Goal: Book appointment/travel/reservation

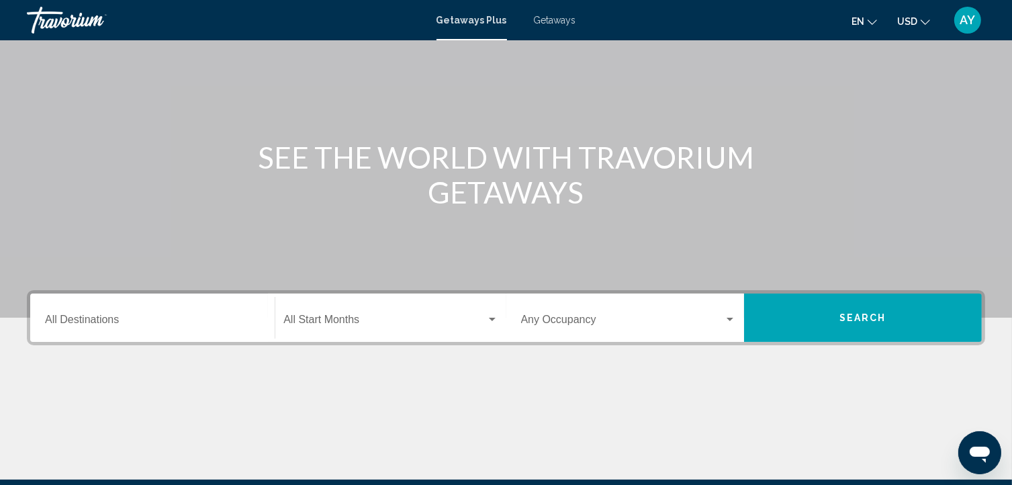
scroll to position [107, 0]
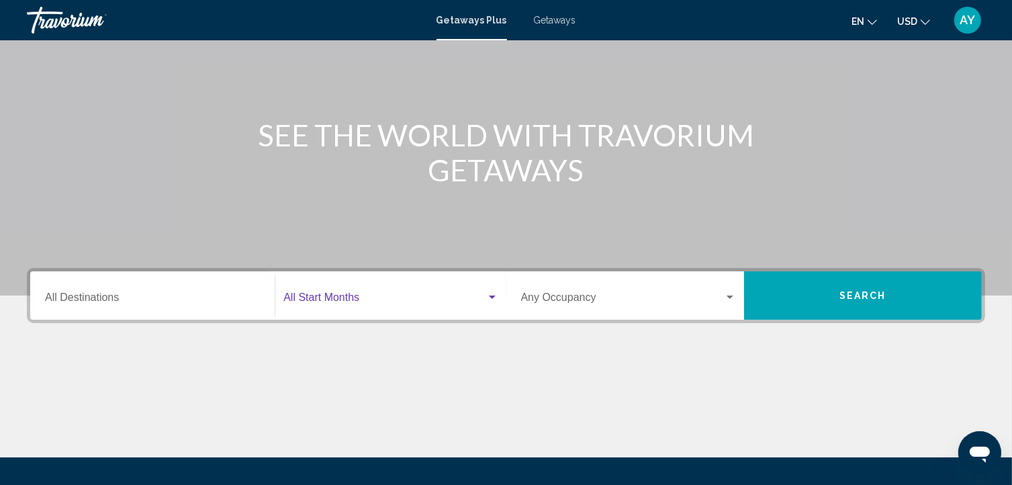
click at [489, 299] on div "Search widget" at bounding box center [492, 297] width 12 height 11
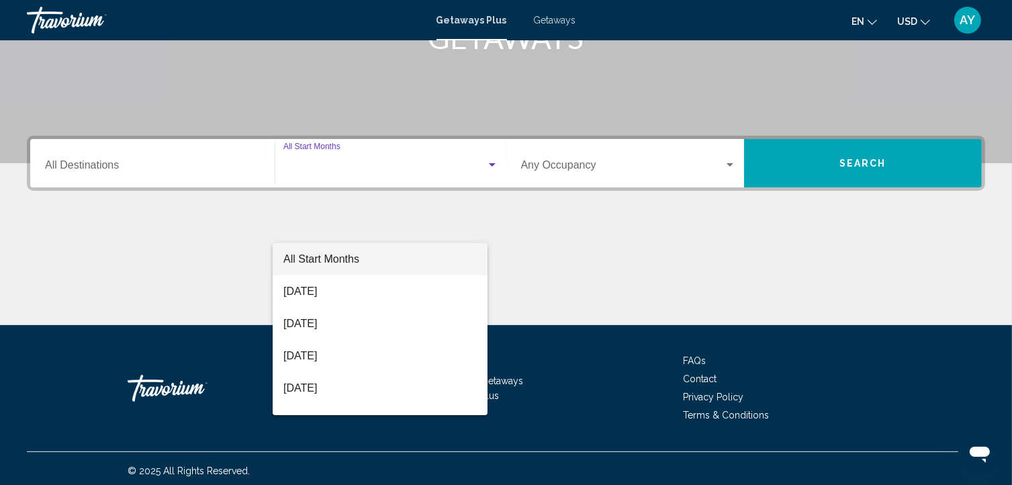
scroll to position [244, 0]
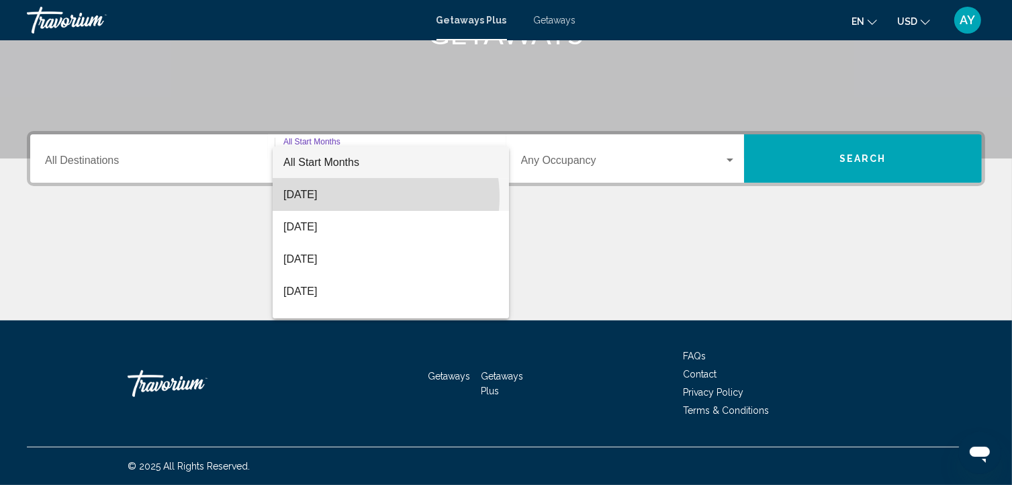
click at [366, 197] on span "[DATE]" at bounding box center [390, 195] width 215 height 32
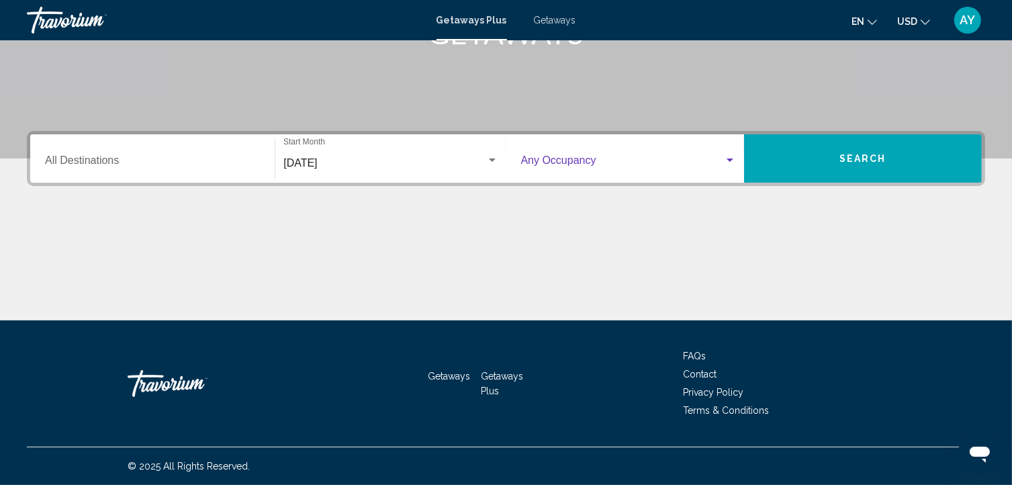
click at [728, 161] on div "Search widget" at bounding box center [729, 159] width 7 height 3
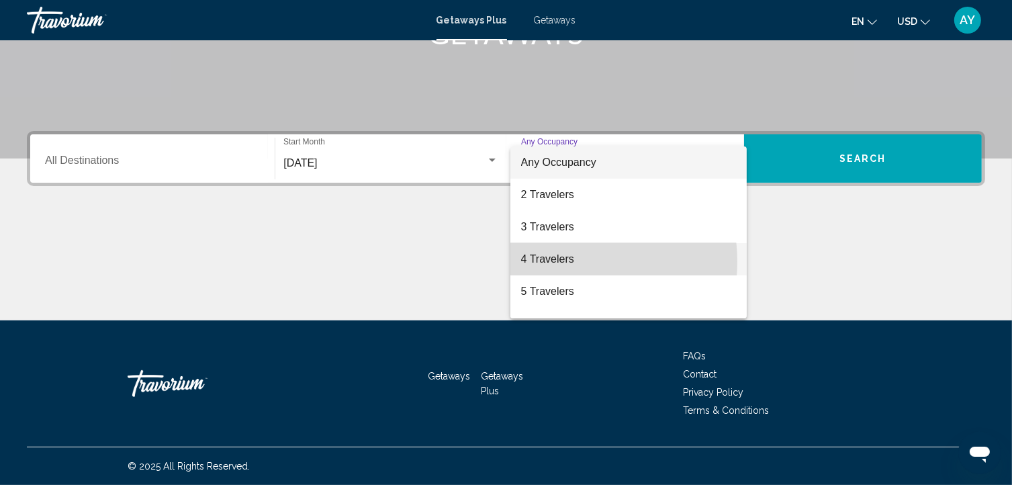
click at [566, 261] on span "4 Travelers" at bounding box center [628, 259] width 215 height 32
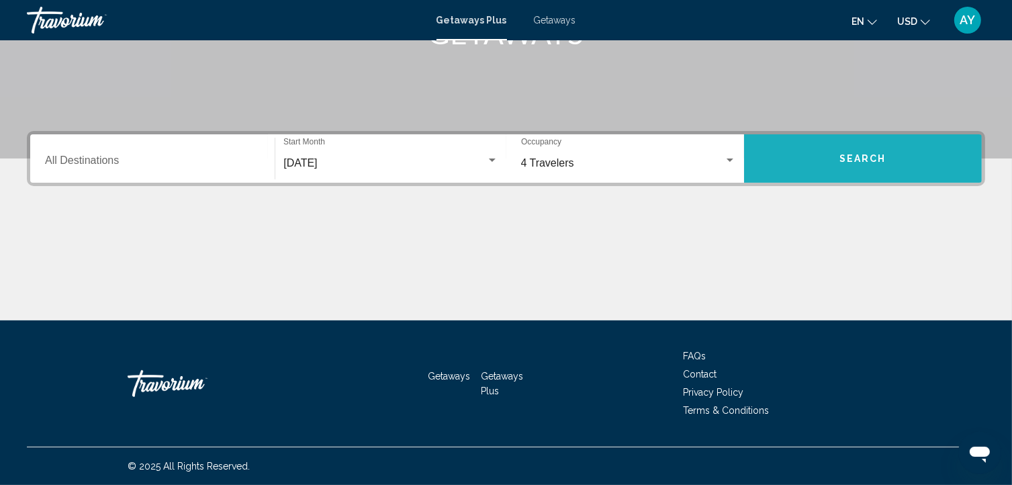
click at [830, 161] on button "Search" at bounding box center [863, 158] width 238 height 48
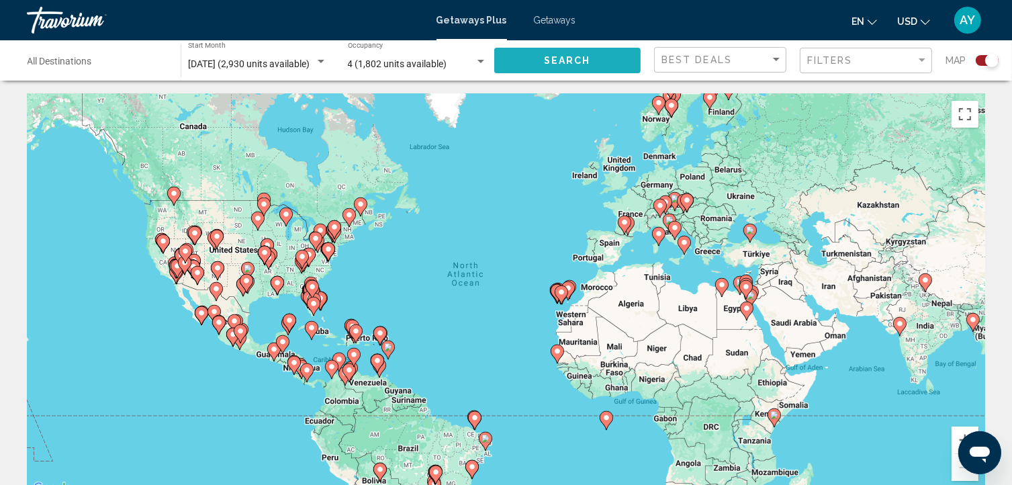
click at [567, 60] on span "Search" at bounding box center [567, 61] width 47 height 11
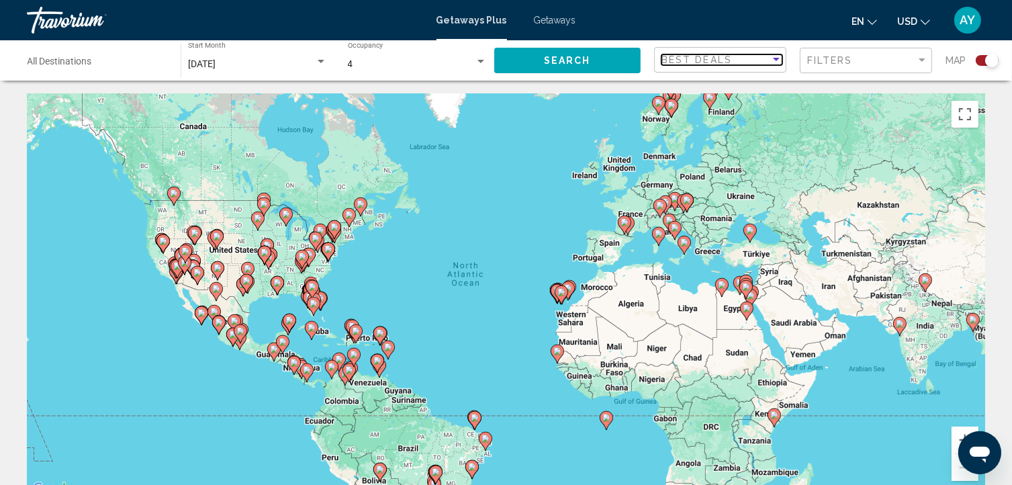
click at [775, 61] on div "Sort by" at bounding box center [776, 59] width 7 height 3
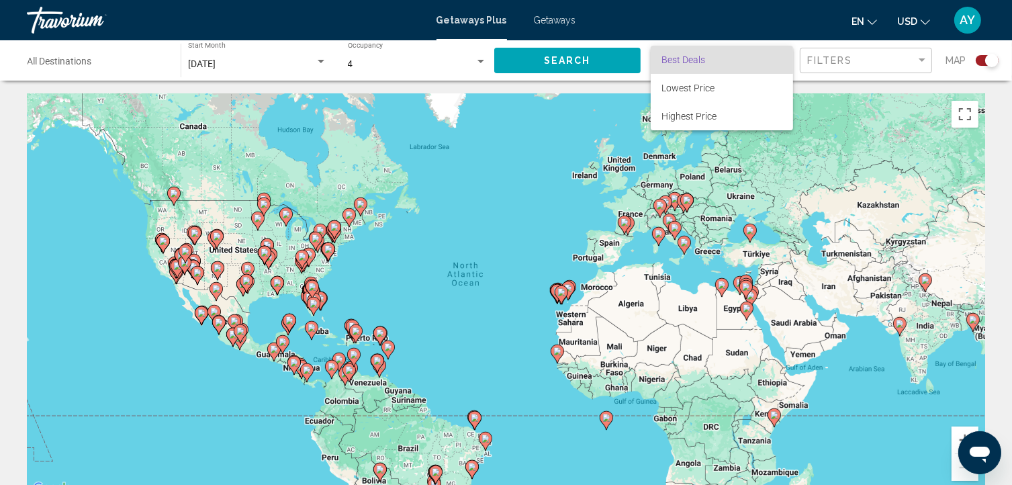
click at [921, 61] on div at bounding box center [506, 242] width 1012 height 485
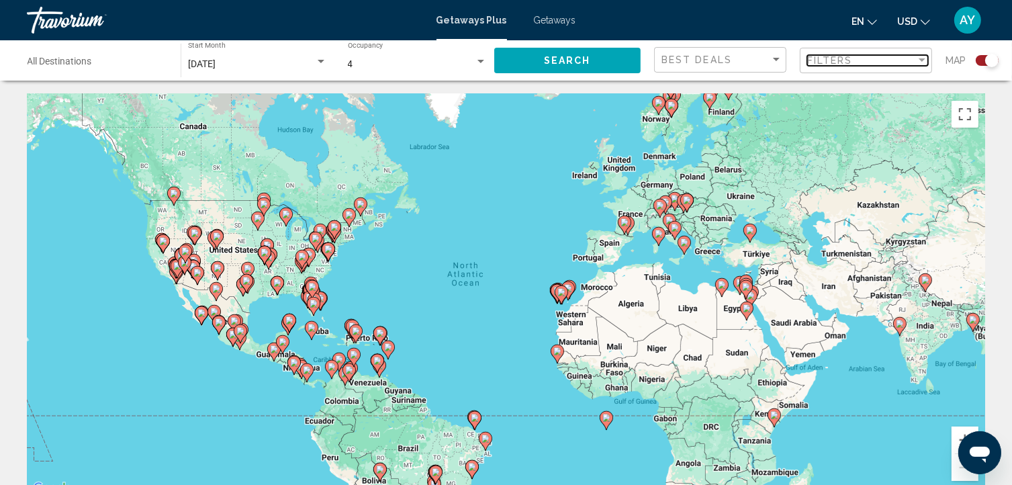
click at [921, 61] on div "Filter" at bounding box center [921, 59] width 7 height 3
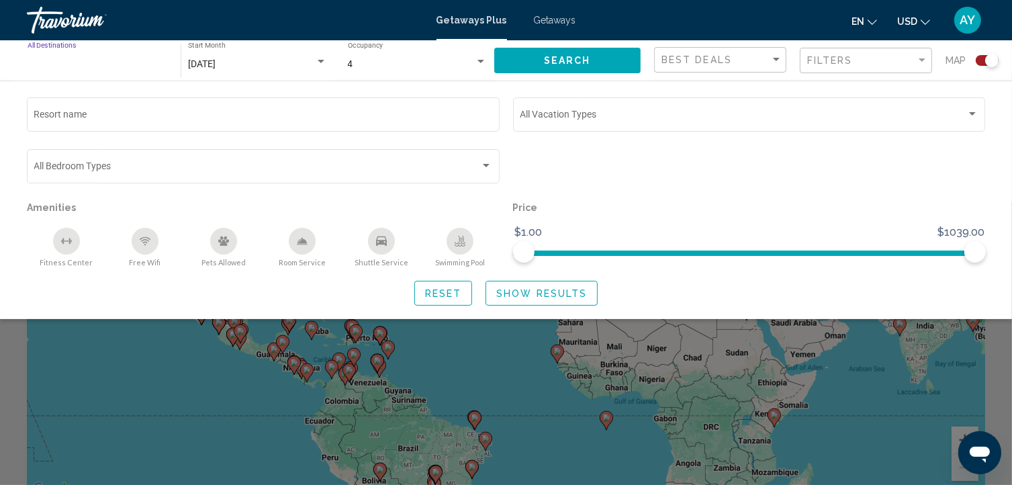
click at [62, 62] on input "Destination All Destinations" at bounding box center [98, 64] width 140 height 11
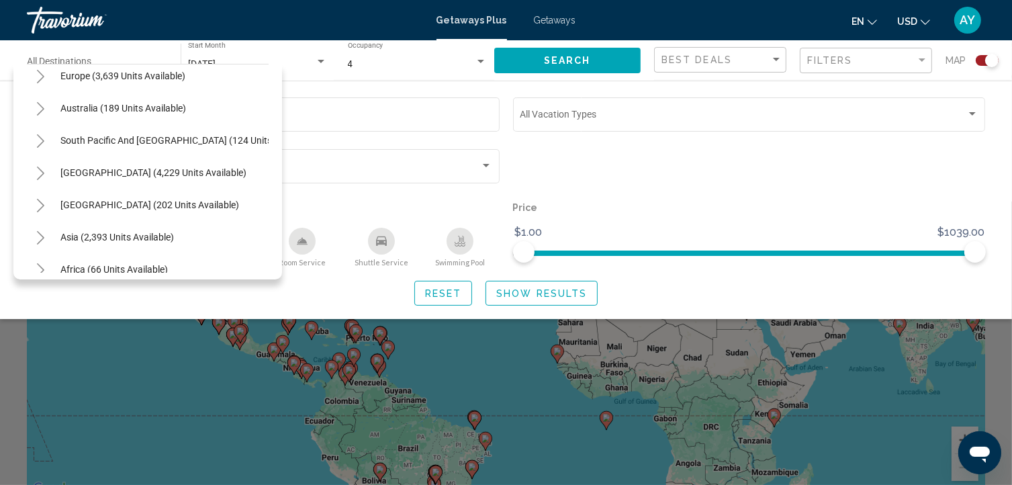
scroll to position [199, 0]
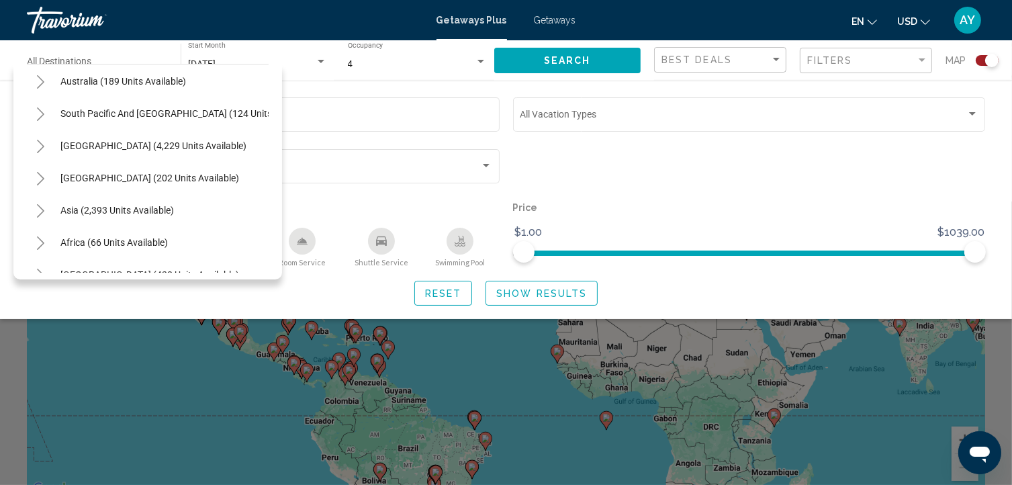
click at [336, 278] on div "Resort name Vacation Types All Vacation Types Bedroom Types All Bedroom Types A…" at bounding box center [506, 200] width 1012 height 211
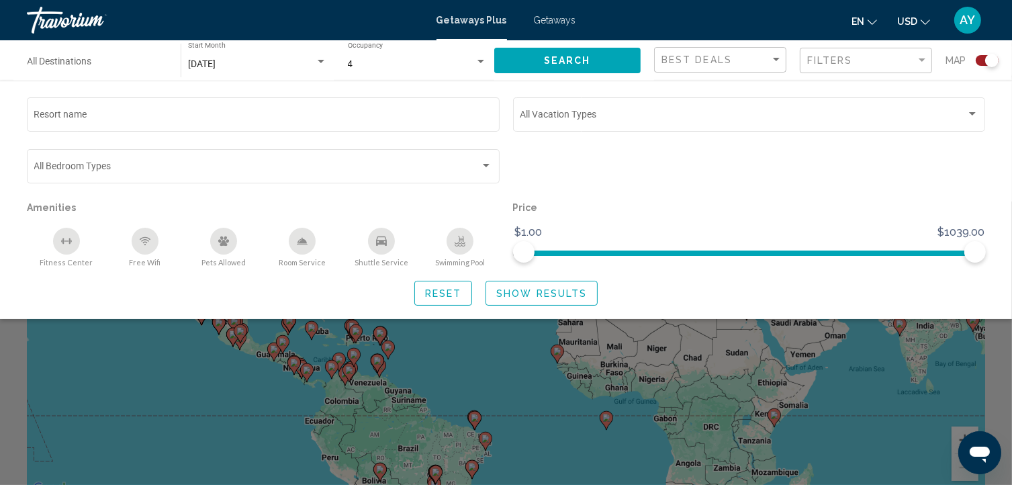
click at [77, 54] on div "Destination All Destinations" at bounding box center [98, 60] width 140 height 37
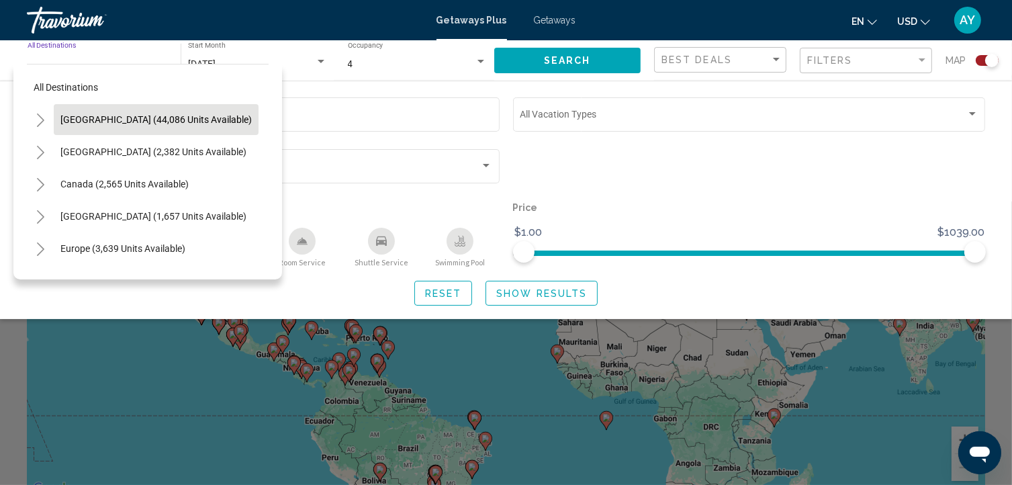
click at [107, 116] on span "[GEOGRAPHIC_DATA] (44,086 units available)" at bounding box center [155, 119] width 191 height 11
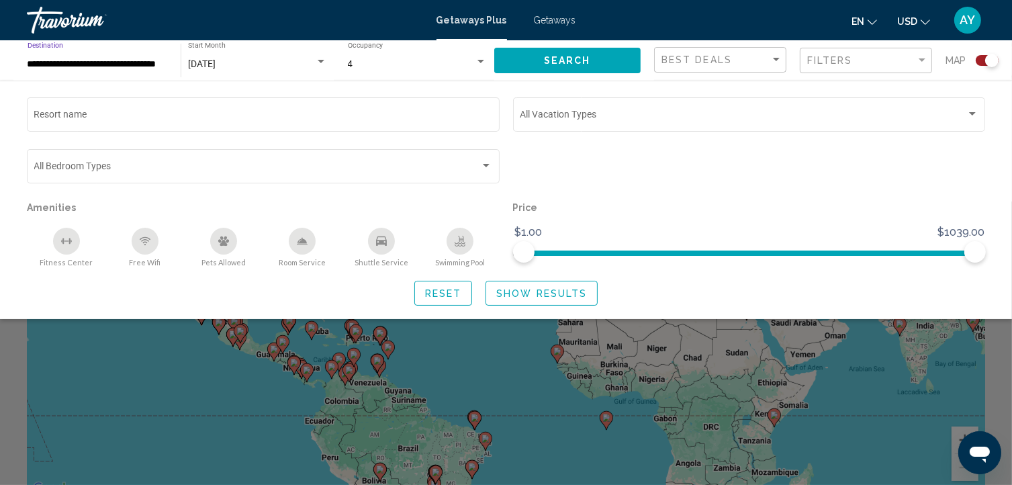
click at [121, 65] on input "**********" at bounding box center [98, 64] width 140 height 11
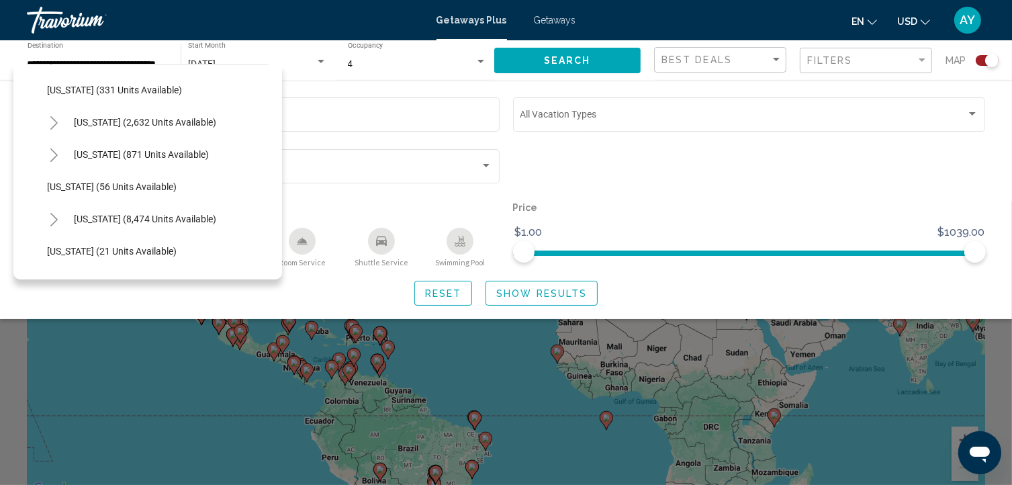
scroll to position [105, 0]
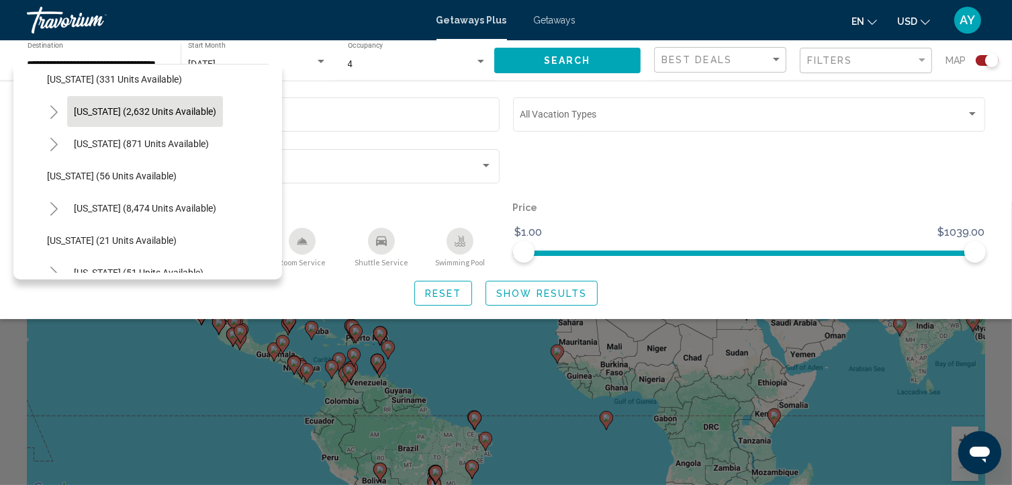
click at [187, 110] on span "[US_STATE] (2,632 units available)" at bounding box center [145, 111] width 142 height 11
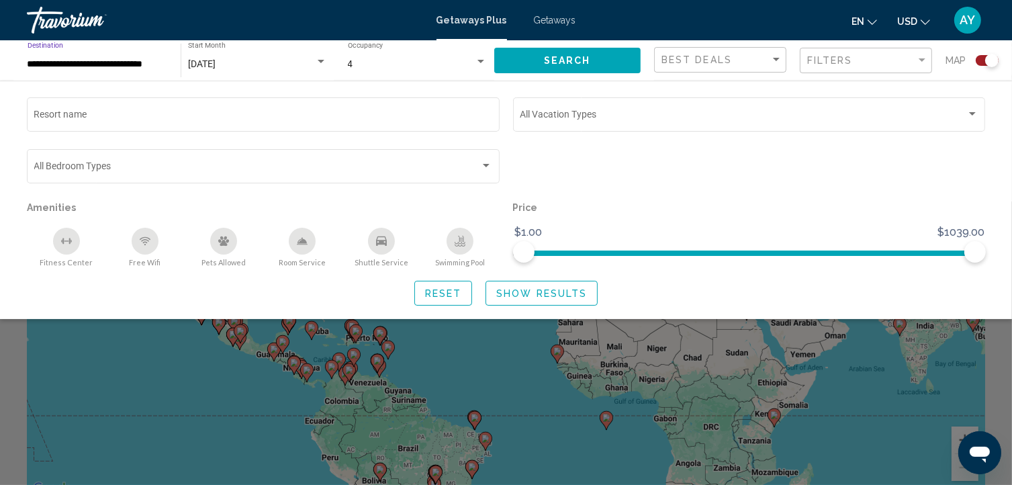
click at [611, 60] on button "Search" at bounding box center [567, 60] width 147 height 25
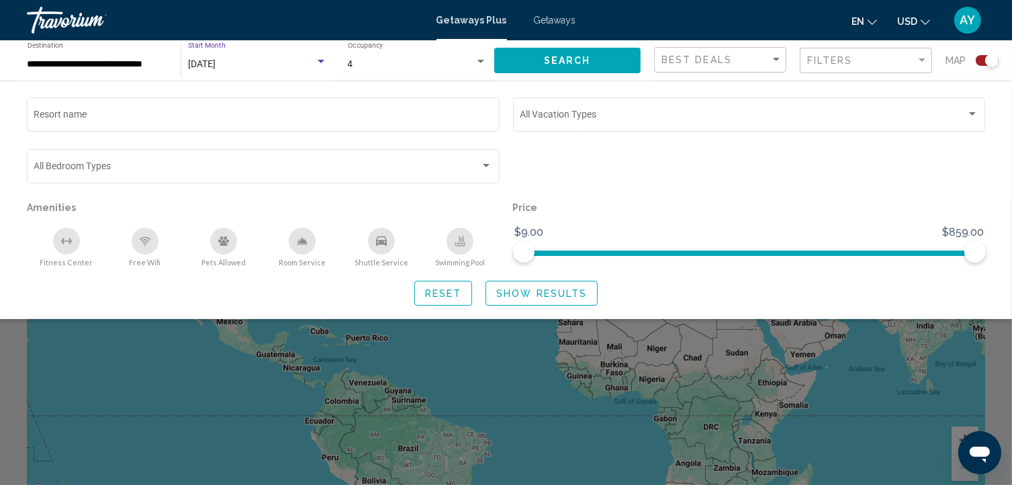
click at [321, 62] on div "Search widget" at bounding box center [321, 61] width 7 height 3
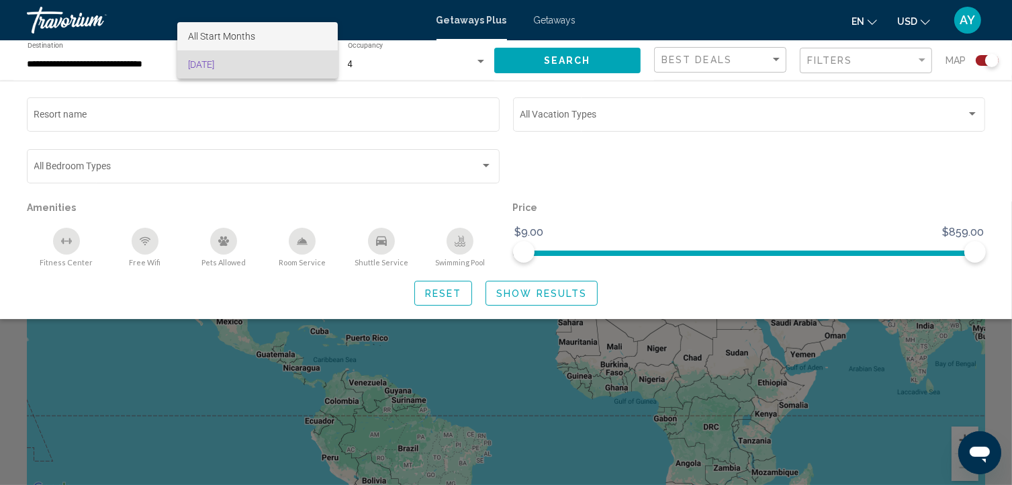
click at [287, 38] on span "All Start Months" at bounding box center [257, 36] width 139 height 28
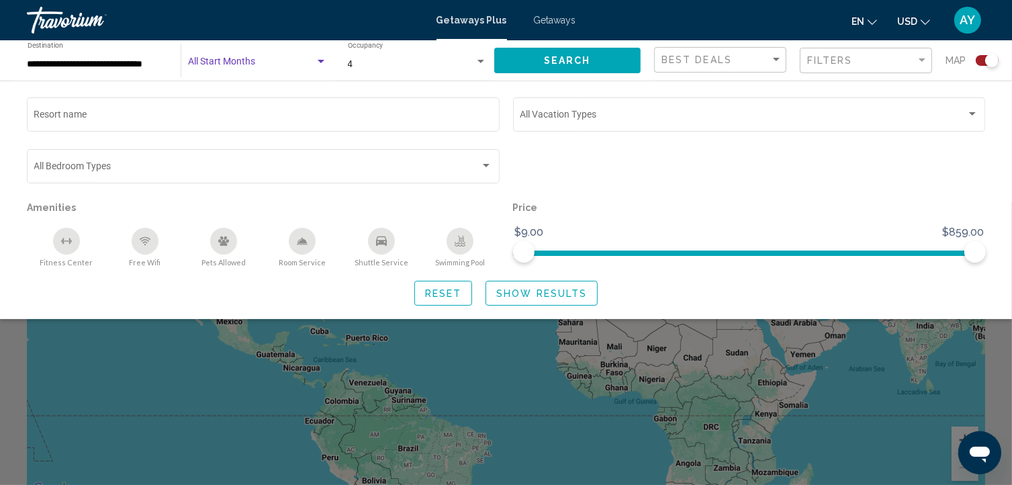
click at [504, 63] on button "Search" at bounding box center [567, 60] width 147 height 25
click at [843, 58] on span "Filters" at bounding box center [830, 60] width 46 height 11
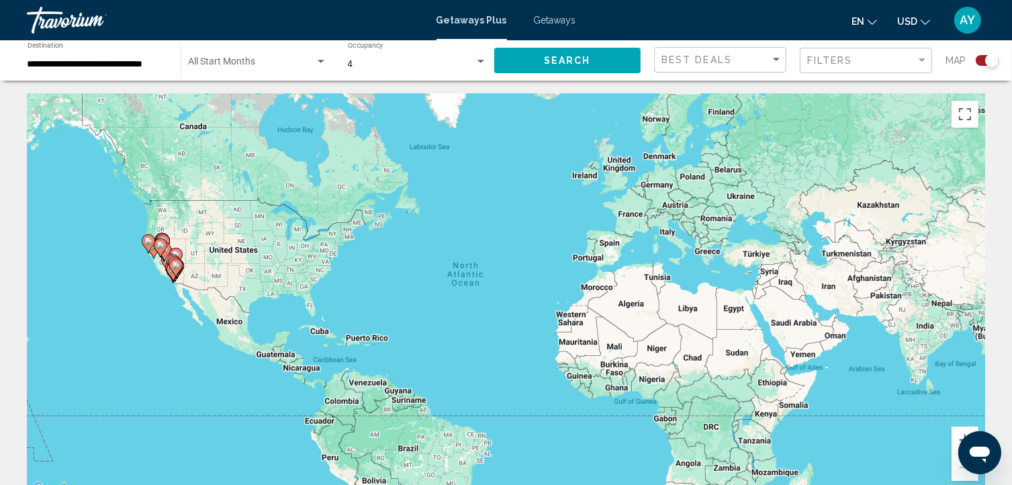
click at [168, 291] on div "To activate drag with keyboard, press Alt + Enter. Once in keyboard drag state,…" at bounding box center [506, 295] width 958 height 403
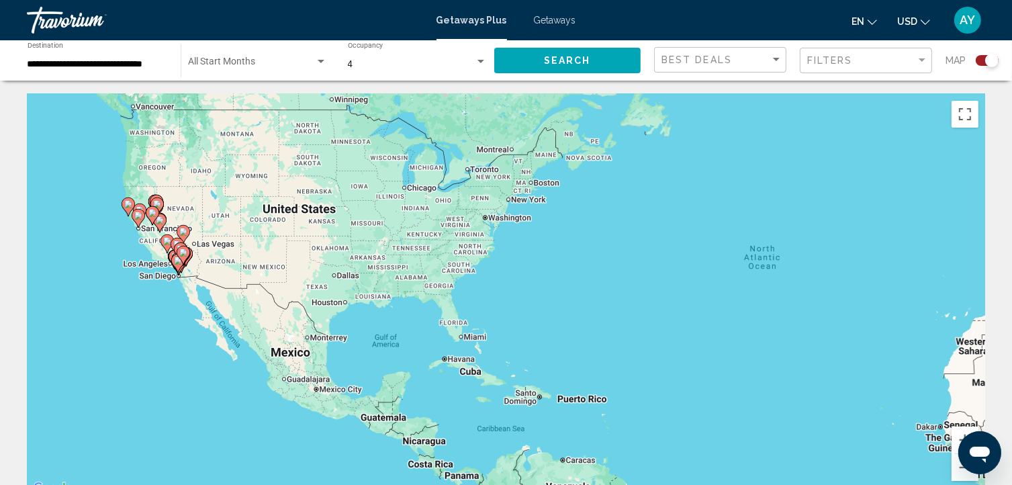
click at [168, 291] on div "To activate drag with keyboard, press Alt + Enter. Once in keyboard drag state,…" at bounding box center [506, 295] width 958 height 403
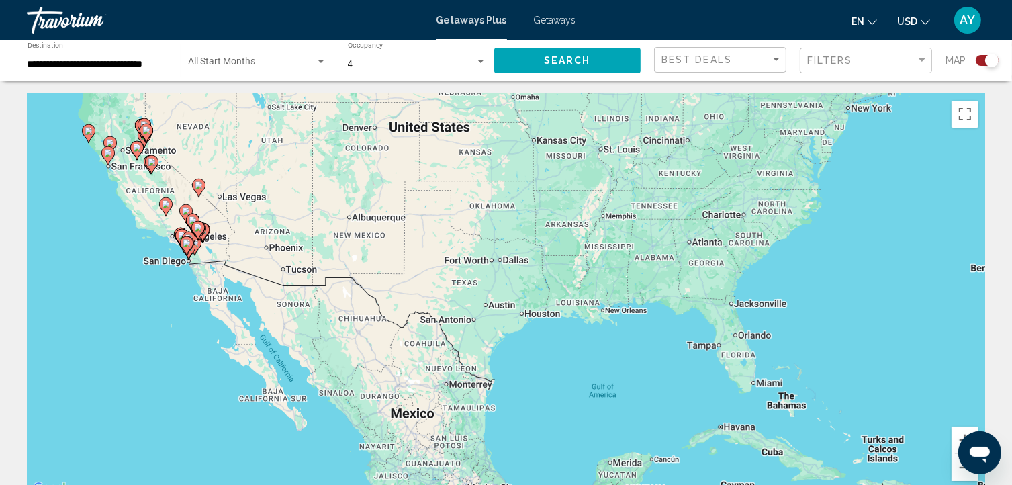
click at [168, 291] on div "To activate drag with keyboard, press Alt + Enter. Once in keyboard drag state,…" at bounding box center [506, 295] width 958 height 403
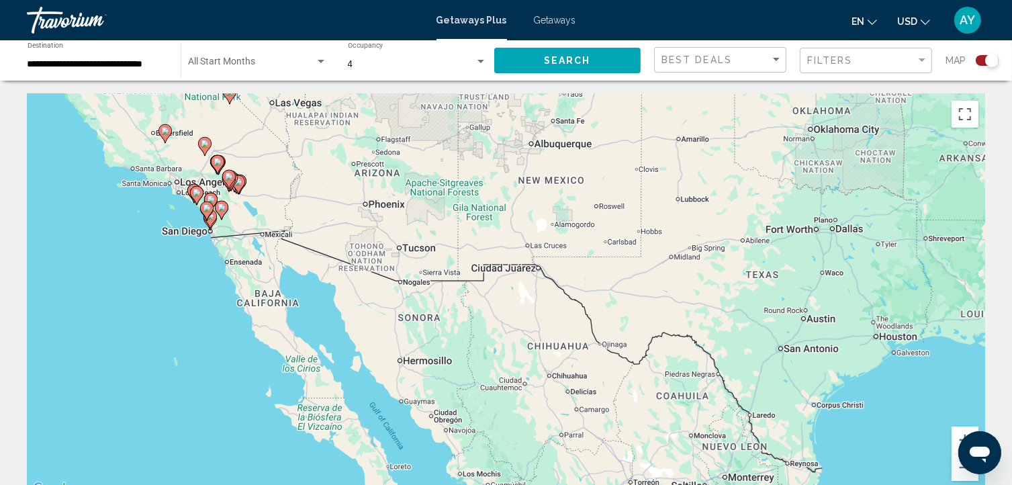
click at [191, 271] on div "To activate drag with keyboard, press Alt + Enter. Once in keyboard drag state,…" at bounding box center [506, 295] width 958 height 403
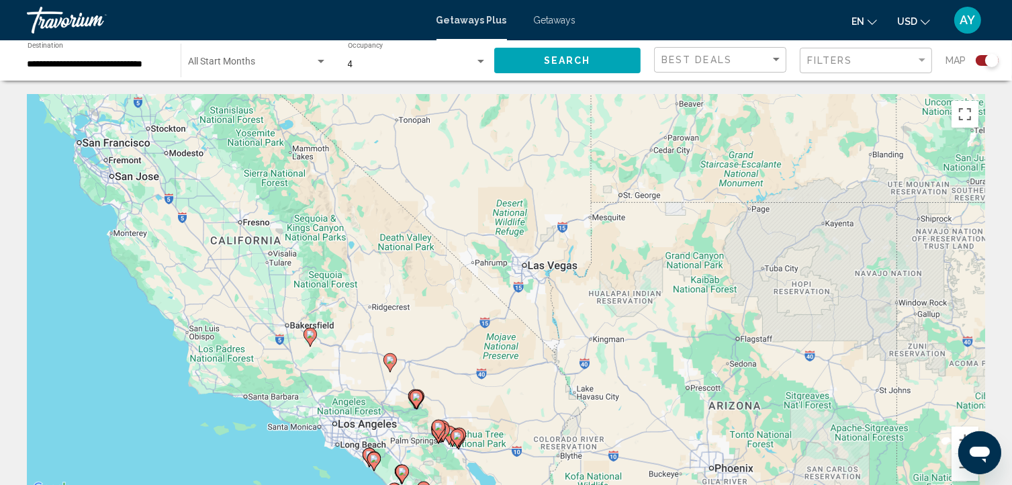
drag, startPoint x: 285, startPoint y: 183, endPoint x: 449, endPoint y: 502, distance: 358.5
click at [449, 484] on html "**********" at bounding box center [506, 242] width 1012 height 485
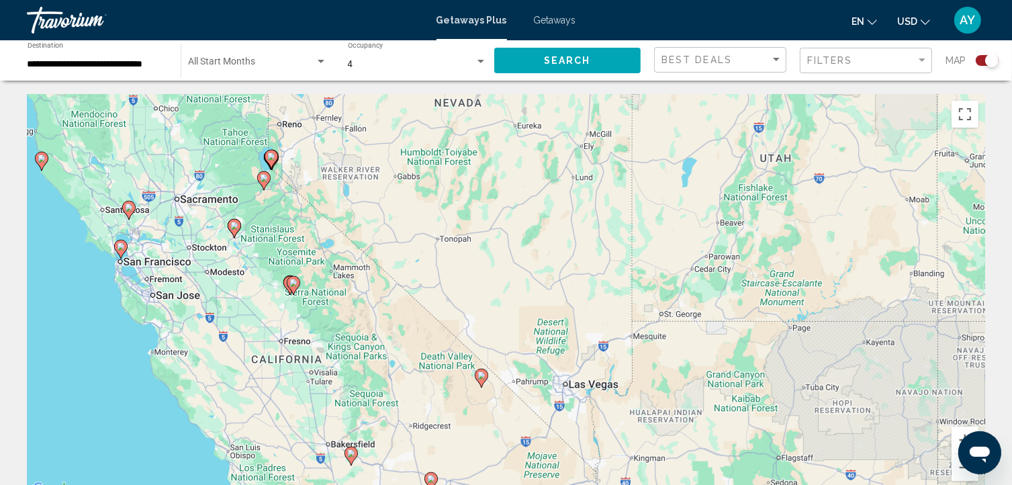
drag, startPoint x: 256, startPoint y: 229, endPoint x: 312, endPoint y: 393, distance: 173.0
click at [312, 393] on div "To activate drag with keyboard, press Alt + Enter. Once in keyboard drag state,…" at bounding box center [506, 295] width 958 height 403
click at [286, 162] on div "To activate drag with keyboard, press Alt + Enter. Once in keyboard drag state,…" at bounding box center [506, 295] width 958 height 403
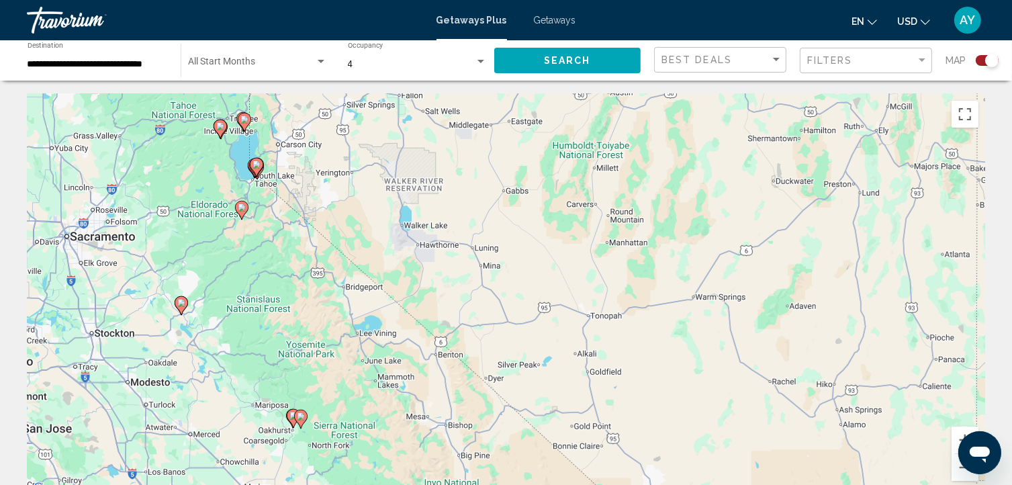
click at [286, 162] on div "To activate drag with keyboard, press Alt + Enter. Once in keyboard drag state,…" at bounding box center [506, 295] width 958 height 403
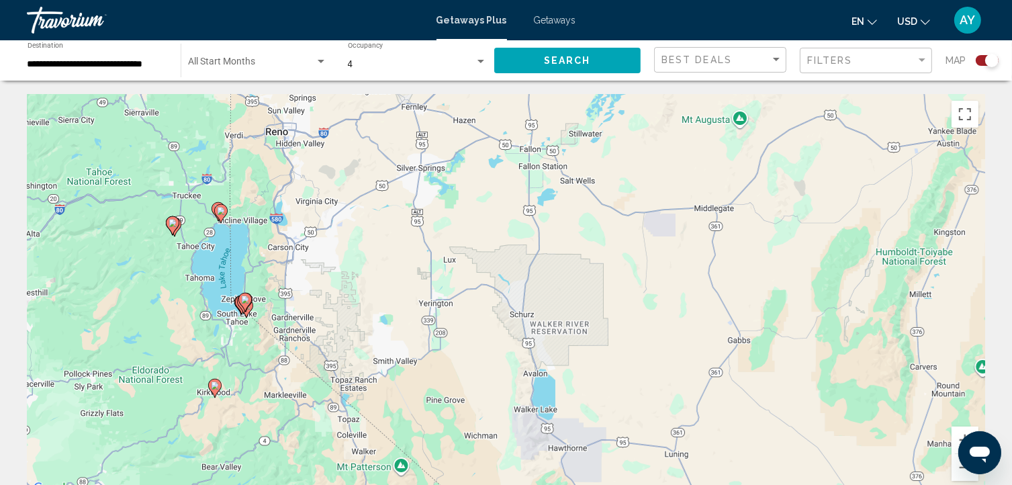
drag, startPoint x: 286, startPoint y: 162, endPoint x: 304, endPoint y: 286, distance: 124.8
click at [304, 286] on div "To activate drag with keyboard, press Alt + Enter. Once in keyboard drag state,…" at bounding box center [506, 295] width 958 height 403
click at [277, 269] on div "To activate drag with keyboard, press Alt + Enter. Once in keyboard drag state,…" at bounding box center [506, 295] width 958 height 403
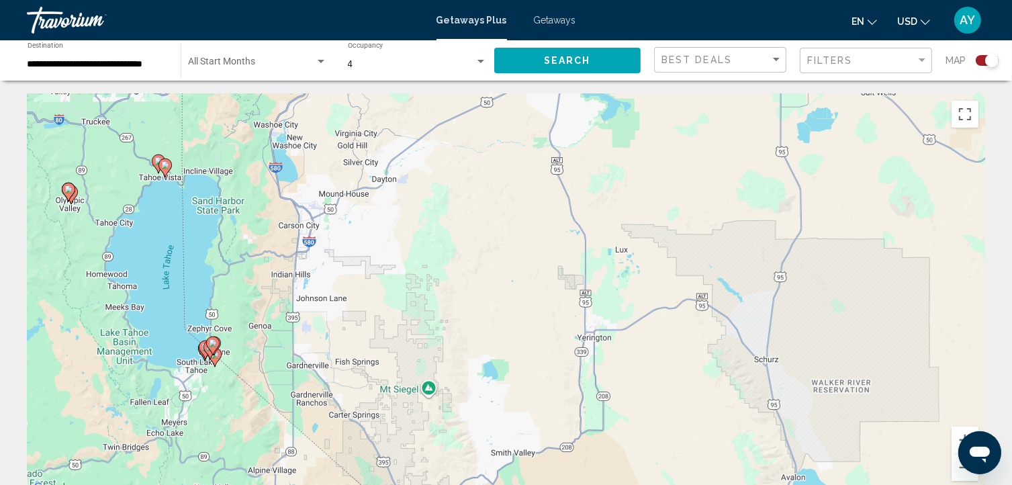
click at [254, 328] on div "To activate drag with keyboard, press Alt + Enter. Once in keyboard drag state,…" at bounding box center [506, 295] width 958 height 403
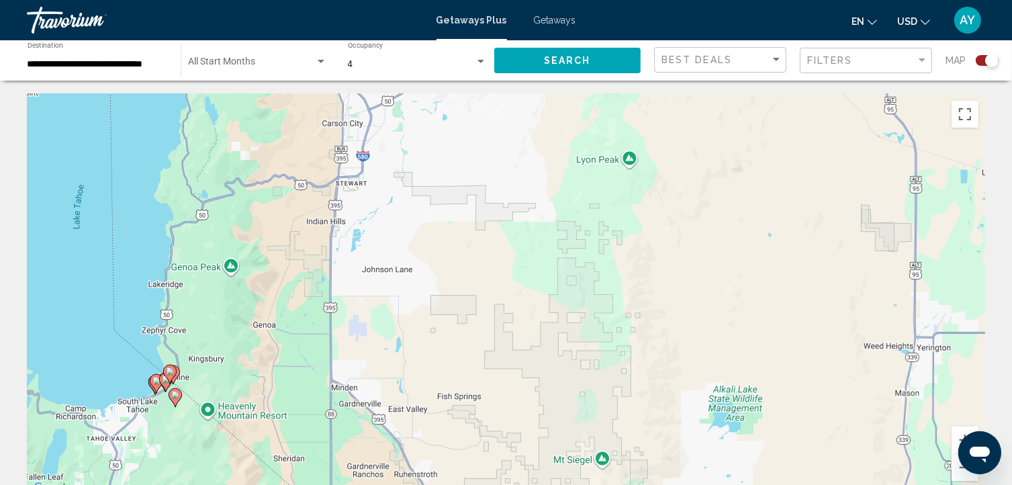
click at [994, 58] on div "Search widget" at bounding box center [991, 60] width 13 height 13
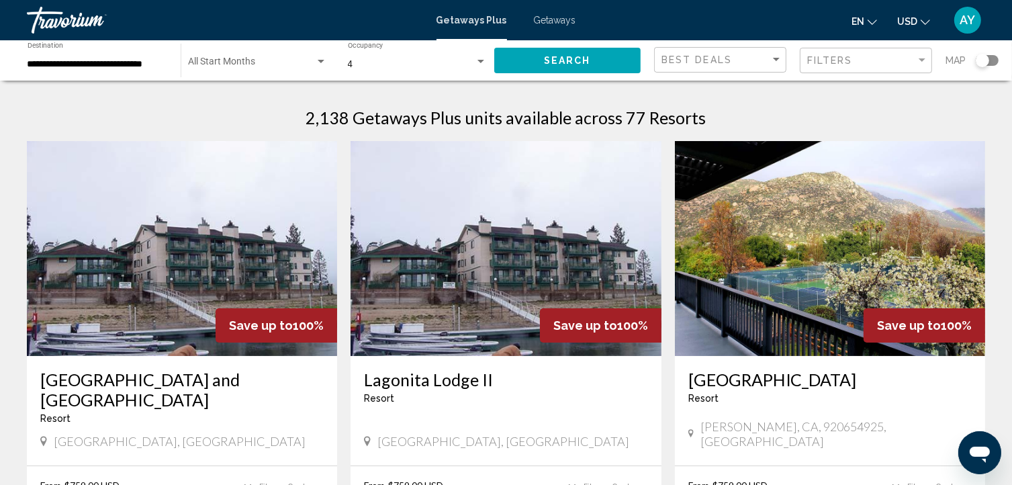
click at [990, 55] on div "Search widget" at bounding box center [986, 60] width 23 height 11
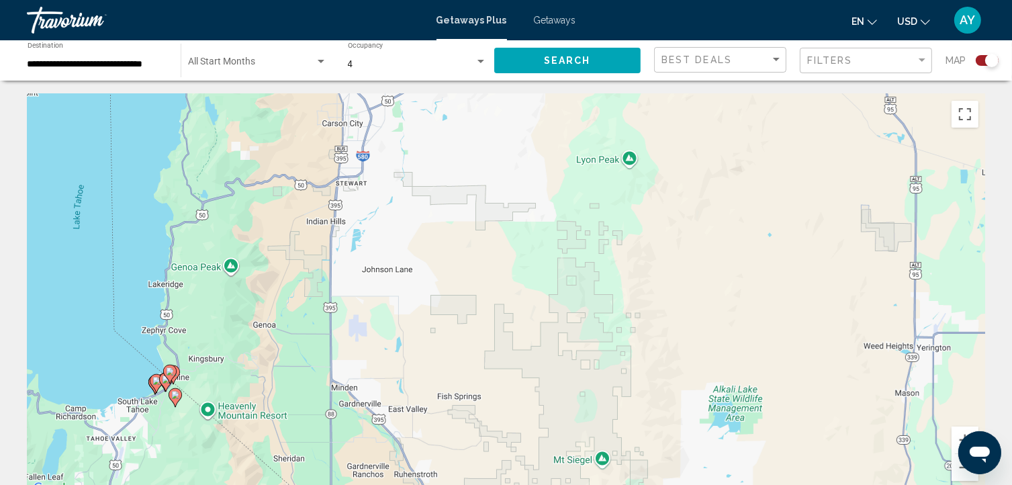
click at [250, 350] on div "To activate drag with keyboard, press Alt + Enter. Once in keyboard drag state,…" at bounding box center [506, 295] width 958 height 403
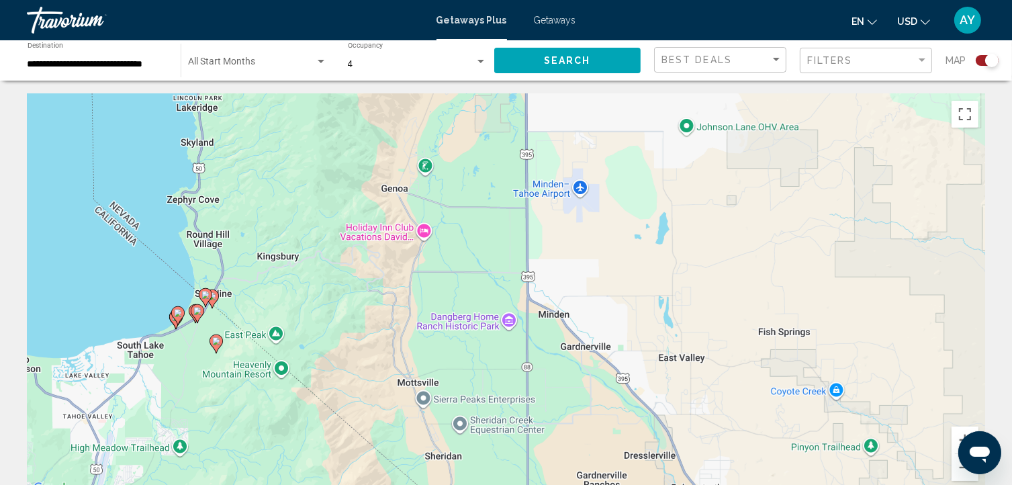
drag, startPoint x: 229, startPoint y: 312, endPoint x: 349, endPoint y: 201, distance: 163.9
click at [349, 201] on div "To activate drag with keyboard, press Alt + Enter. Once in keyboard drag state,…" at bounding box center [506, 295] width 958 height 403
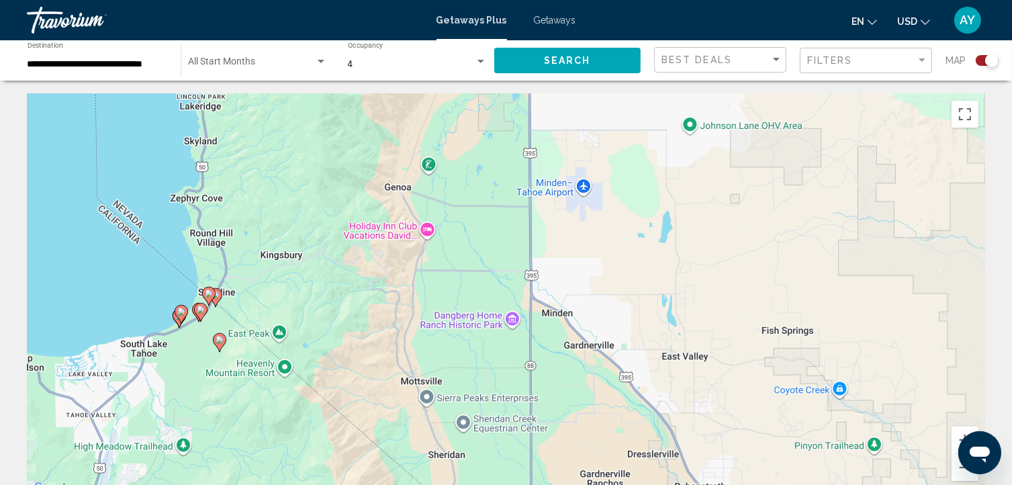
click at [248, 305] on div "To activate drag with keyboard, press Alt + Enter. Once in keyboard drag state,…" at bounding box center [506, 295] width 958 height 403
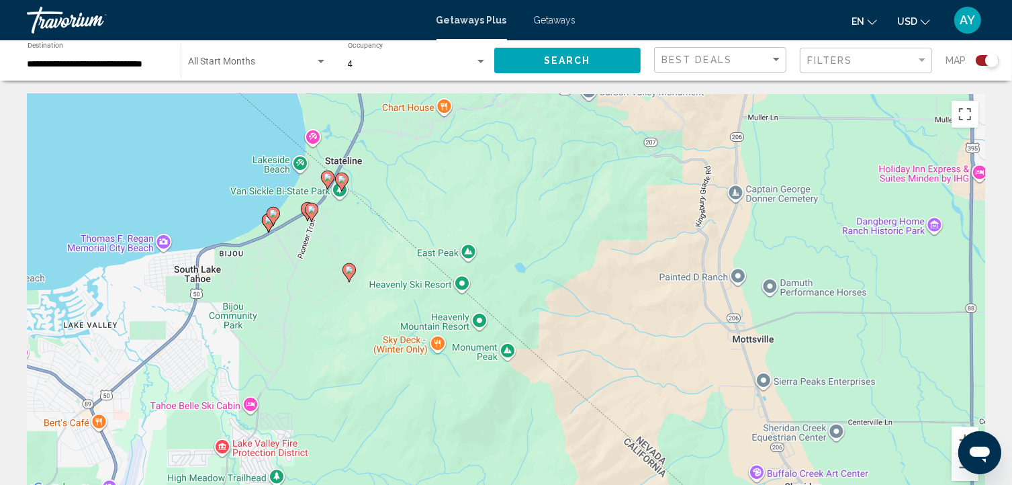
drag, startPoint x: 248, startPoint y: 305, endPoint x: 416, endPoint y: 177, distance: 211.3
click at [416, 177] on div "To activate drag with keyboard, press Alt + Enter. Once in keyboard drag state,…" at bounding box center [506, 295] width 958 height 403
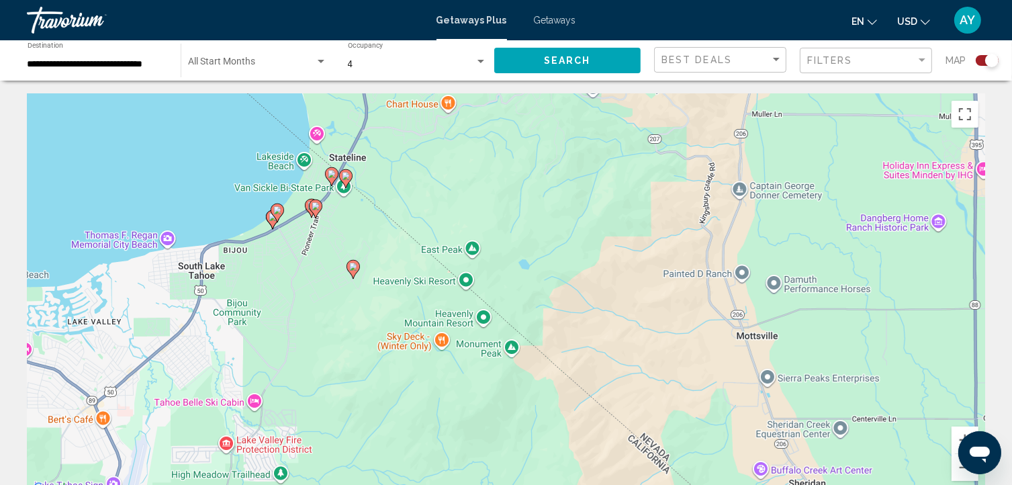
click at [363, 242] on div "To activate drag with keyboard, press Alt + Enter. Once in keyboard drag state,…" at bounding box center [506, 295] width 958 height 403
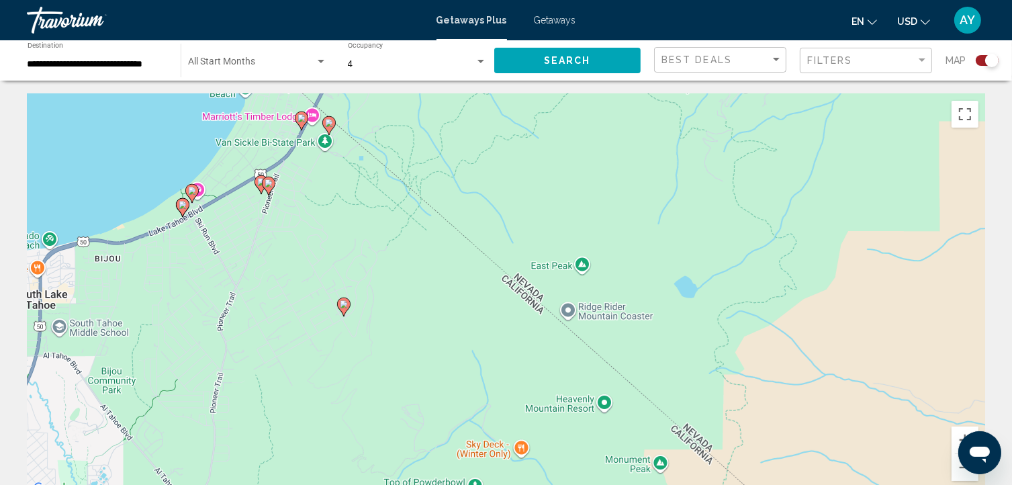
click at [181, 202] on image "Main content" at bounding box center [183, 205] width 8 height 8
type input "**********"
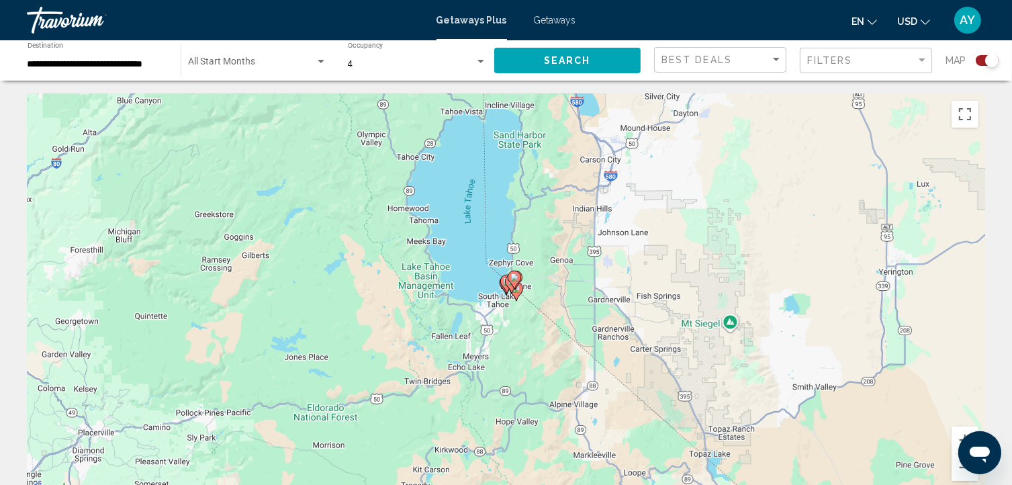
click at [538, 255] on div "To navigate, press the arrow keys. To activate drag with keyboard, press Alt + …" at bounding box center [506, 295] width 958 height 403
click at [538, 255] on div "To activate drag with keyboard, press Alt + Enter. Once in keyboard drag state,…" at bounding box center [506, 295] width 958 height 403
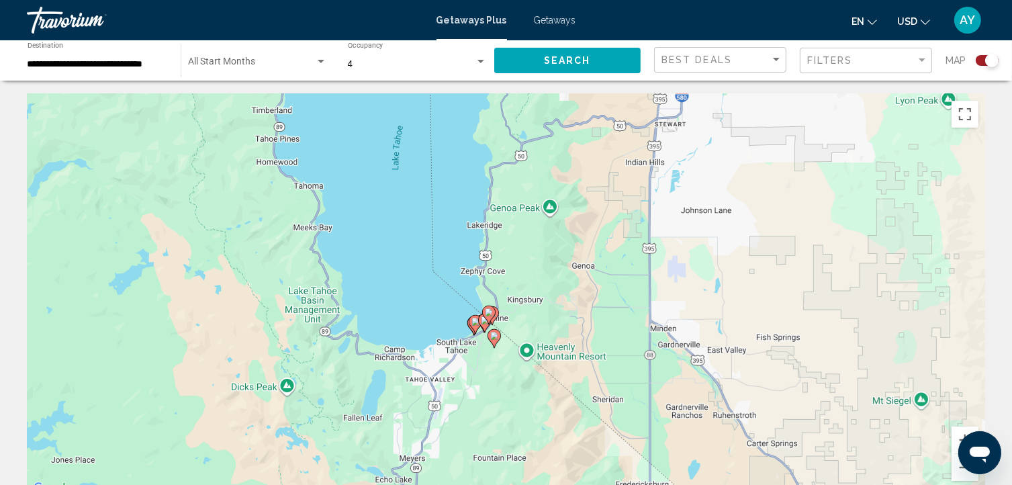
click at [538, 255] on div "To activate drag with keyboard, press Alt + Enter. Once in keyboard drag state,…" at bounding box center [506, 295] width 958 height 403
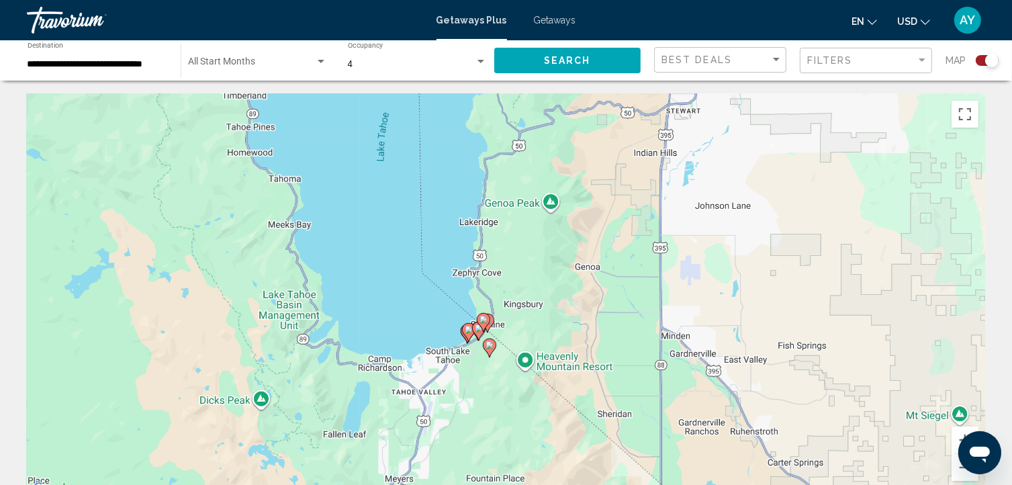
click at [538, 255] on div "To activate drag with keyboard, press Alt + Enter. Once in keyboard drag state,…" at bounding box center [506, 295] width 958 height 403
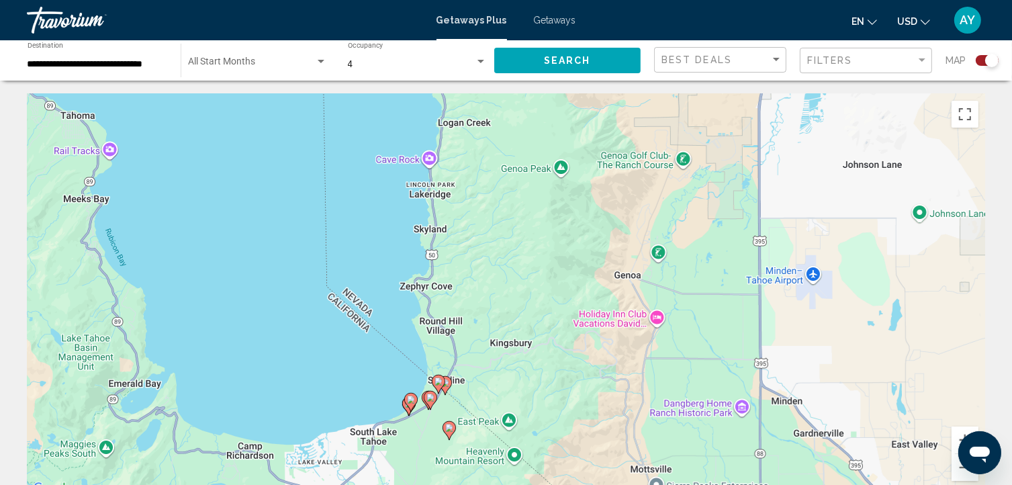
click at [538, 255] on div "To activate drag with keyboard, press Alt + Enter. Once in keyboard drag state,…" at bounding box center [506, 295] width 958 height 403
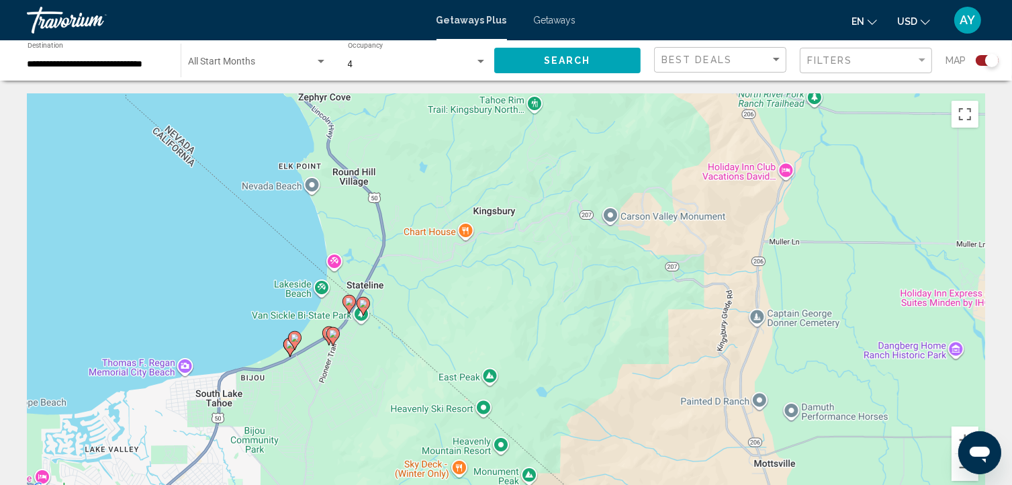
drag, startPoint x: 438, startPoint y: 193, endPoint x: 448, endPoint y: -42, distance: 234.5
click at [448, 0] on html "**********" at bounding box center [506, 242] width 1012 height 485
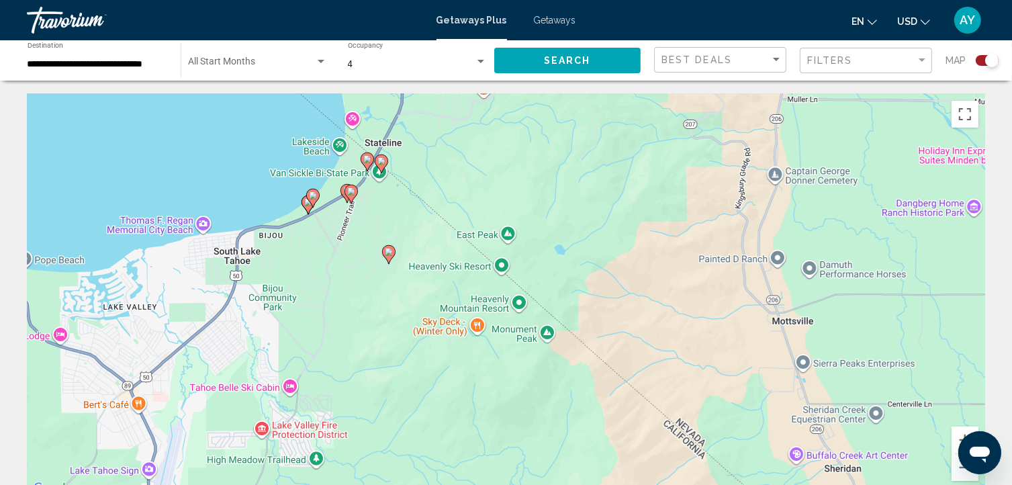
drag, startPoint x: 410, startPoint y: 261, endPoint x: 427, endPoint y: 115, distance: 146.7
click at [427, 115] on div "To activate drag with keyboard, press Alt + Enter. Once in keyboard drag state,…" at bounding box center [506, 295] width 958 height 403
click at [330, 246] on div "To activate drag with keyboard, press Alt + Enter. Once in keyboard drag state,…" at bounding box center [506, 295] width 958 height 403
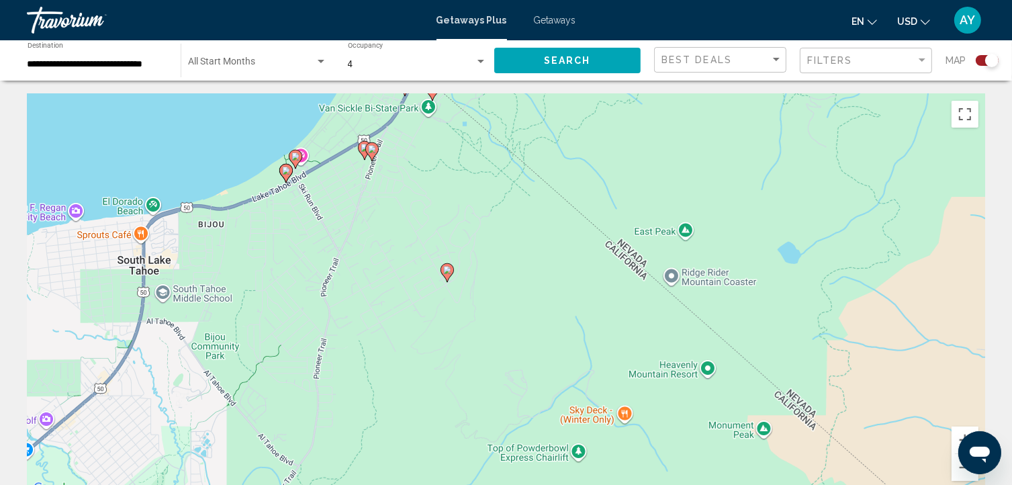
click at [330, 246] on div "To activate drag with keyboard, press Alt + Enter. Once in keyboard drag state,…" at bounding box center [506, 295] width 958 height 403
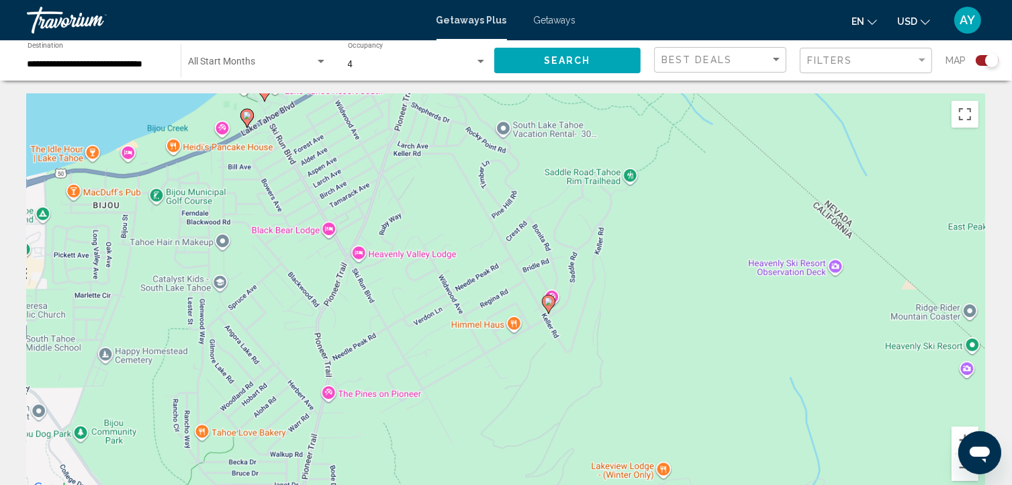
click at [330, 246] on div "To activate drag with keyboard, press Alt + Enter. Once in keyboard drag state,…" at bounding box center [506, 295] width 958 height 403
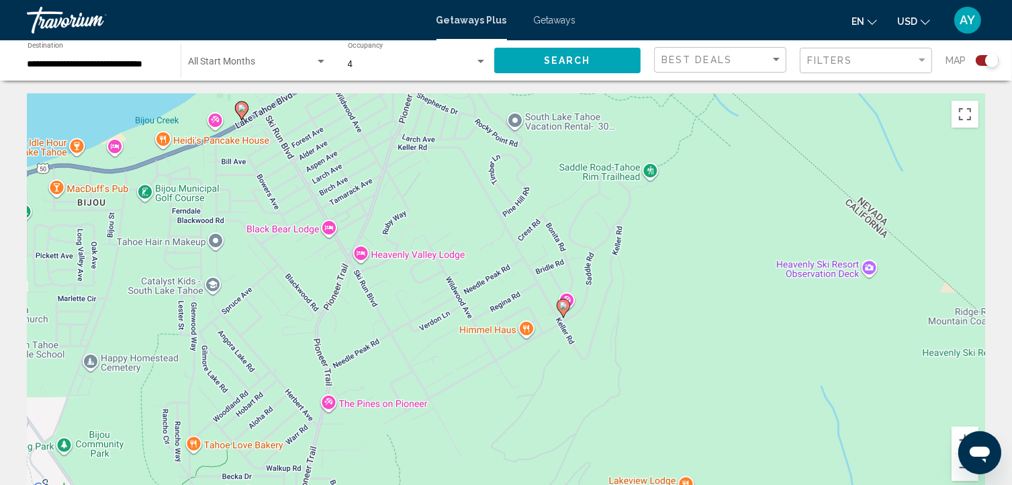
click at [330, 246] on div "To activate drag with keyboard, press Alt + Enter. Once in keyboard drag state,…" at bounding box center [506, 295] width 958 height 403
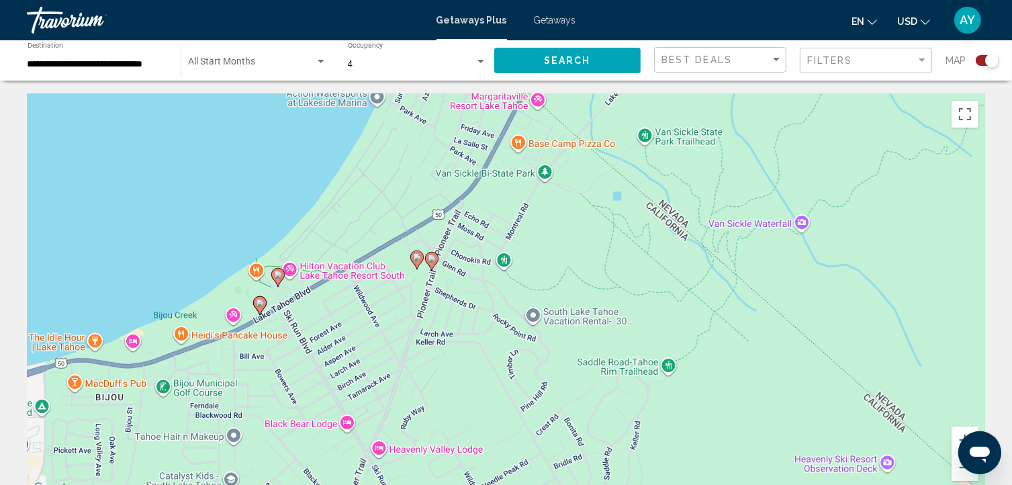
drag, startPoint x: 330, startPoint y: 246, endPoint x: 349, endPoint y: 451, distance: 205.6
click at [349, 451] on div "To activate drag with keyboard, press Alt + Enter. Once in keyboard drag state,…" at bounding box center [506, 295] width 958 height 403
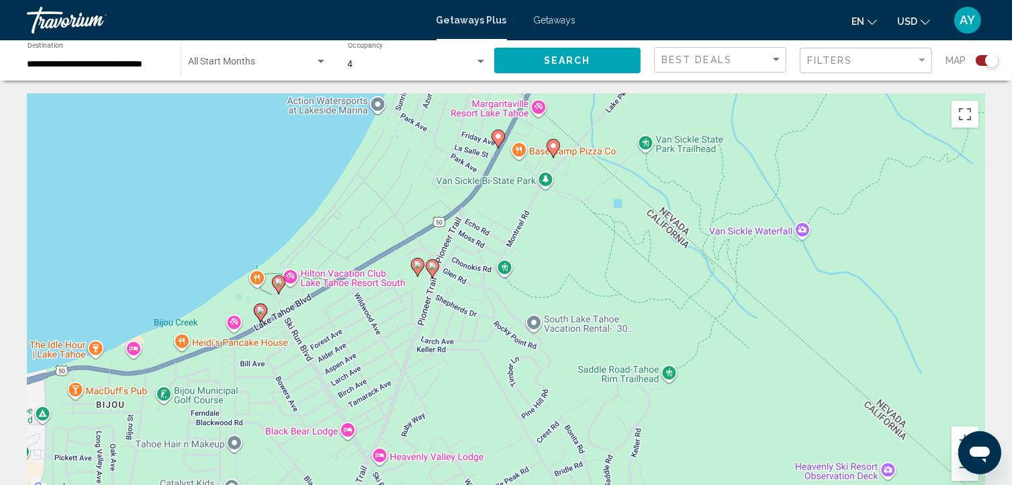
click at [277, 283] on image "Main content" at bounding box center [279, 282] width 8 height 8
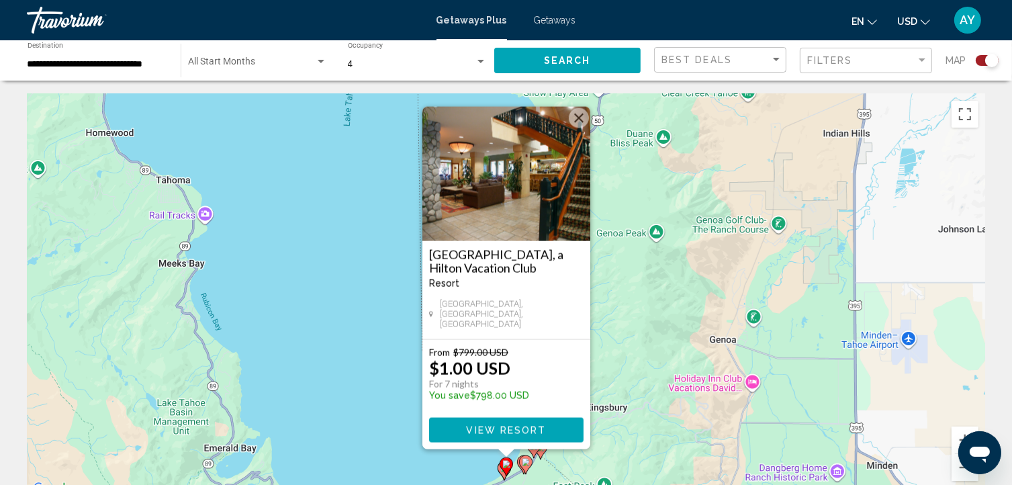
click at [485, 248] on div "[GEOGRAPHIC_DATA], a [GEOGRAPHIC_DATA] - This is an adults only resort [GEOGRAP…" at bounding box center [506, 290] width 168 height 98
click at [490, 430] on span "View Resort" at bounding box center [506, 430] width 80 height 11
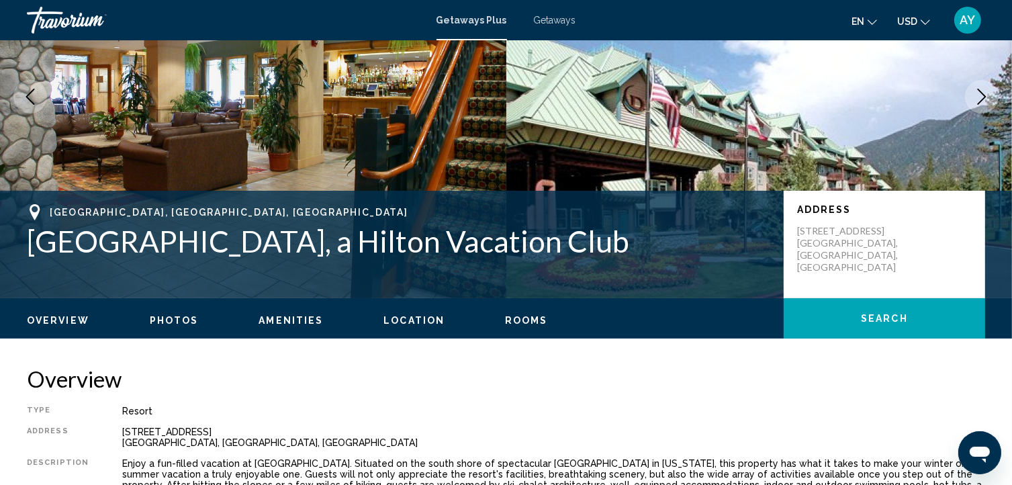
scroll to position [155, 0]
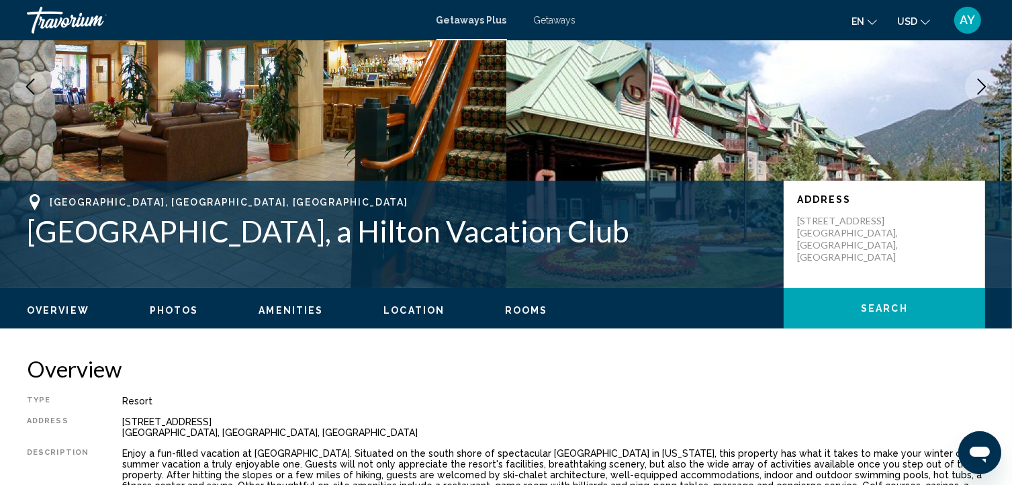
click at [276, 305] on span "Amenities" at bounding box center [290, 310] width 64 height 11
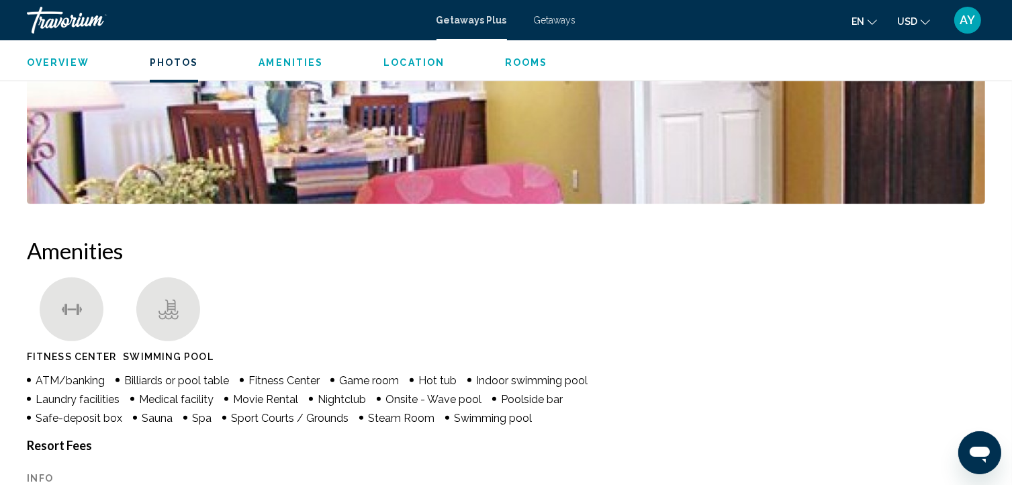
scroll to position [1033, 0]
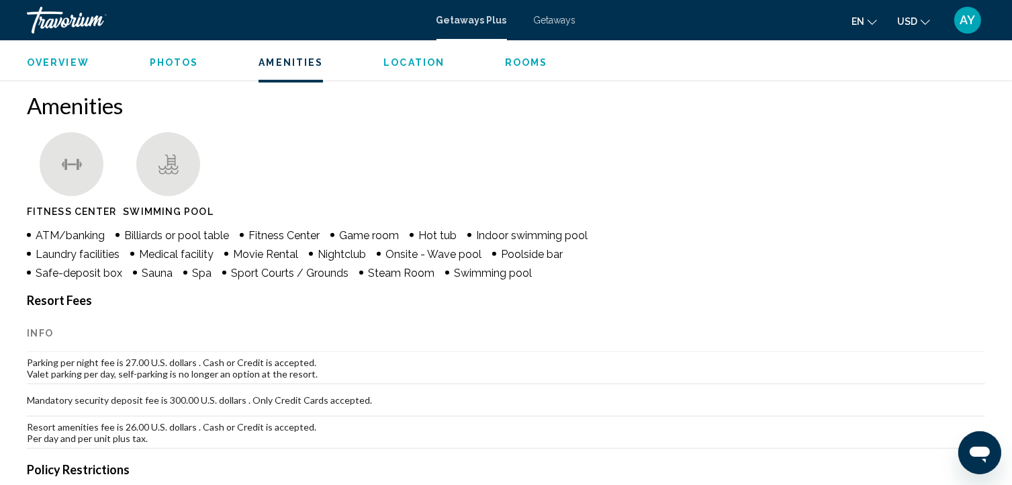
click at [61, 70] on div "Overview Photos Amenities Location Rooms Search" at bounding box center [506, 61] width 1012 height 42
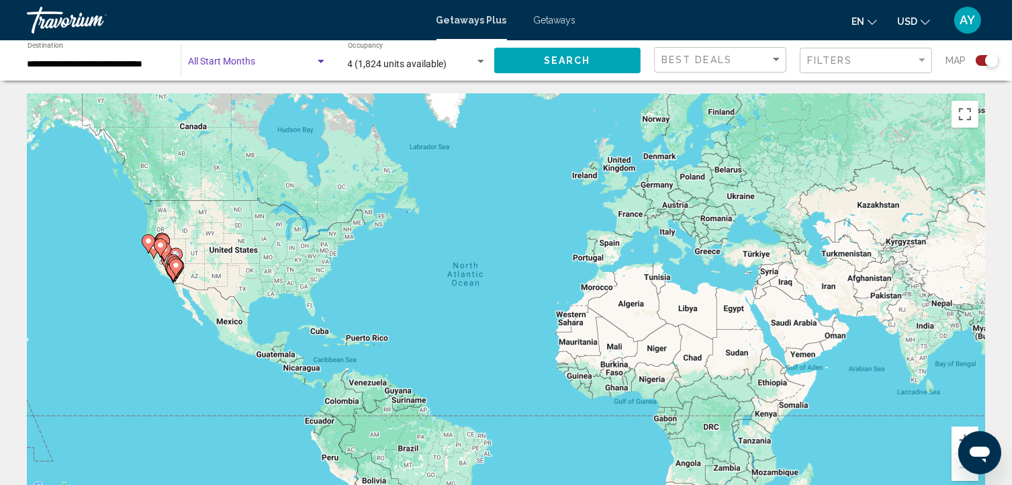
click at [318, 61] on div "Search widget" at bounding box center [321, 61] width 7 height 3
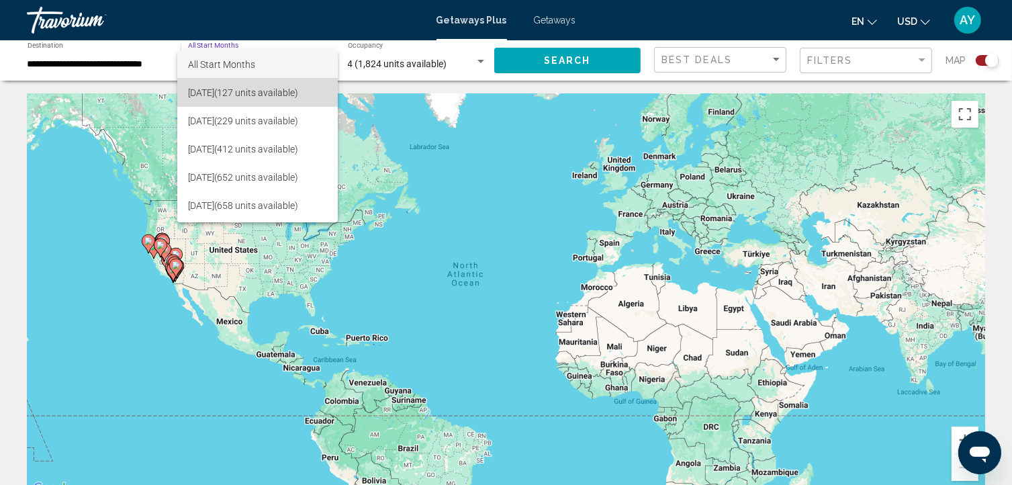
click at [281, 87] on span "[DATE] (127 units available)" at bounding box center [257, 93] width 139 height 28
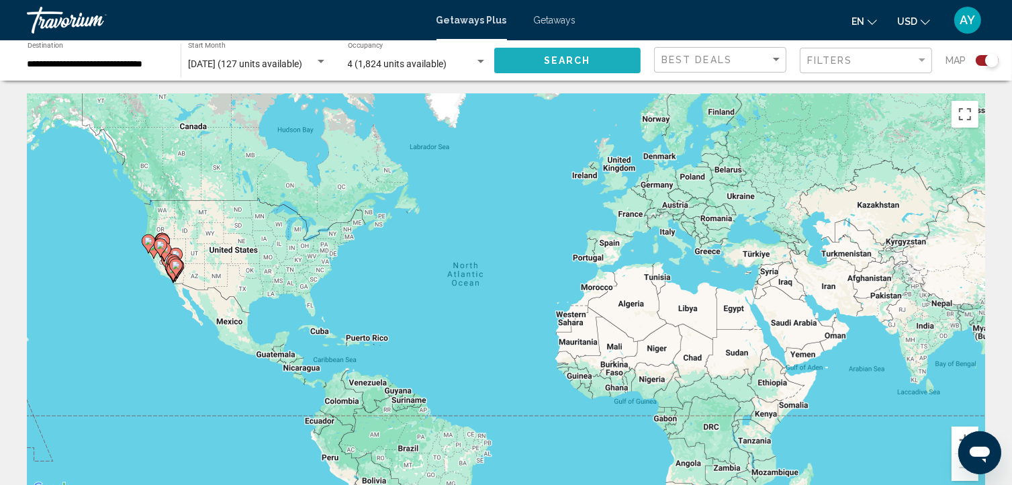
click at [525, 64] on button "Search" at bounding box center [567, 60] width 147 height 25
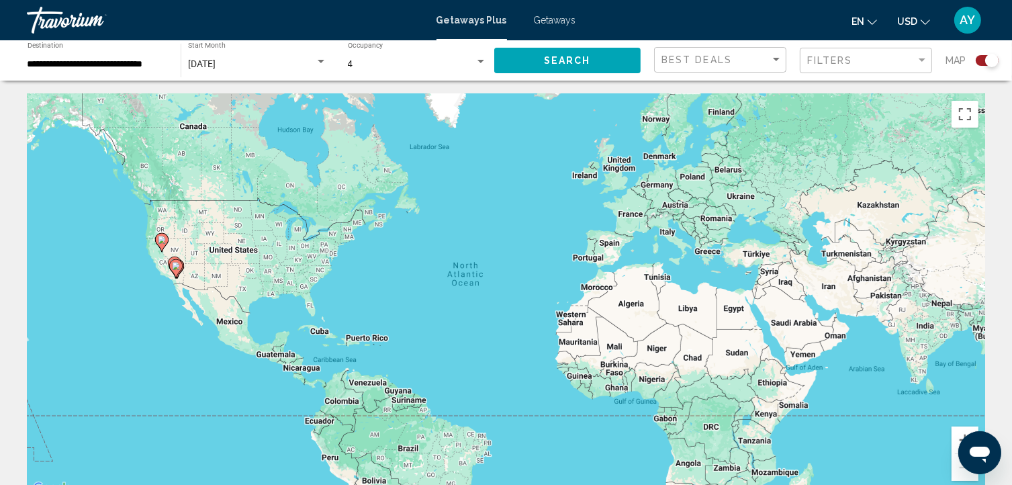
click at [159, 271] on div "To activate drag with keyboard, press Alt + Enter. Once in keyboard drag state,…" at bounding box center [506, 295] width 958 height 403
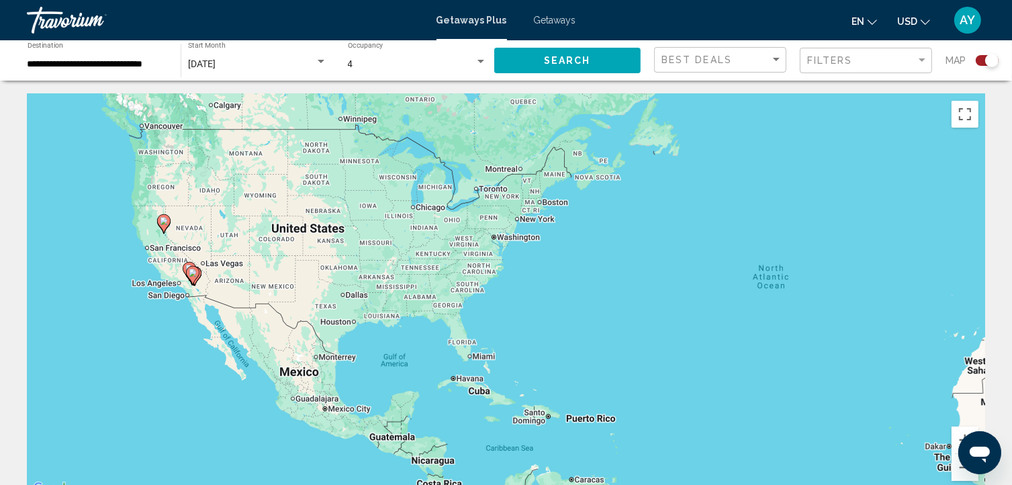
click at [159, 271] on div "To activate drag with keyboard, press Alt + Enter. Once in keyboard drag state,…" at bounding box center [506, 295] width 958 height 403
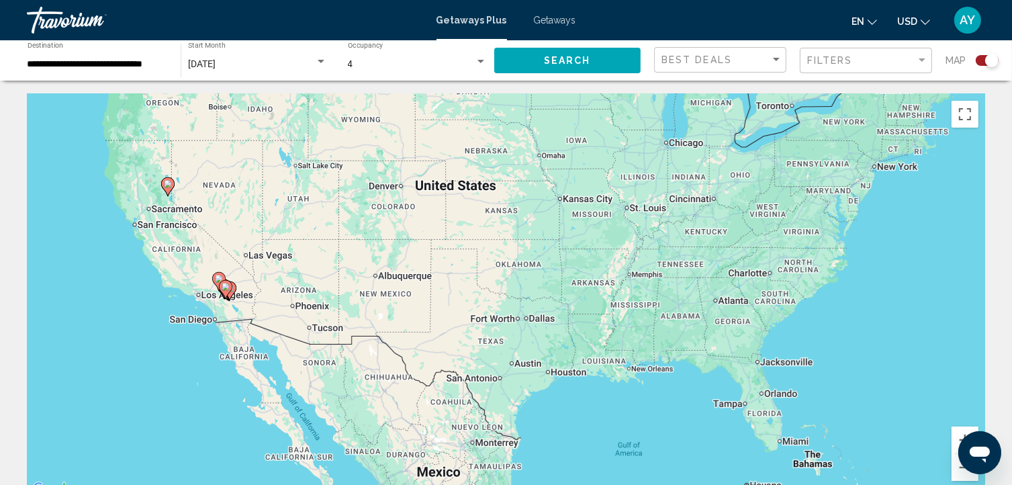
click at [159, 271] on div "To activate drag with keyboard, press Alt + Enter. Once in keyboard drag state,…" at bounding box center [506, 295] width 958 height 403
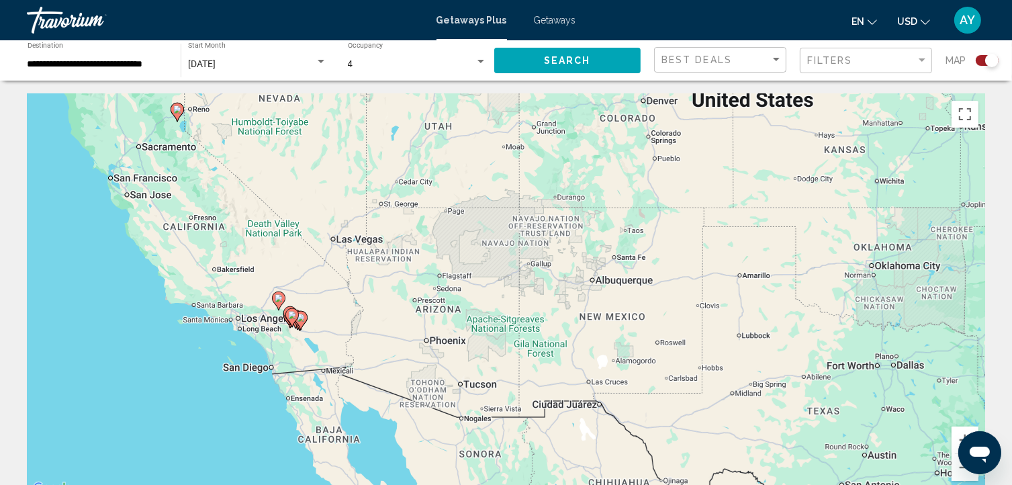
click at [159, 271] on div "To activate drag with keyboard, press Alt + Enter. Once in keyboard drag state,…" at bounding box center [506, 295] width 958 height 403
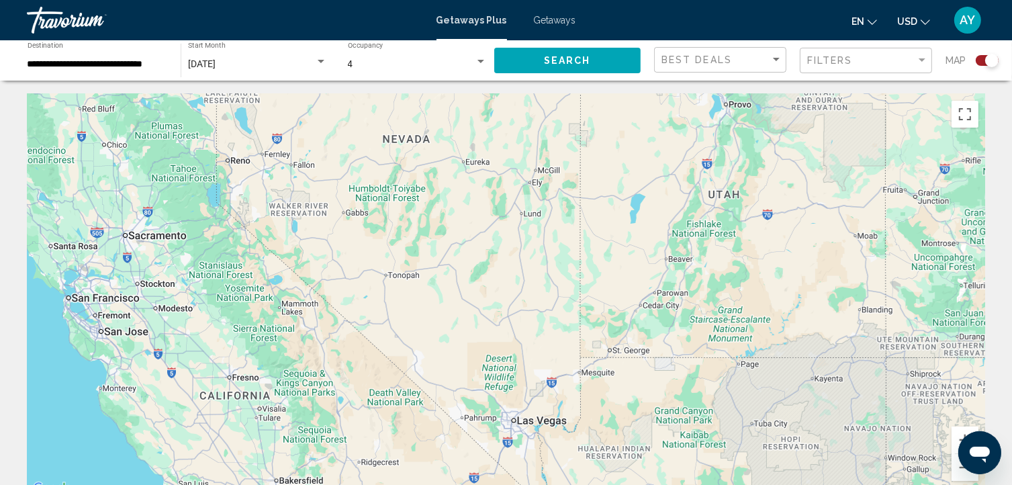
drag, startPoint x: 240, startPoint y: 215, endPoint x: 244, endPoint y: 434, distance: 219.6
click at [244, 434] on div "To activate drag with keyboard, press Alt + Enter. Once in keyboard drag state,…" at bounding box center [506, 295] width 958 height 403
click at [204, 213] on div "To activate drag with keyboard, press Alt + Enter. Once in keyboard drag state,…" at bounding box center [506, 295] width 958 height 403
click at [204, 214] on div "To activate drag with keyboard, press Alt + Enter. Once in keyboard drag state,…" at bounding box center [506, 295] width 958 height 403
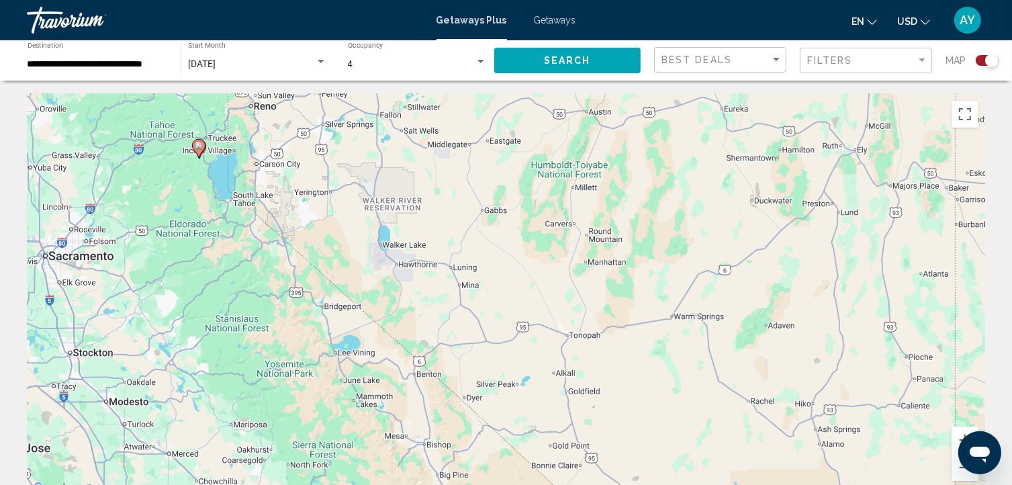
click at [204, 214] on div "To activate drag with keyboard, press Alt + Enter. Once in keyboard drag state,…" at bounding box center [506, 295] width 958 height 403
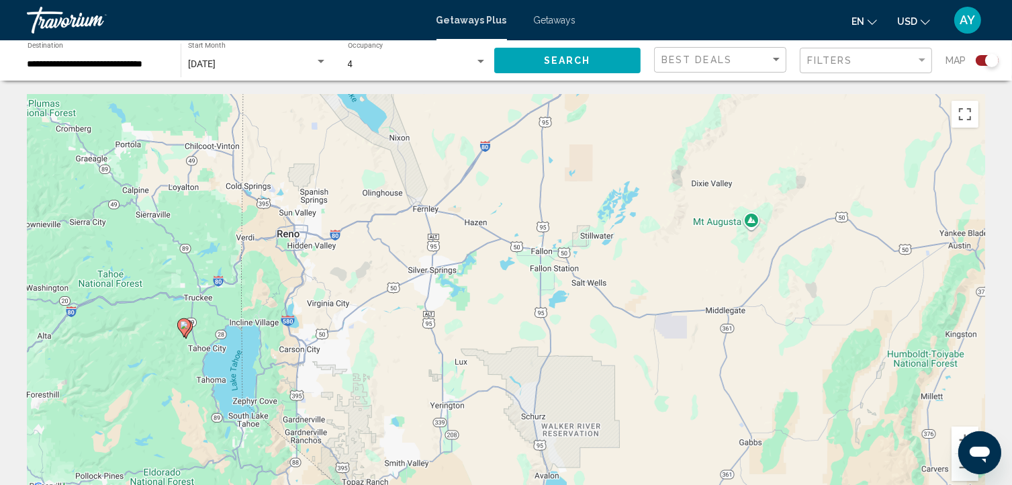
drag, startPoint x: 204, startPoint y: 214, endPoint x: 195, endPoint y: 450, distance: 236.5
click at [195, 450] on div "To activate drag with keyboard, press Alt + Enter. Once in keyboard drag state,…" at bounding box center [506, 295] width 958 height 403
click at [177, 410] on div "To activate drag with keyboard, press Alt + Enter. Once in keyboard drag state,…" at bounding box center [506, 295] width 958 height 403
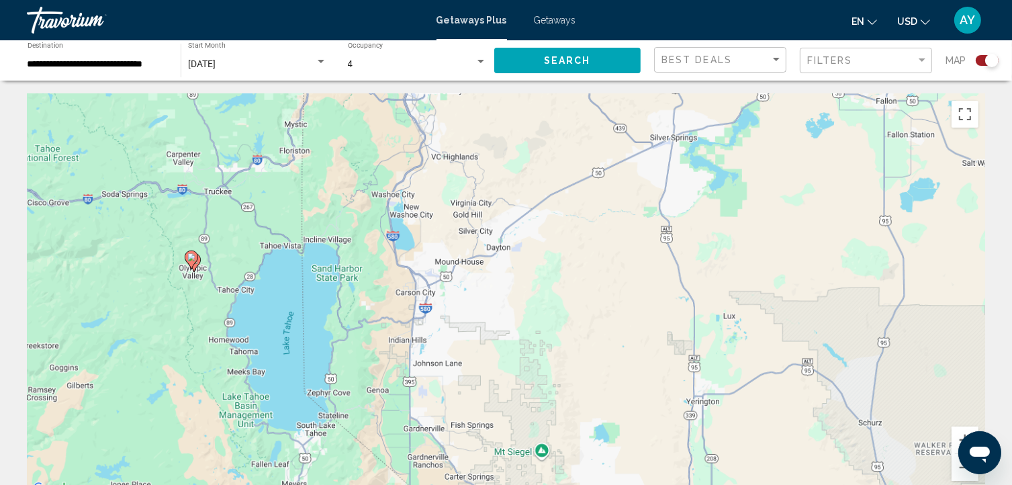
click at [155, 426] on div "To activate drag with keyboard, press Alt + Enter. Once in keyboard drag state,…" at bounding box center [506, 295] width 958 height 403
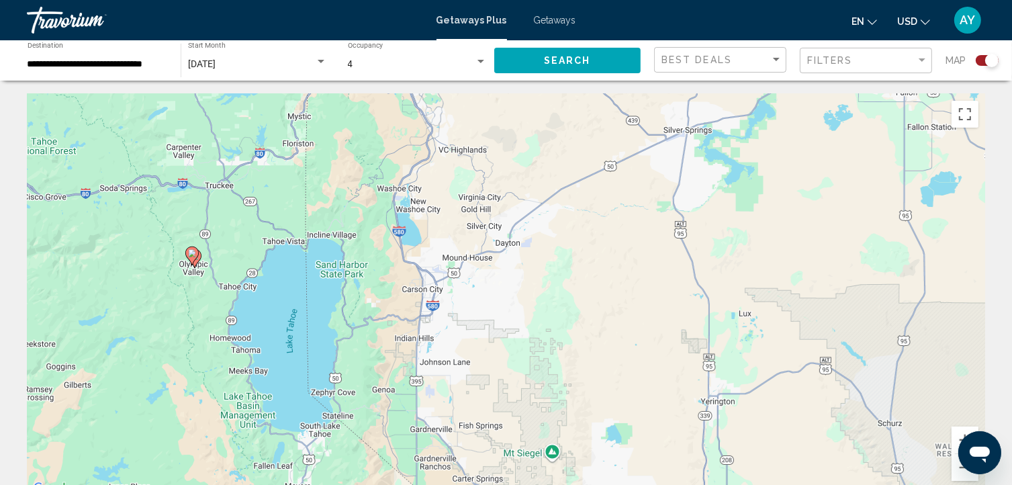
click at [155, 426] on div "To activate drag with keyboard, press Alt + Enter. Once in keyboard drag state,…" at bounding box center [506, 295] width 958 height 403
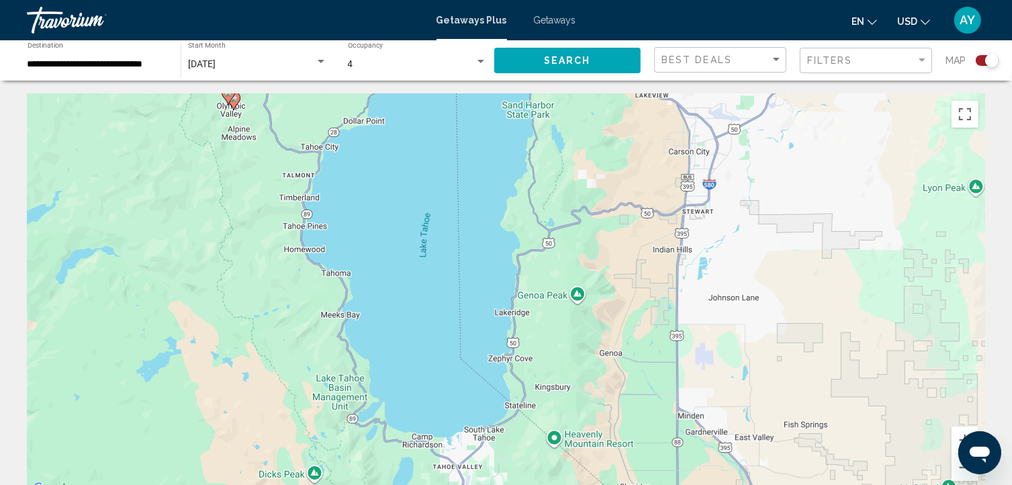
click at [155, 426] on div "To activate drag with keyboard, press Alt + Enter. Once in keyboard drag state,…" at bounding box center [506, 295] width 958 height 403
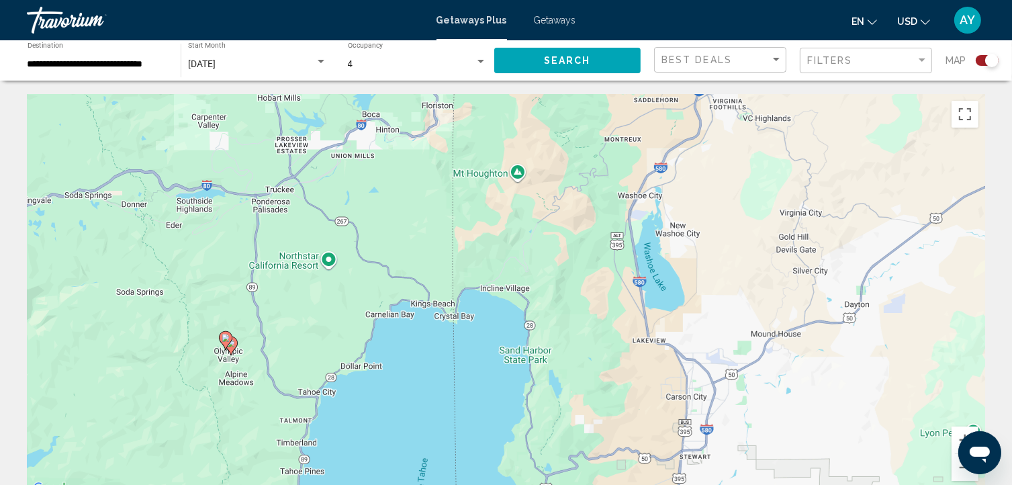
drag, startPoint x: 262, startPoint y: 162, endPoint x: 258, endPoint y: 410, distance: 247.8
click at [258, 410] on div "To activate drag with keyboard, press Alt + Enter. Once in keyboard drag state,…" at bounding box center [506, 295] width 958 height 403
click at [223, 336] on image "Main content" at bounding box center [226, 338] width 8 height 8
type input "**********"
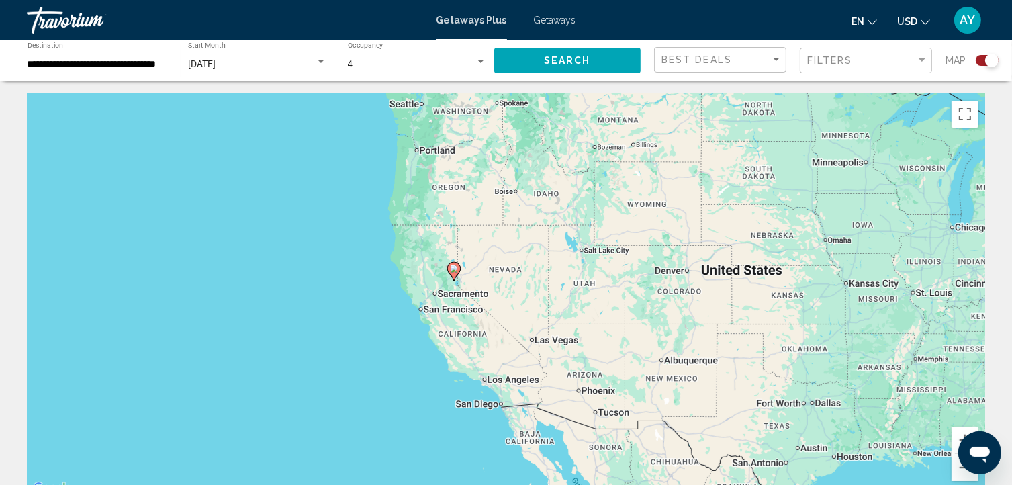
drag, startPoint x: 574, startPoint y: 312, endPoint x: 519, endPoint y: 299, distance: 56.7
click at [519, 299] on div "To activate drag with keyboard, press Alt + Enter. Once in keyboard drag state,…" at bounding box center [506, 295] width 958 height 403
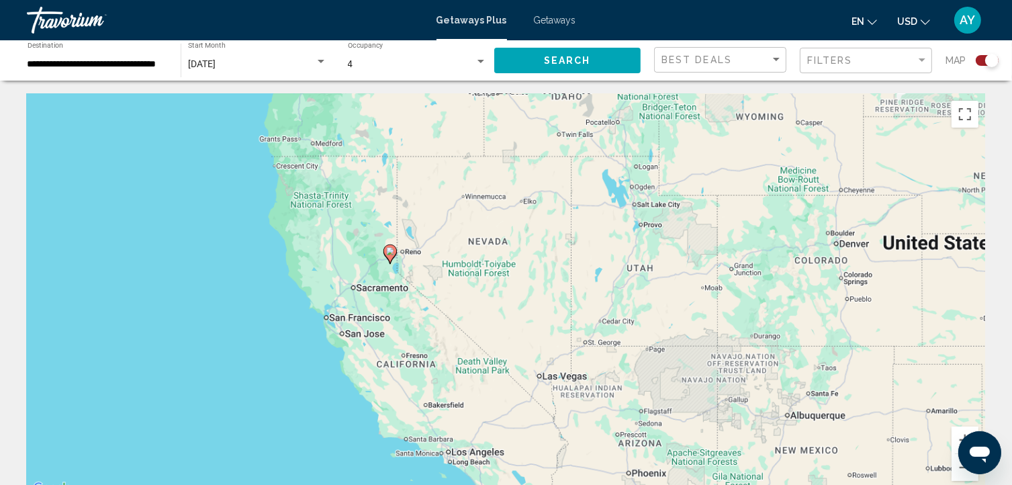
click at [519, 299] on div "To activate drag with keyboard, press Alt + Enter. Once in keyboard drag state,…" at bounding box center [506, 295] width 958 height 403
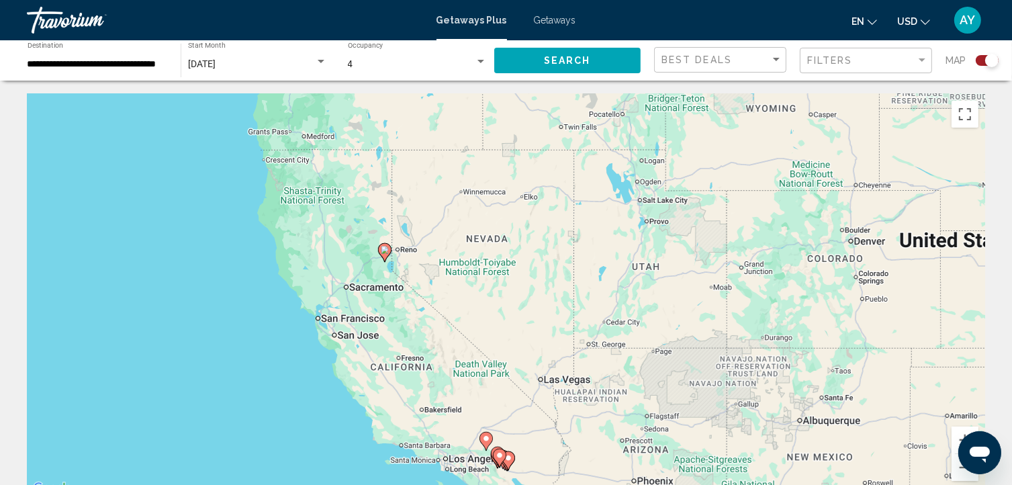
click at [519, 299] on div "To activate drag with keyboard, press Alt + Enter. Once in keyboard drag state,…" at bounding box center [506, 295] width 958 height 403
click at [549, 16] on span "Getaways" at bounding box center [555, 20] width 42 height 11
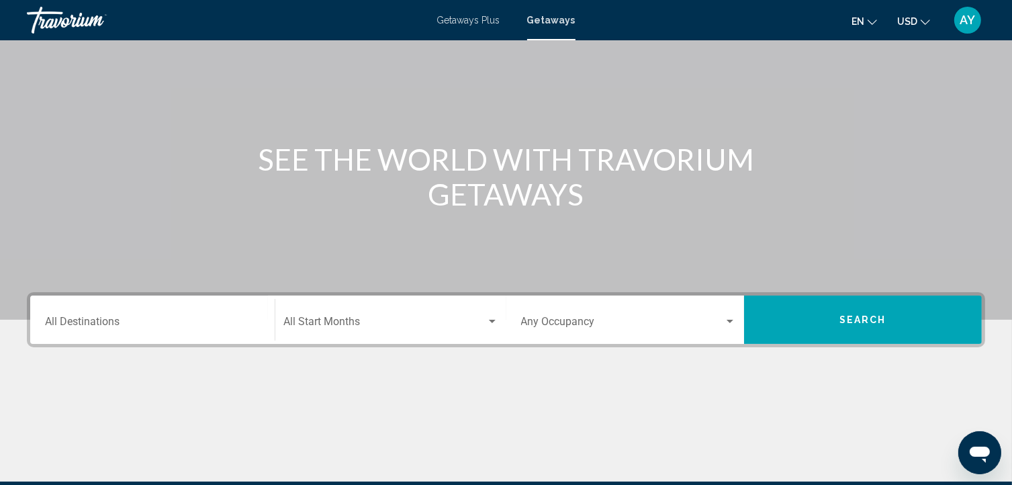
scroll to position [86, 0]
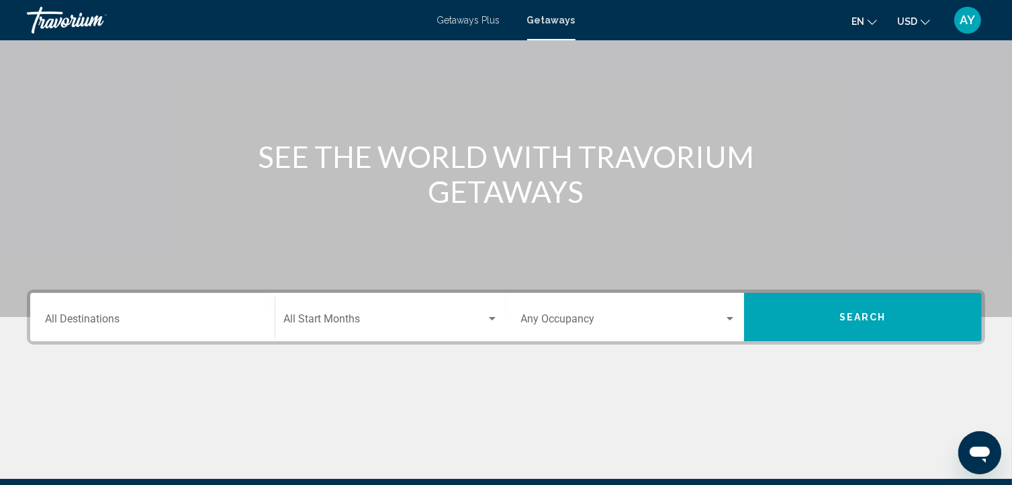
click at [84, 316] on input "Destination All Destinations" at bounding box center [152, 322] width 215 height 12
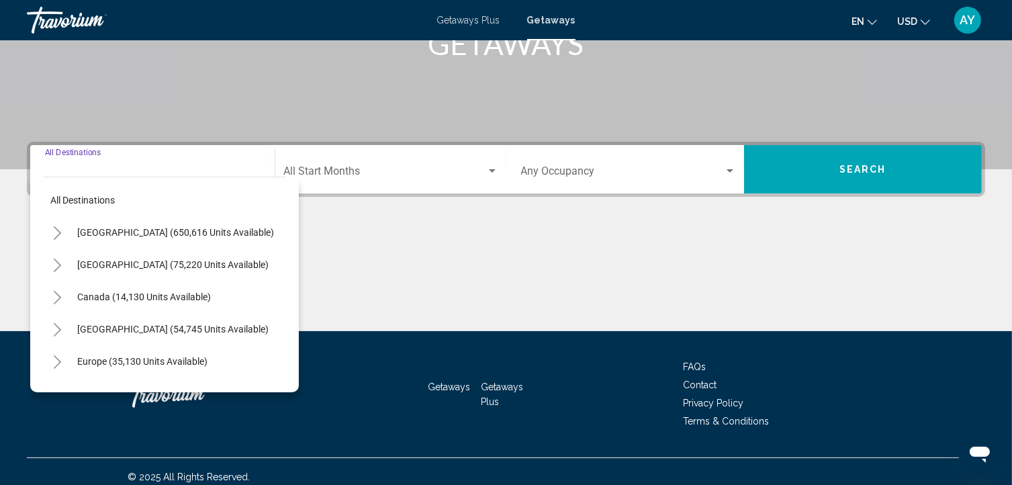
scroll to position [244, 0]
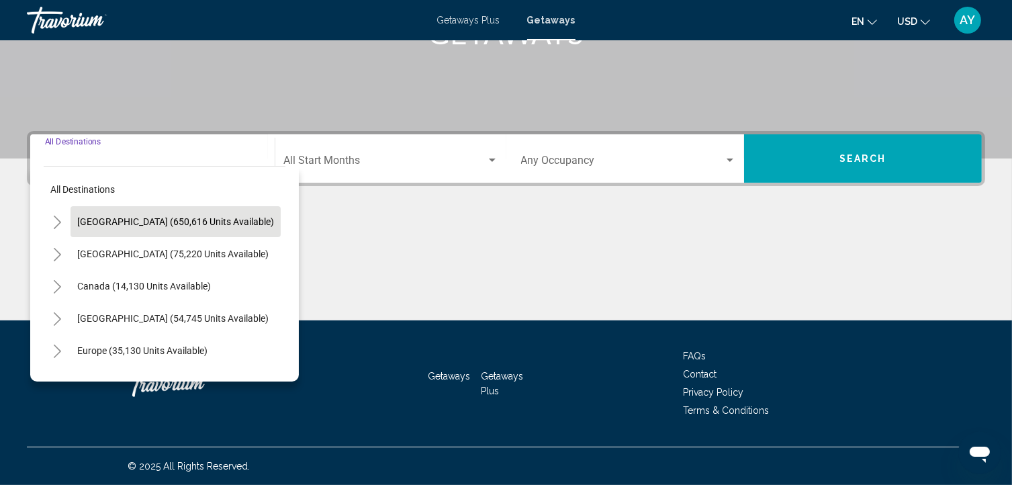
click at [106, 213] on button "[GEOGRAPHIC_DATA] (650,616 units available)" at bounding box center [175, 221] width 210 height 31
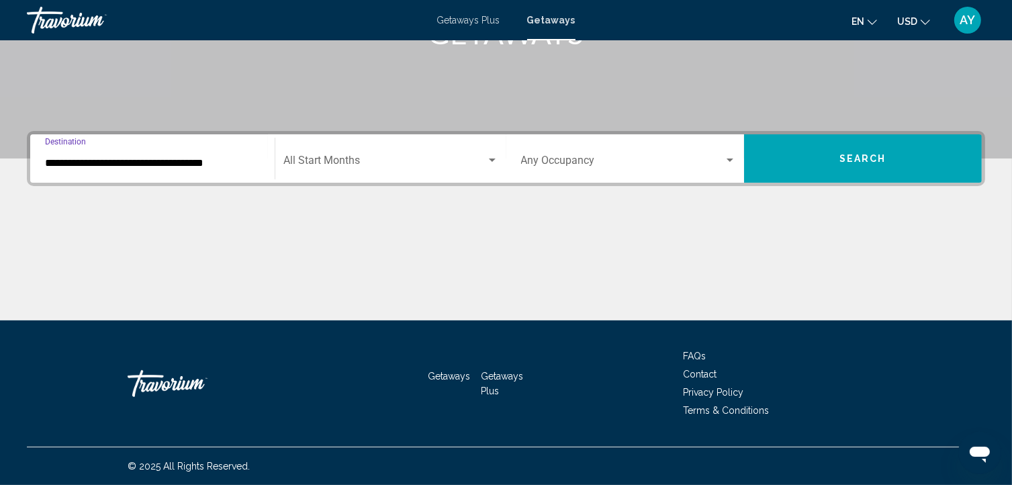
click at [99, 166] on input "**********" at bounding box center [152, 163] width 215 height 12
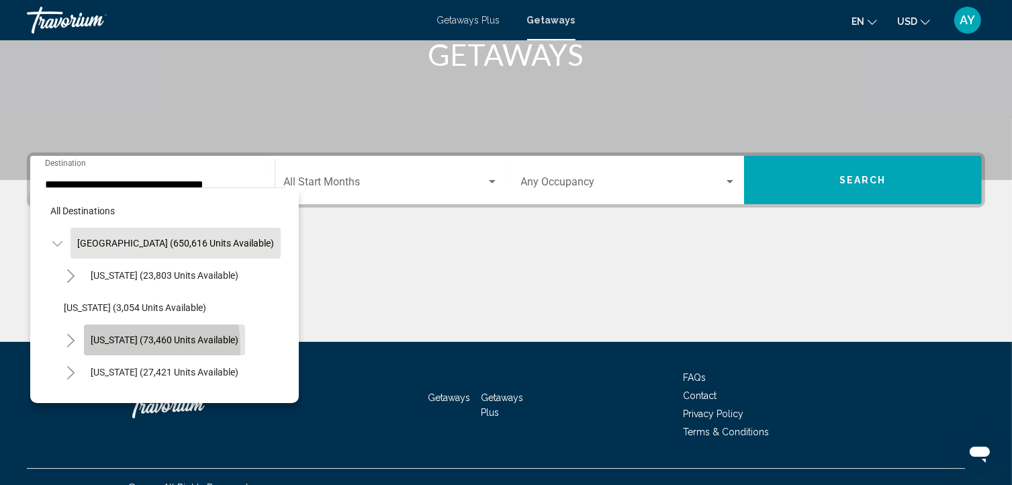
click at [119, 346] on button "[US_STATE] (73,460 units available)" at bounding box center [164, 339] width 161 height 31
type input "**********"
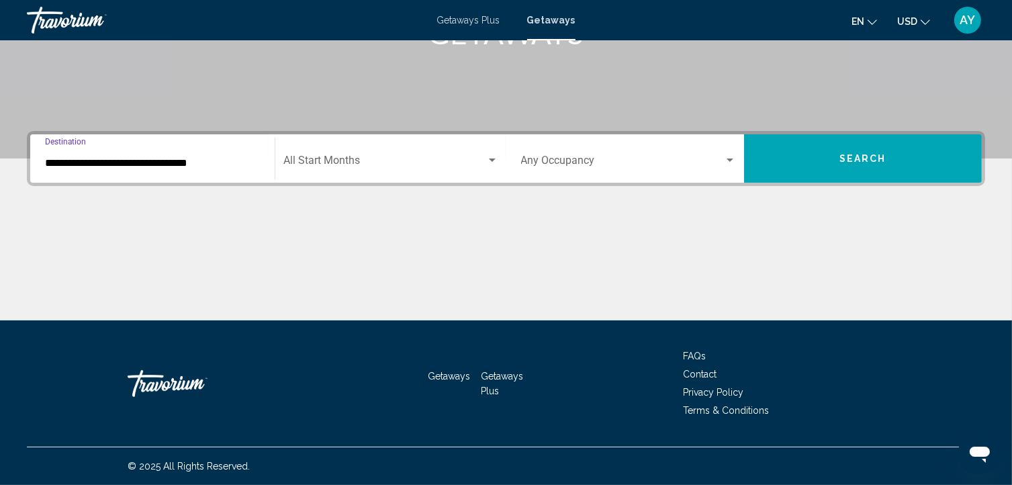
click at [494, 162] on div "Search widget" at bounding box center [492, 160] width 12 height 11
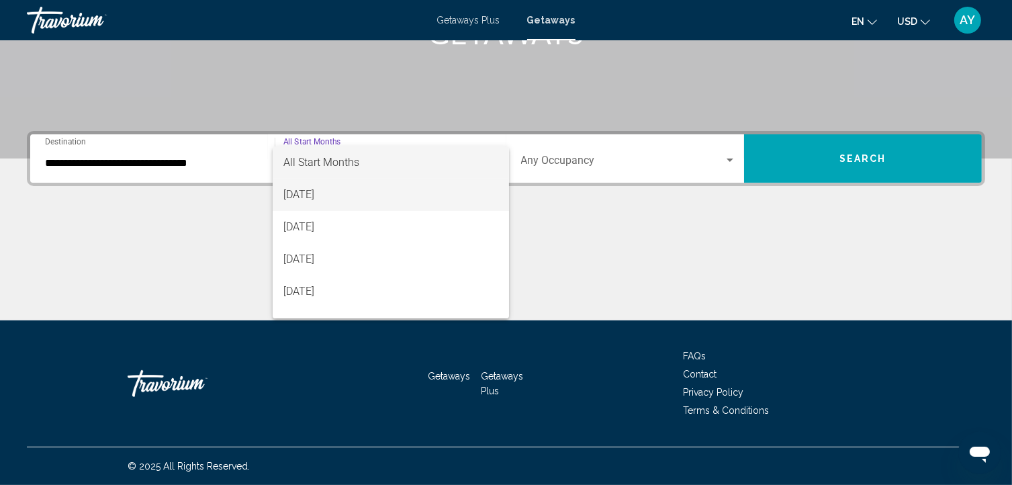
click at [397, 199] on span "[DATE]" at bounding box center [390, 195] width 215 height 32
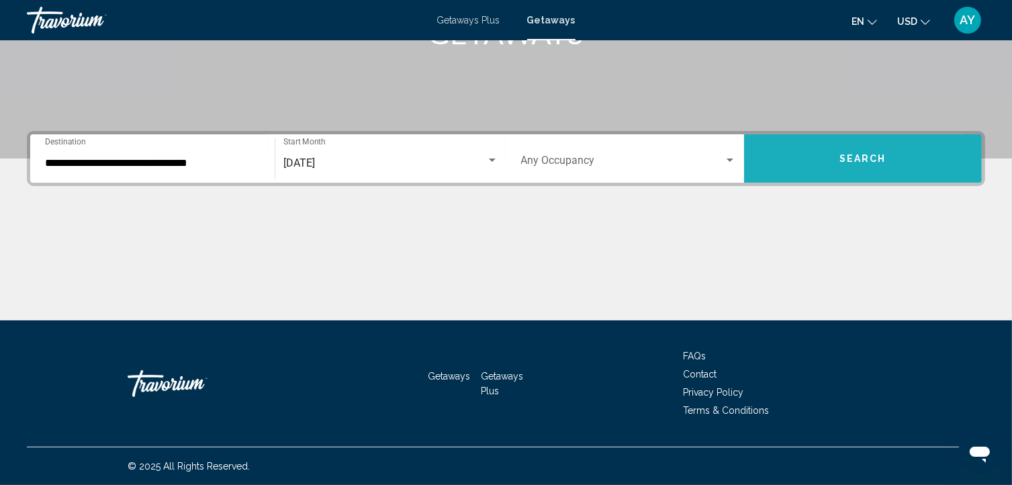
click at [800, 153] on button "Search" at bounding box center [863, 158] width 238 height 48
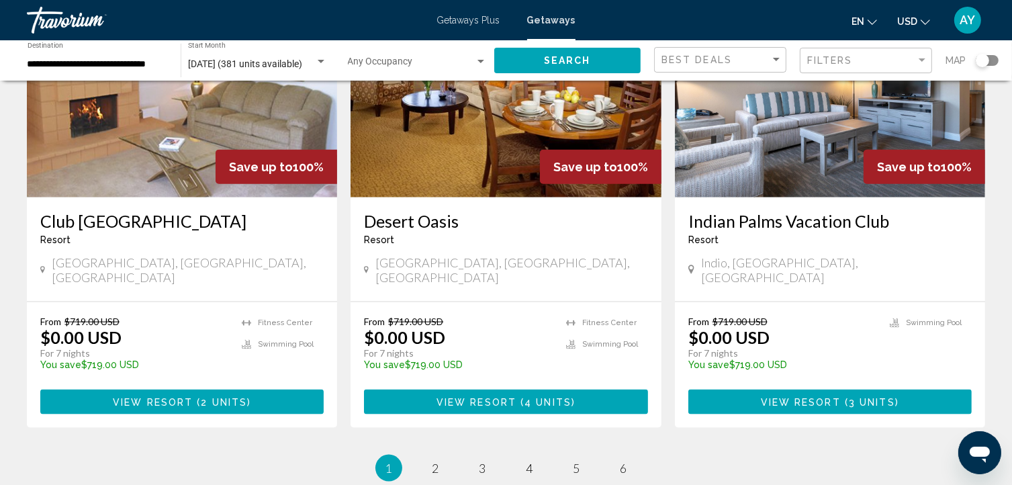
scroll to position [1658, 0]
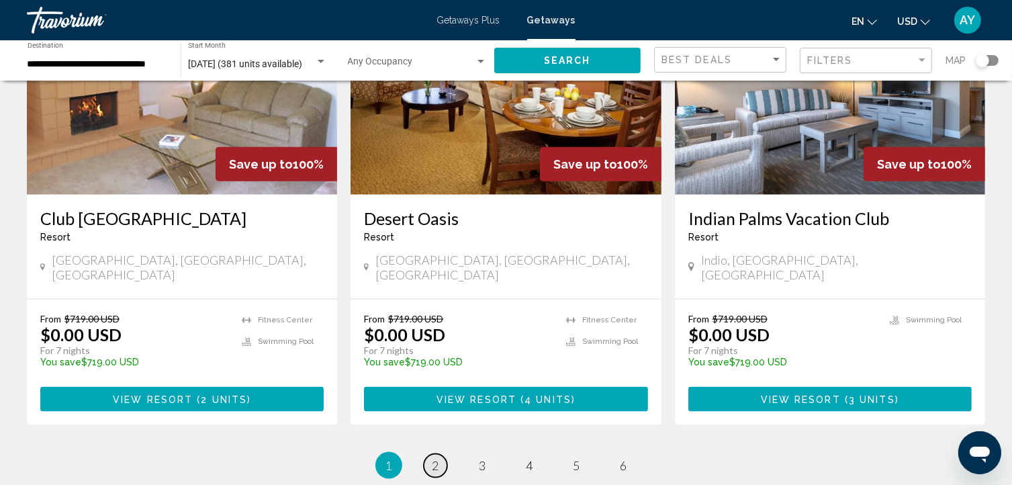
click at [430, 454] on link "page 2" at bounding box center [435, 465] width 23 height 23
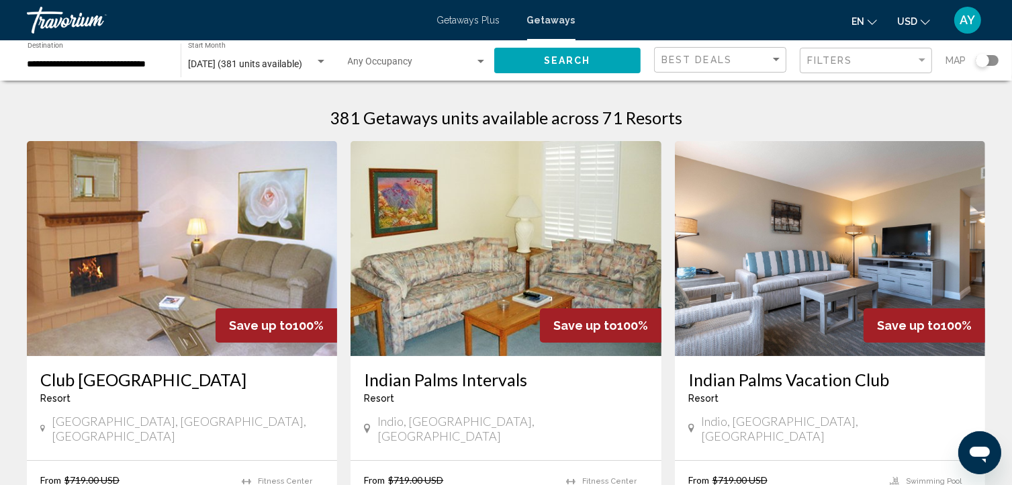
drag, startPoint x: 430, startPoint y: 366, endPoint x: 601, endPoint y: 387, distance: 171.8
click at [601, 387] on div "Indian Palms Intervals Resort - This is an adults only resort [GEOGRAPHIC_DATA]…" at bounding box center [505, 408] width 310 height 104
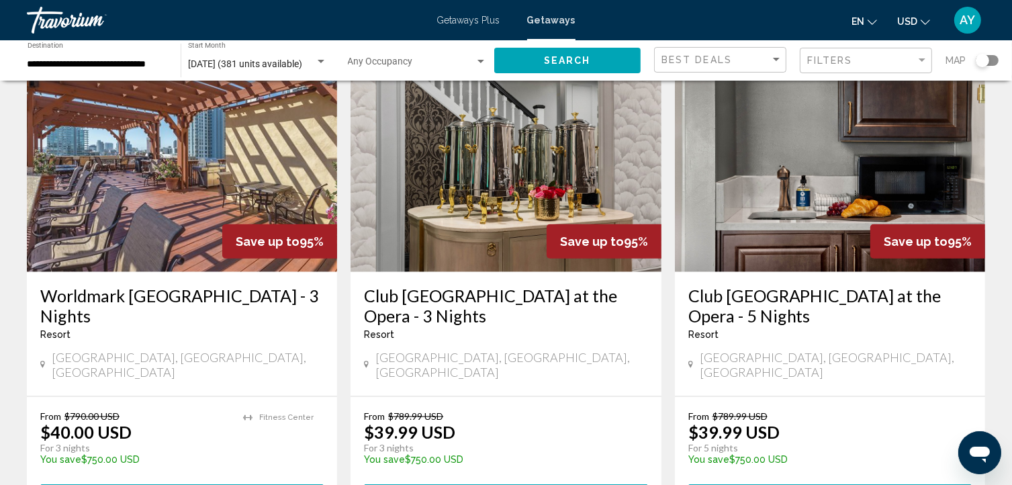
scroll to position [1554, 0]
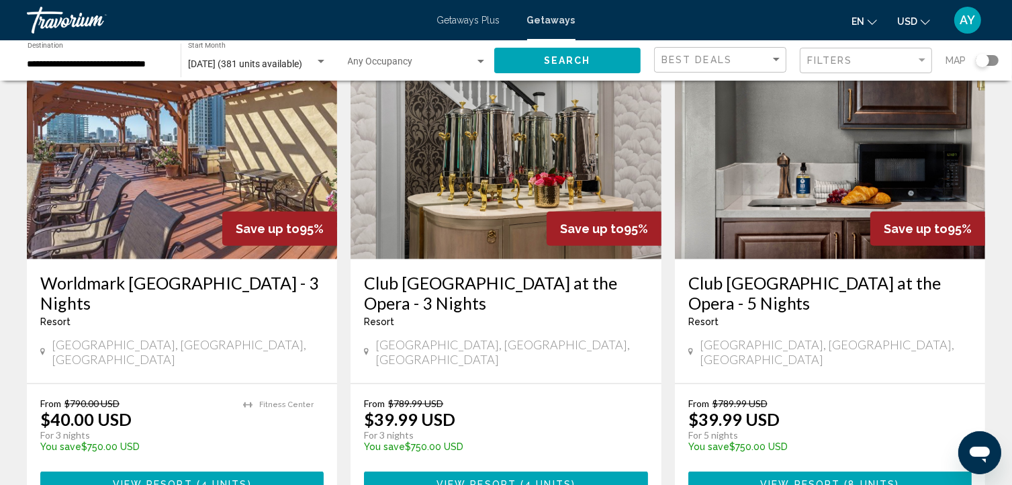
click at [143, 471] on button "View Resort ( 4 units )" at bounding box center [181, 483] width 283 height 25
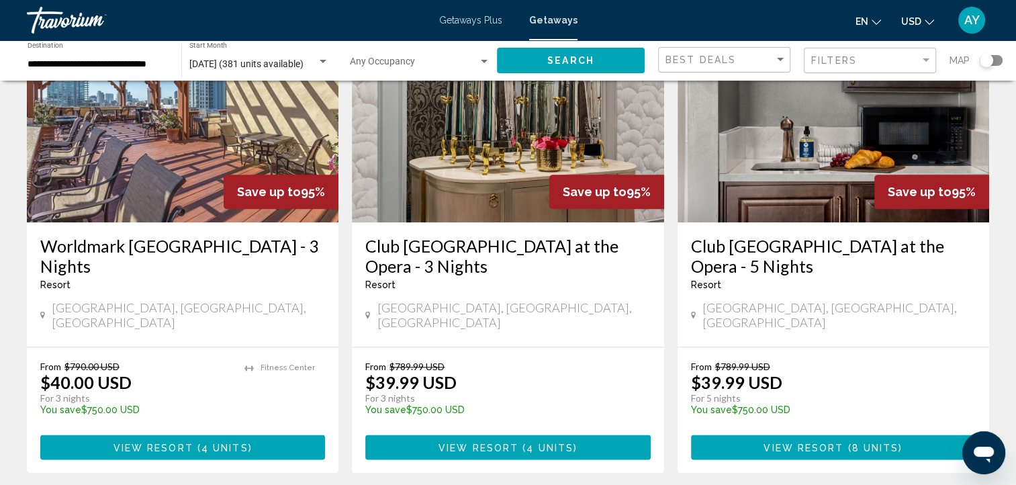
scroll to position [1646, 0]
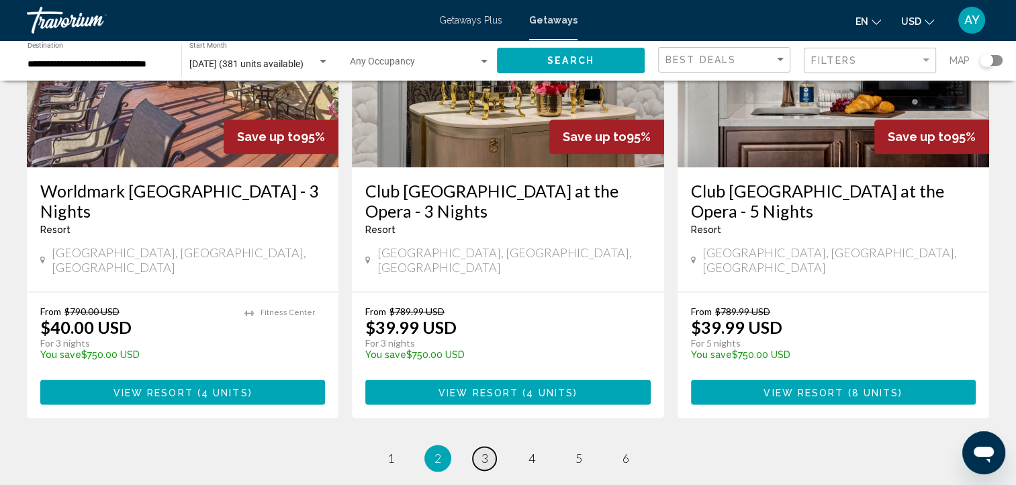
click at [489, 446] on link "page 3" at bounding box center [484, 457] width 23 height 23
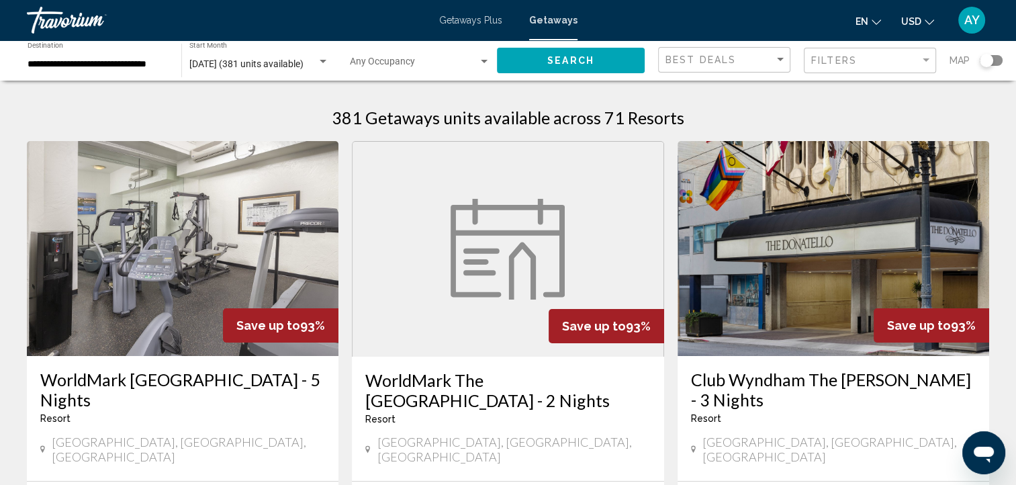
click at [991, 53] on div "Map" at bounding box center [975, 61] width 53 height 28
click at [989, 62] on div "Search widget" at bounding box center [985, 60] width 13 height 13
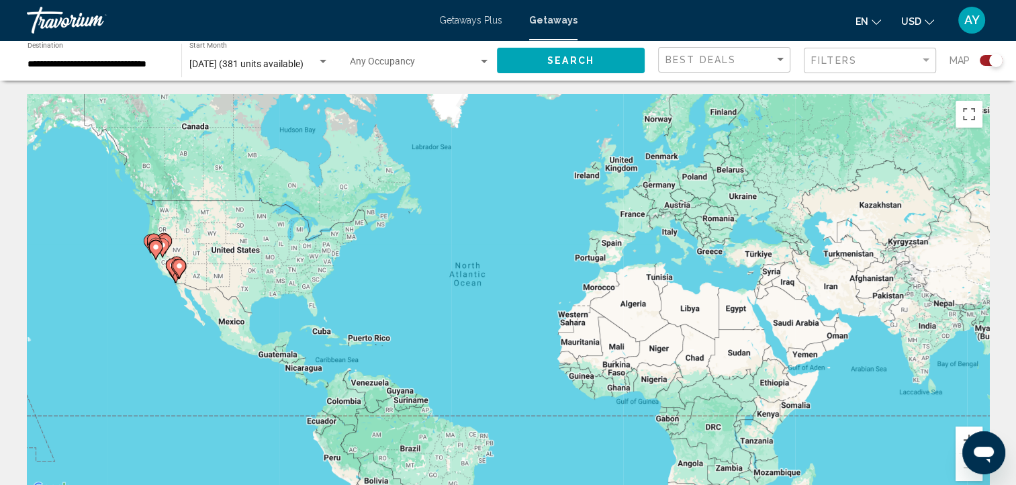
click at [178, 249] on div "To activate drag with keyboard, press Alt + Enter. Once in keyboard drag state,…" at bounding box center [508, 295] width 962 height 403
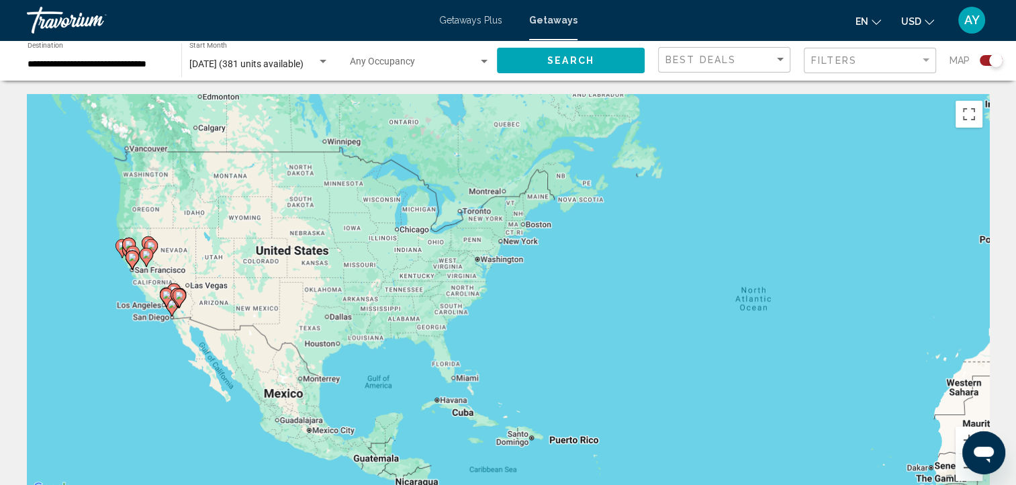
click at [178, 249] on div "To activate drag with keyboard, press Alt + Enter. Once in keyboard drag state,…" at bounding box center [508, 295] width 962 height 403
click at [177, 251] on div "To activate drag with keyboard, press Alt + Enter. Once in keyboard drag state,…" at bounding box center [508, 295] width 962 height 403
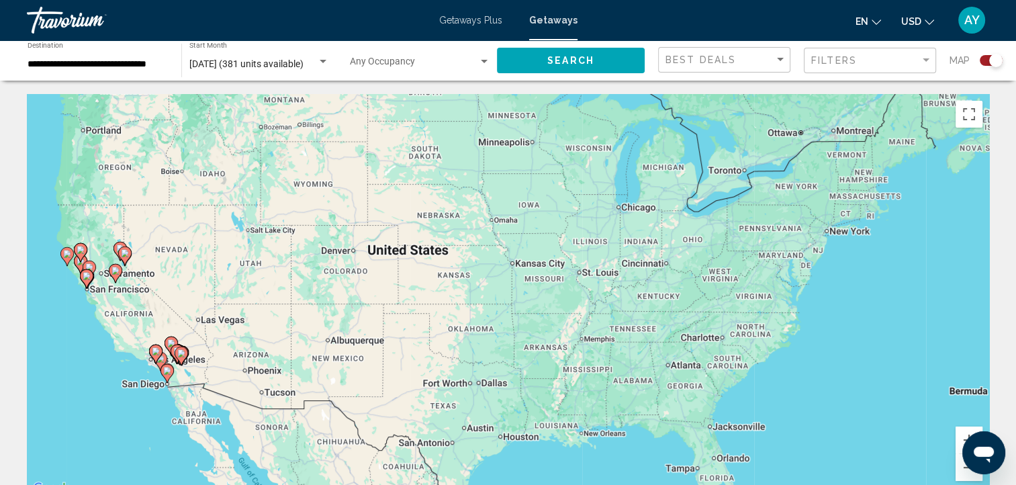
click at [118, 273] on image "Main content" at bounding box center [115, 271] width 8 height 8
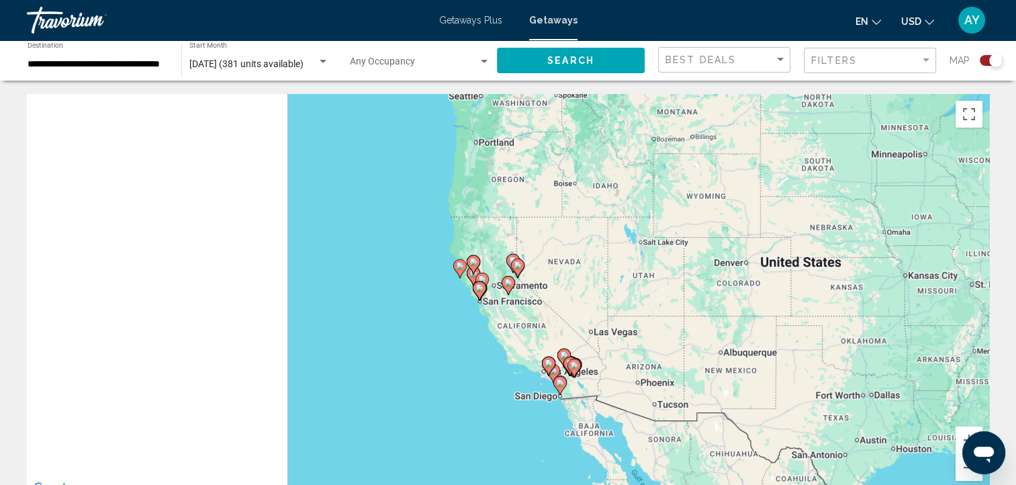
click at [118, 273] on div "To activate drag with keyboard, press Alt + Enter. Once in keyboard drag state,…" at bounding box center [508, 295] width 962 height 403
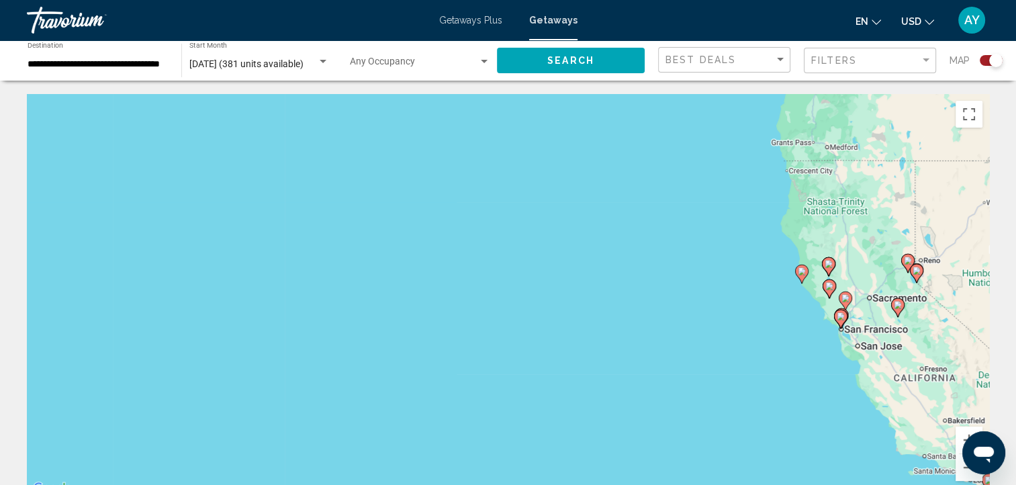
click at [943, 252] on div "To activate drag with keyboard, press Alt + Enter. Once in keyboard drag state,…" at bounding box center [508, 295] width 962 height 403
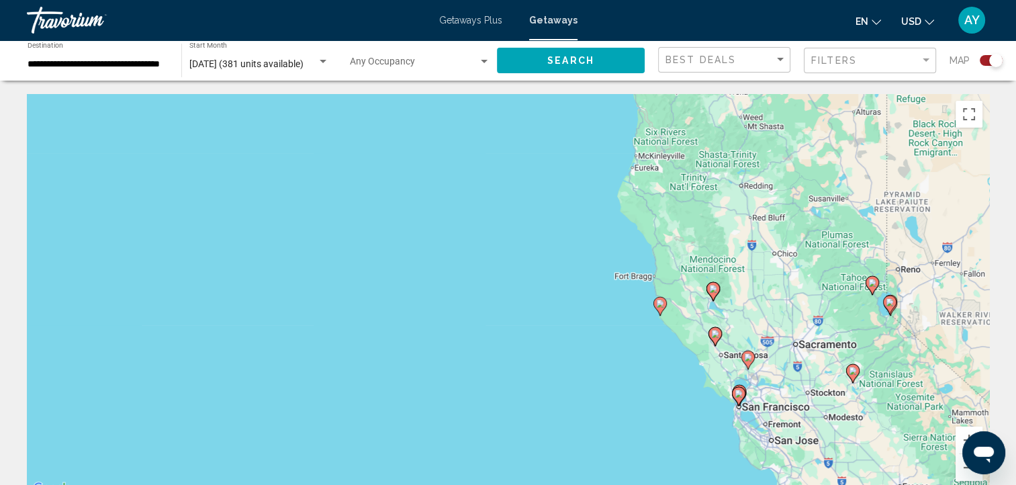
click at [943, 252] on div "To activate drag with keyboard, press Alt + Enter. Once in keyboard drag state,…" at bounding box center [508, 295] width 962 height 403
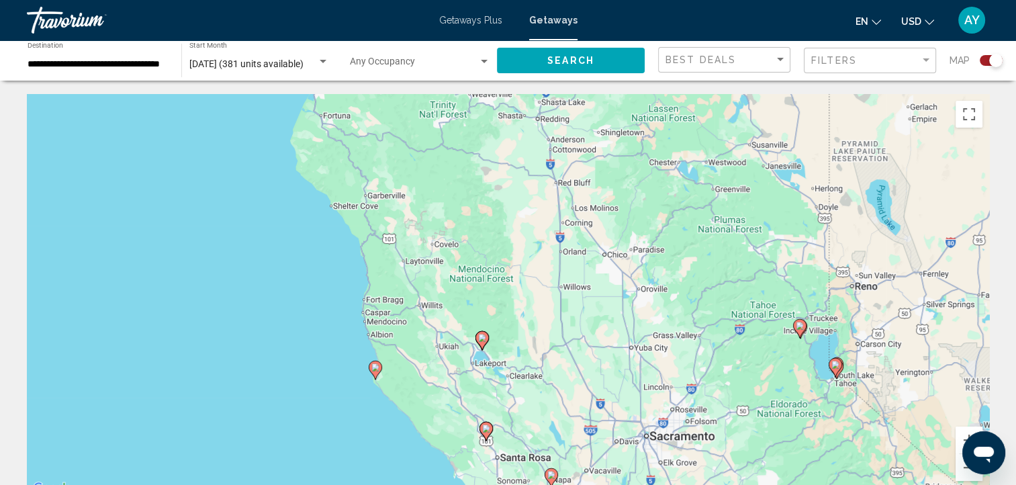
click at [943, 252] on div "To activate drag with keyboard, press Alt + Enter. Once in keyboard drag state,…" at bounding box center [508, 295] width 962 height 403
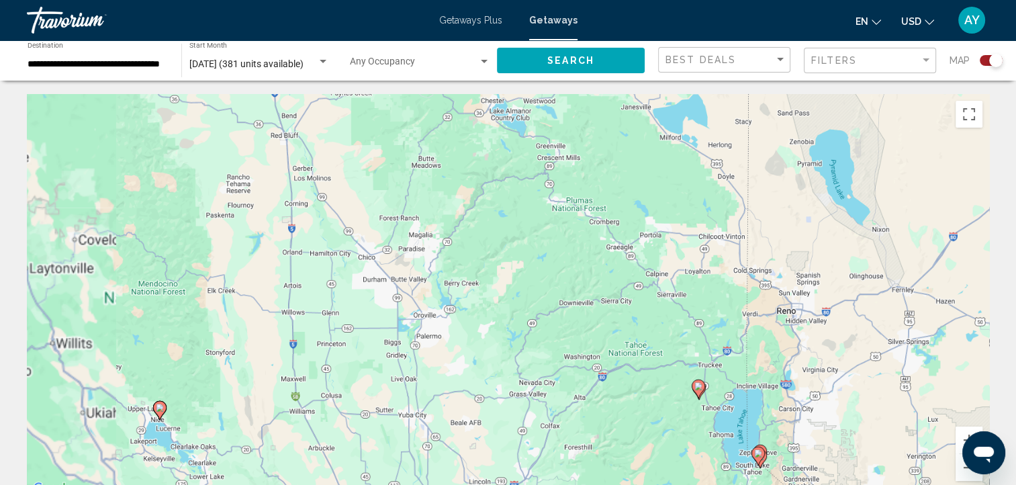
click at [943, 252] on div "To activate drag with keyboard, press Alt + Enter. Once in keyboard drag state,…" at bounding box center [508, 295] width 962 height 403
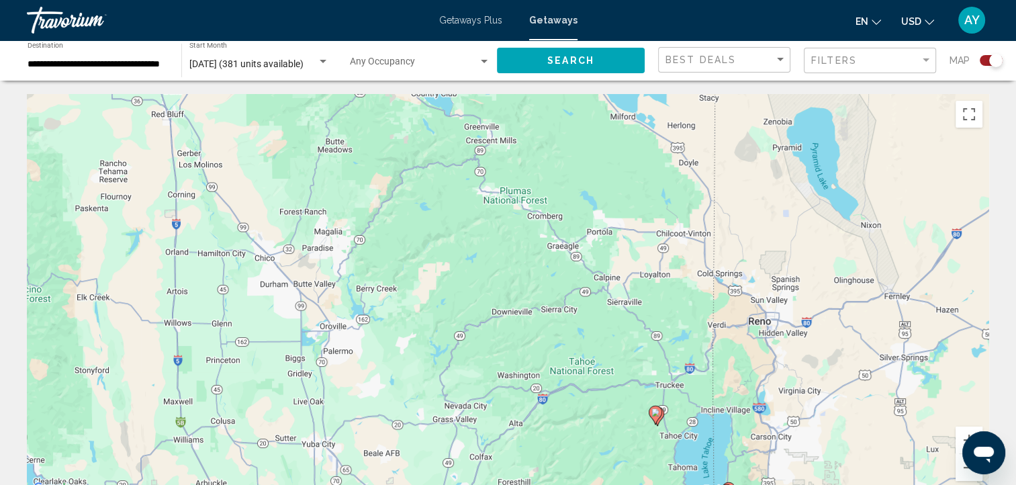
click at [943, 252] on div "To activate drag with keyboard, press Alt + Enter. Once in keyboard drag state,…" at bounding box center [508, 295] width 962 height 403
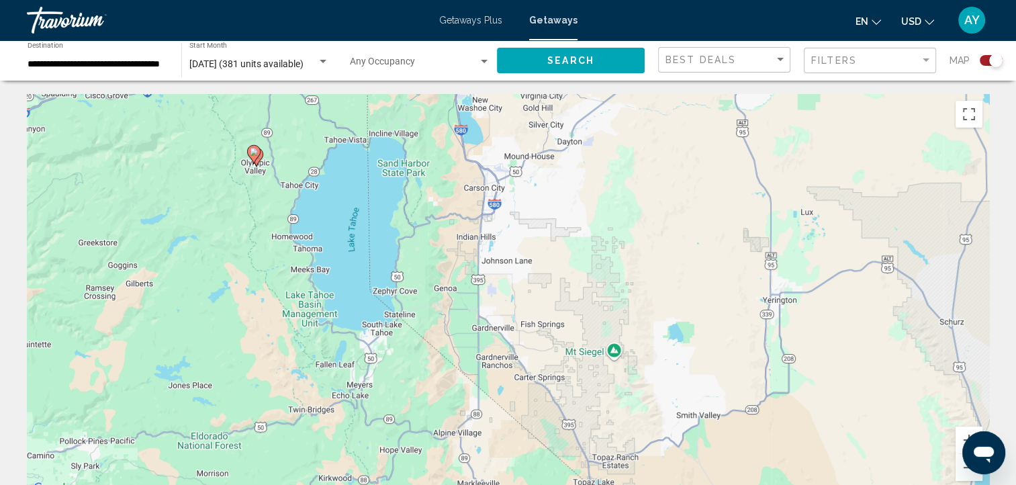
drag, startPoint x: 758, startPoint y: 375, endPoint x: 644, endPoint y: -48, distance: 437.2
click at [644, 0] on html "**********" at bounding box center [508, 242] width 1016 height 485
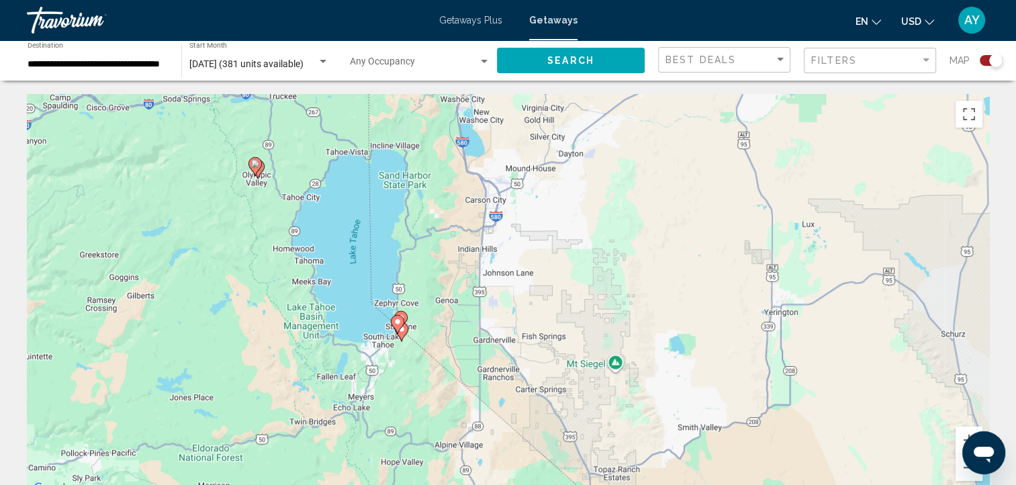
click at [434, 332] on div "To activate drag with keyboard, press Alt + Enter. Once in keyboard drag state,…" at bounding box center [508, 295] width 962 height 403
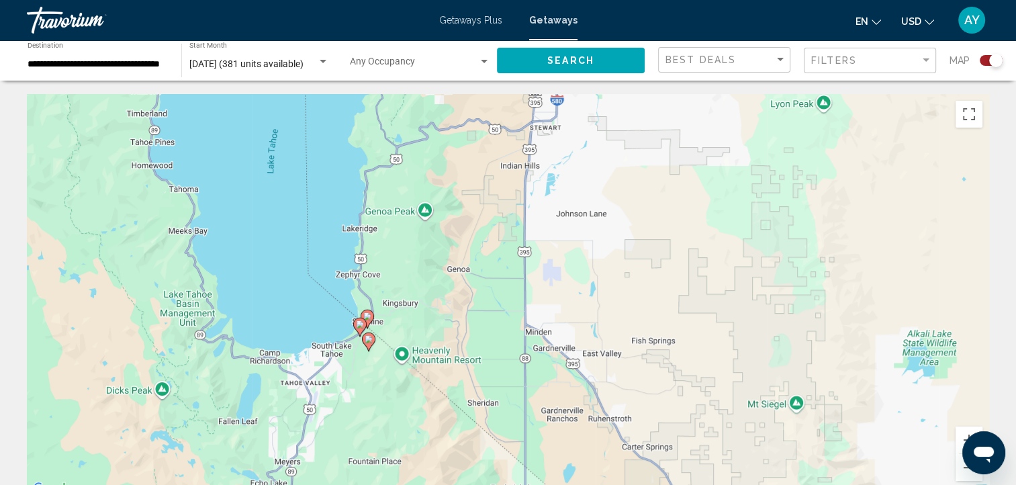
click at [434, 332] on div "To activate drag with keyboard, press Alt + Enter. Once in keyboard drag state,…" at bounding box center [508, 295] width 962 height 403
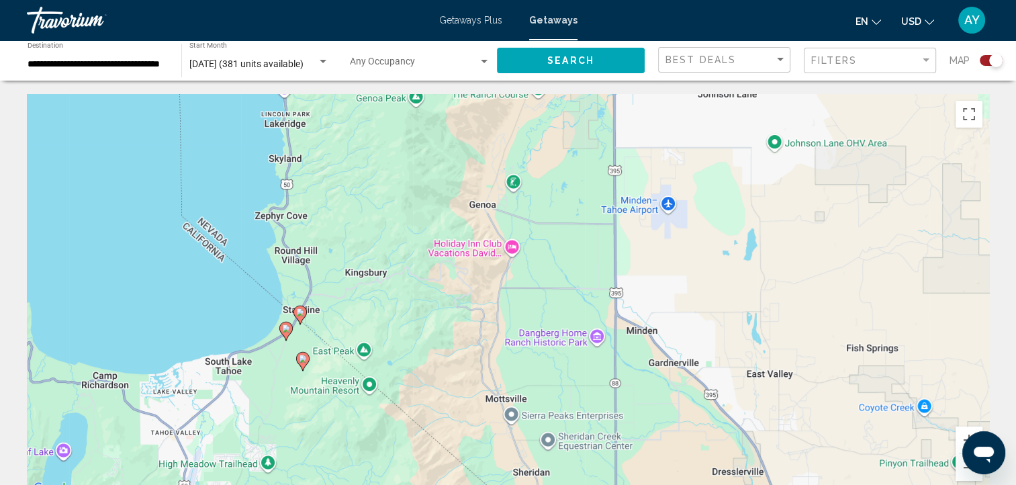
click at [434, 330] on div "To activate drag with keyboard, press Alt + Enter. Once in keyboard drag state,…" at bounding box center [508, 295] width 962 height 403
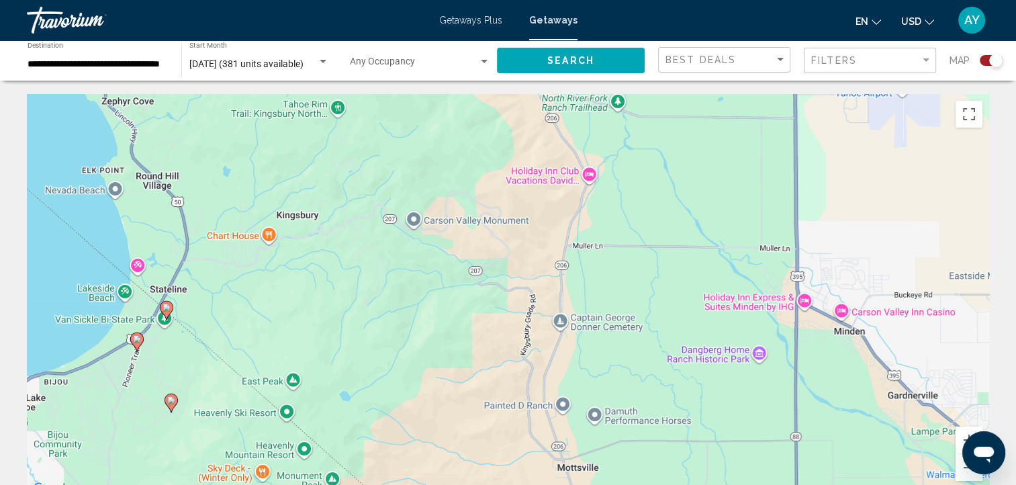
click at [434, 330] on div "To activate drag with keyboard, press Alt + Enter. Once in keyboard drag state,…" at bounding box center [508, 295] width 962 height 403
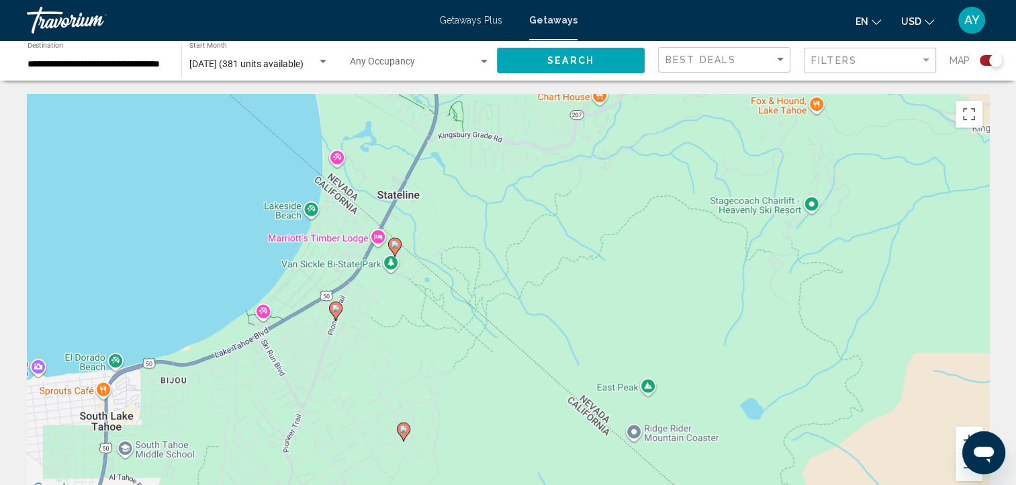
drag, startPoint x: 276, startPoint y: 335, endPoint x: 773, endPoint y: 283, distance: 499.5
click at [773, 283] on div "To activate drag with keyboard, press Alt + Enter. Once in keyboard drag state,…" at bounding box center [508, 295] width 962 height 403
click at [393, 244] on image "Main content" at bounding box center [395, 244] width 8 height 8
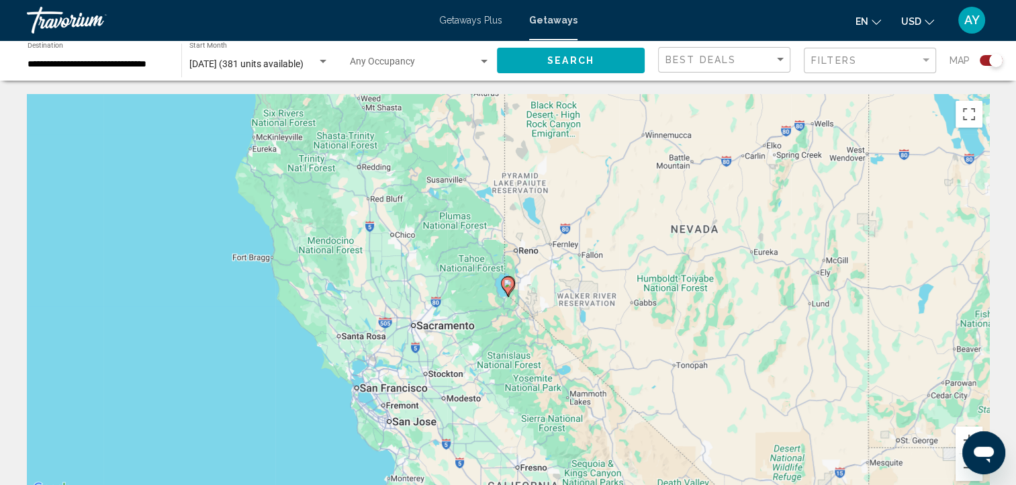
click at [520, 291] on div "To navigate, press the arrow keys. To activate drag with keyboard, press Alt + …" at bounding box center [508, 295] width 962 height 403
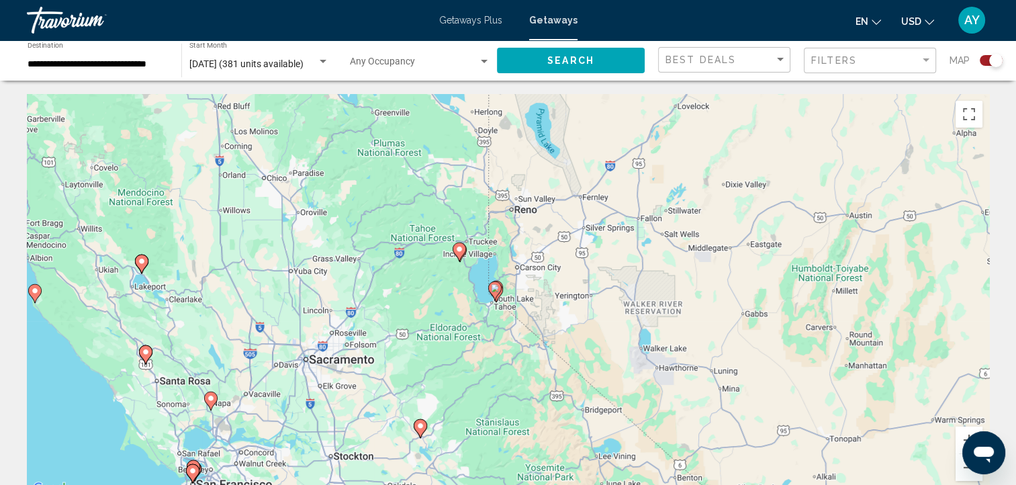
click at [520, 291] on div "To activate drag with keyboard, press Alt + Enter. Once in keyboard drag state,…" at bounding box center [508, 295] width 962 height 403
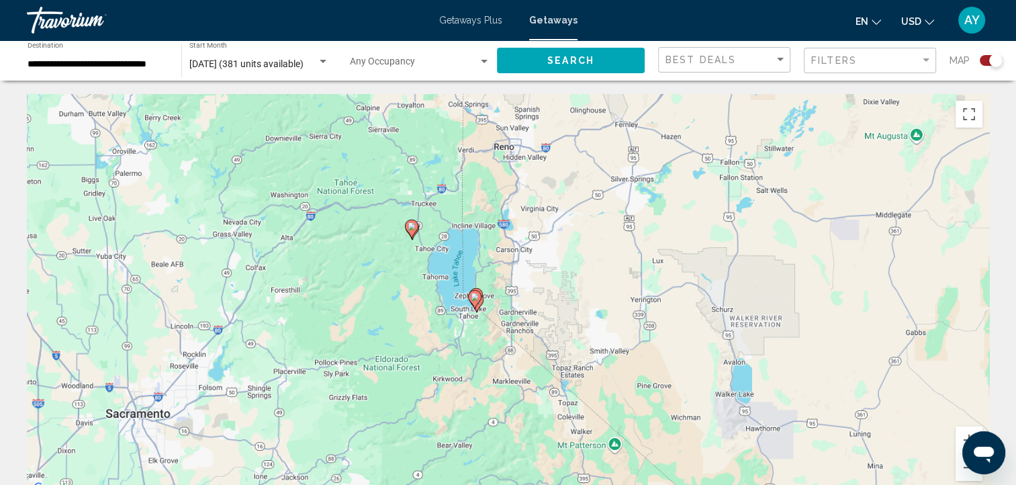
click at [520, 291] on div "To activate drag with keyboard, press Alt + Enter. Once in keyboard drag state,…" at bounding box center [508, 295] width 962 height 403
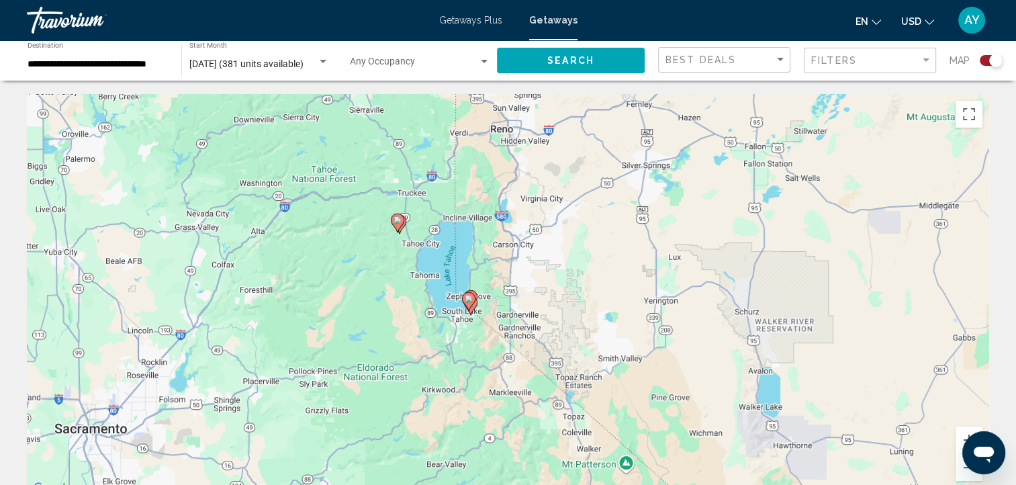
click at [520, 291] on div "To activate drag with keyboard, press Alt + Enter. Once in keyboard drag state,…" at bounding box center [508, 295] width 962 height 403
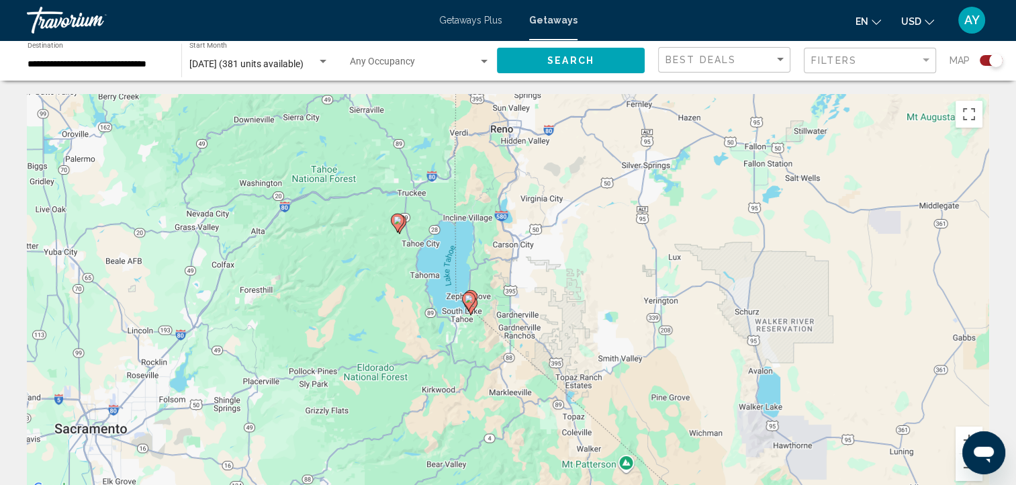
click at [520, 291] on div "To activate drag with keyboard, press Alt + Enter. Once in keyboard drag state,…" at bounding box center [508, 295] width 962 height 403
click at [473, 307] on gmp-advanced-marker "Main content" at bounding box center [468, 301] width 13 height 20
type input "**********"
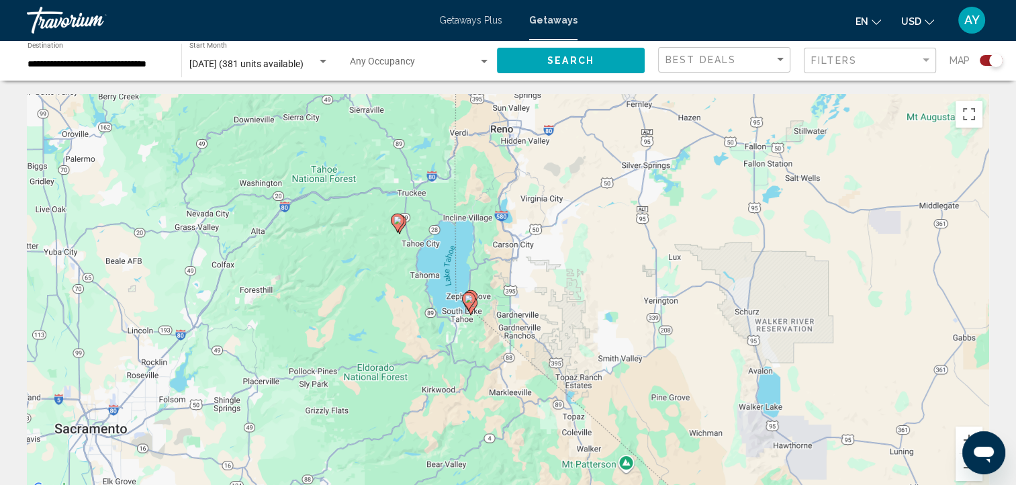
click at [473, 307] on div "To navigate, press the arrow keys. To activate drag with keyboard, press Alt + …" at bounding box center [508, 295] width 962 height 403
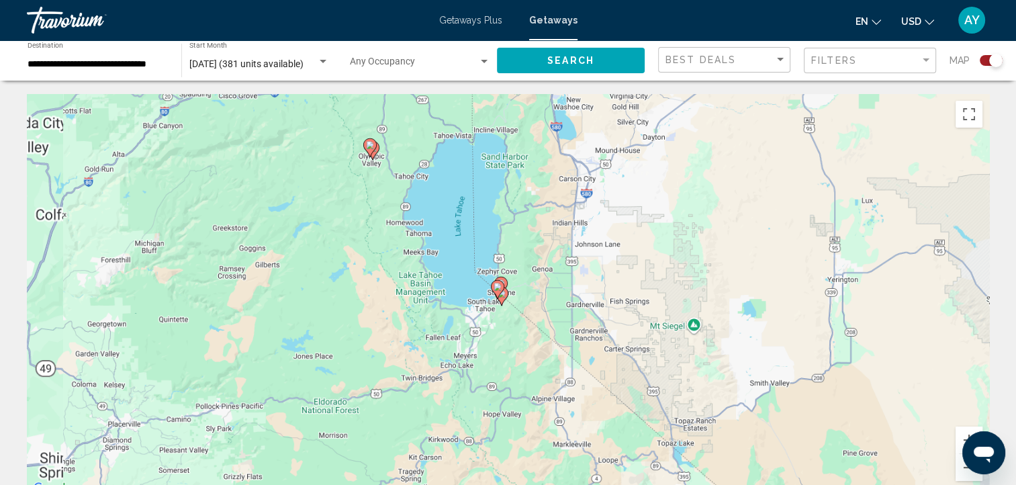
click at [473, 307] on div "To navigate, press the arrow keys. To activate drag with keyboard, press Alt + …" at bounding box center [508, 295] width 962 height 403
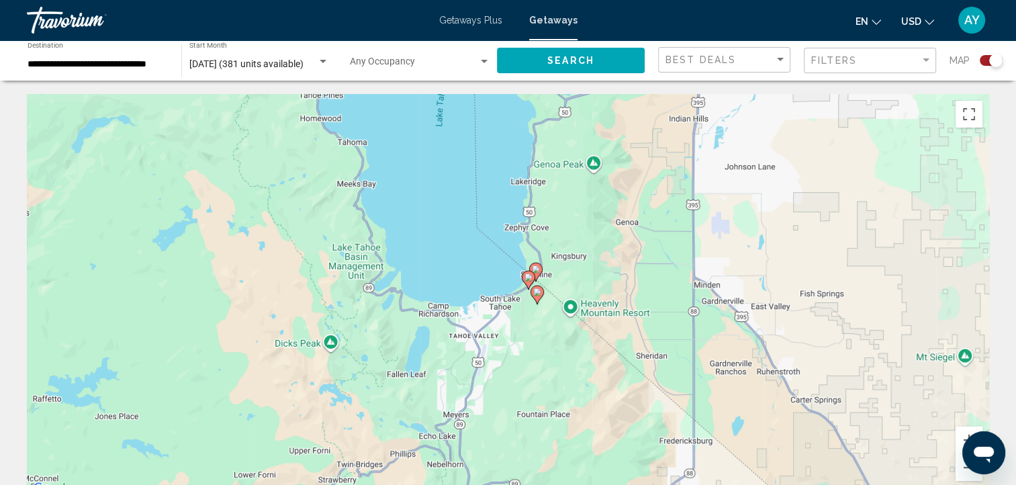
click at [473, 307] on div "To activate drag with keyboard, press Alt + Enter. Once in keyboard drag state,…" at bounding box center [508, 295] width 962 height 403
click at [565, 271] on div "To activate drag with keyboard, press Alt + Enter. Once in keyboard drag state,…" at bounding box center [508, 295] width 962 height 403
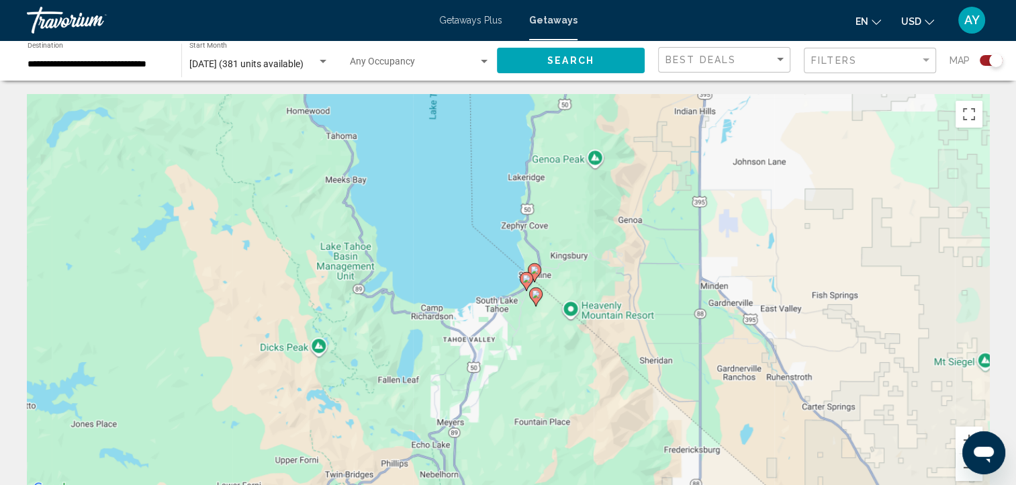
click at [565, 271] on div "To activate drag with keyboard, press Alt + Enter. Once in keyboard drag state,…" at bounding box center [508, 295] width 962 height 403
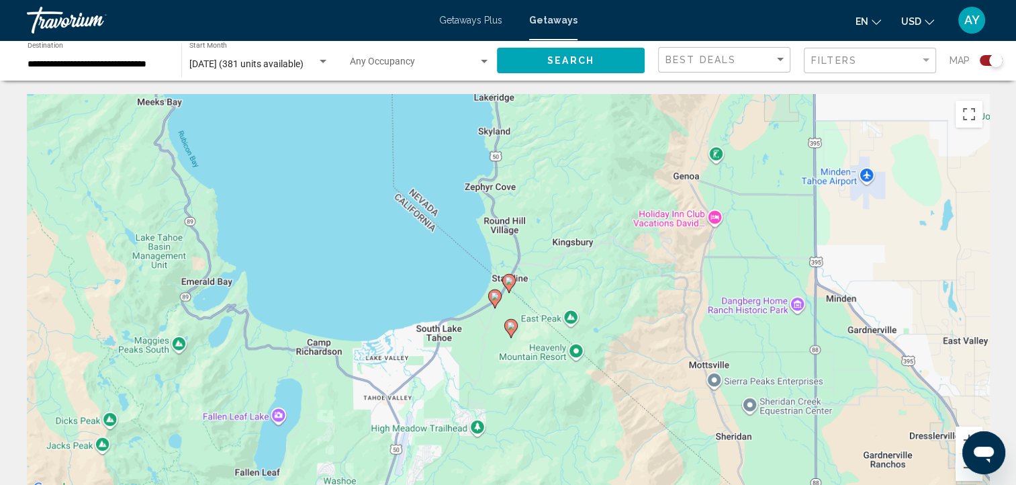
click at [565, 271] on div "To activate drag with keyboard, press Alt + Enter. Once in keyboard drag state,…" at bounding box center [508, 295] width 962 height 403
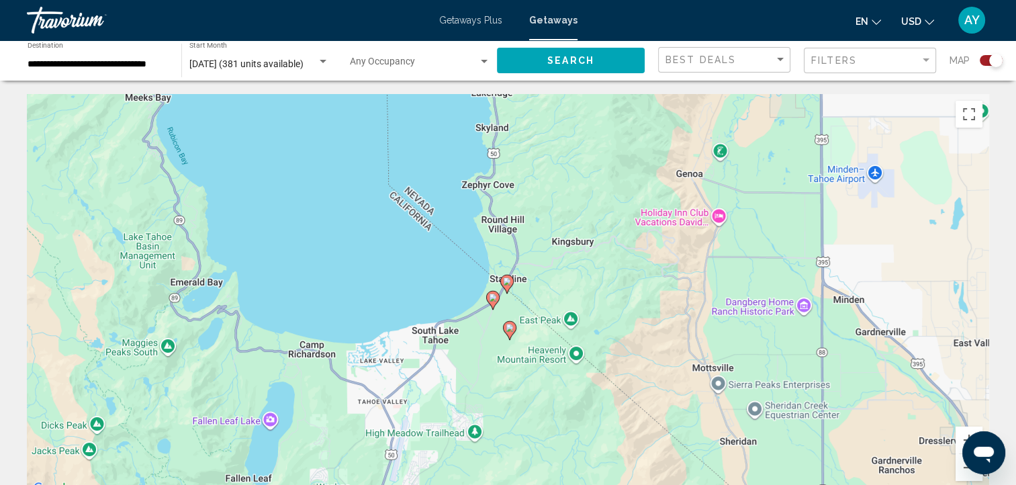
click at [565, 271] on div "To activate drag with keyboard, press Alt + Enter. Once in keyboard drag state,…" at bounding box center [508, 295] width 962 height 403
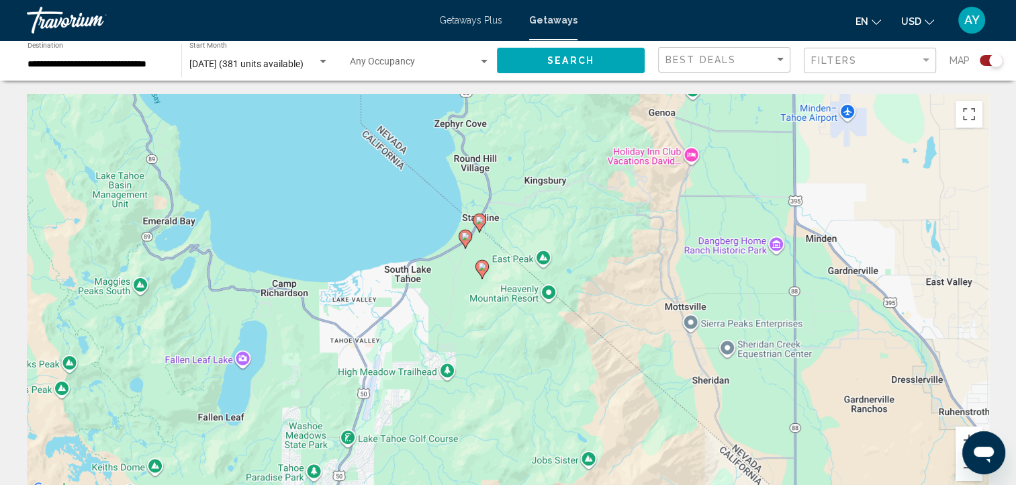
drag, startPoint x: 534, startPoint y: 281, endPoint x: 505, endPoint y: 218, distance: 68.8
click at [505, 218] on div "To activate drag with keyboard, press Alt + Enter. Once in keyboard drag state,…" at bounding box center [508, 295] width 962 height 403
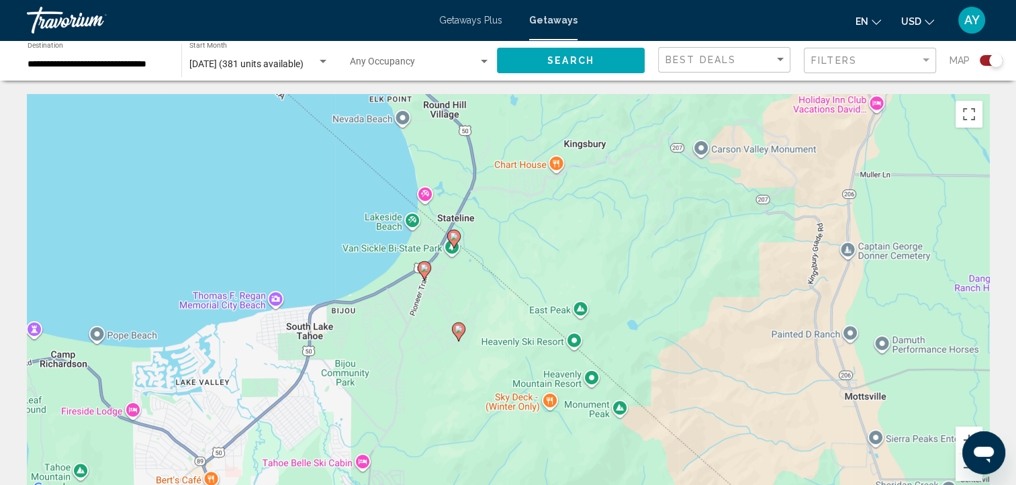
click at [505, 218] on div "To activate drag with keyboard, press Alt + Enter. Once in keyboard drag state,…" at bounding box center [508, 295] width 962 height 403
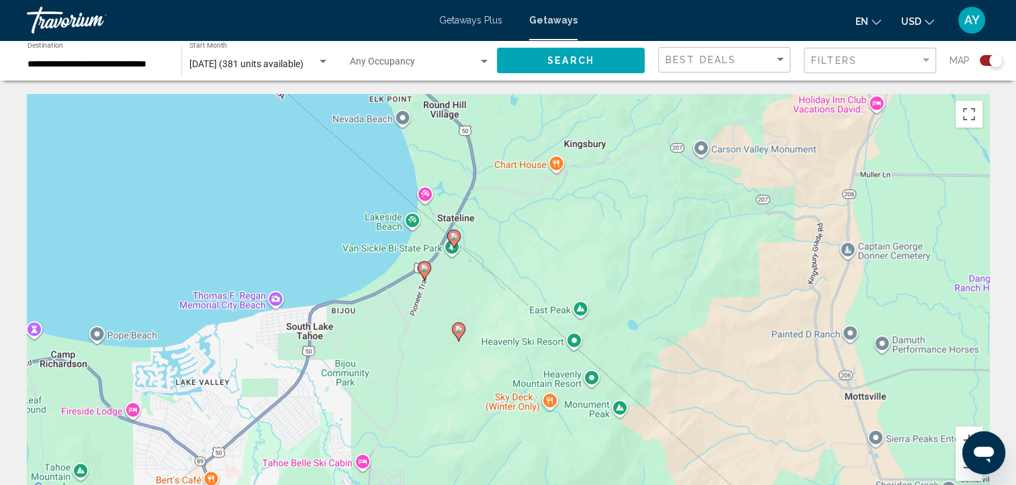
click at [505, 218] on div "To activate drag with keyboard, press Alt + Enter. Once in keyboard drag state,…" at bounding box center [508, 295] width 962 height 403
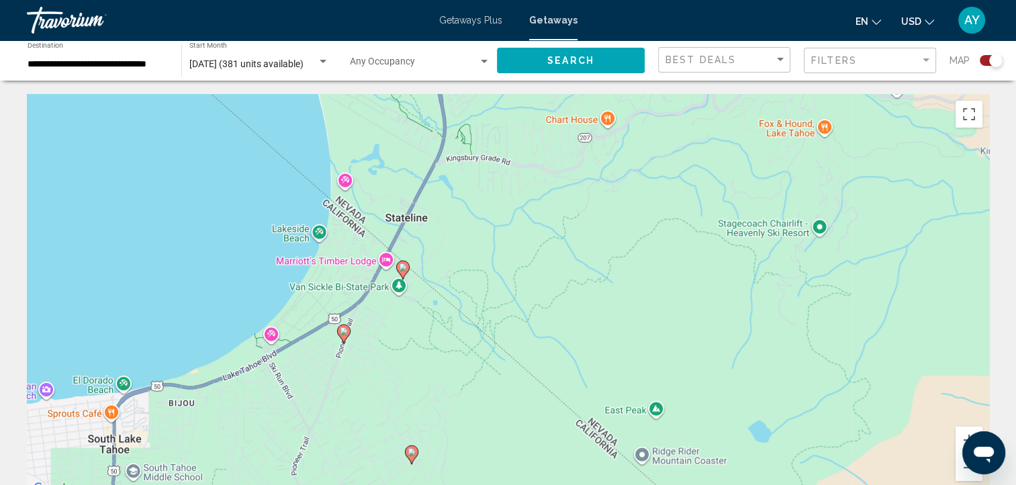
click at [448, 280] on div "To activate drag with keyboard, press Alt + Enter. Once in keyboard drag state,…" at bounding box center [508, 295] width 962 height 403
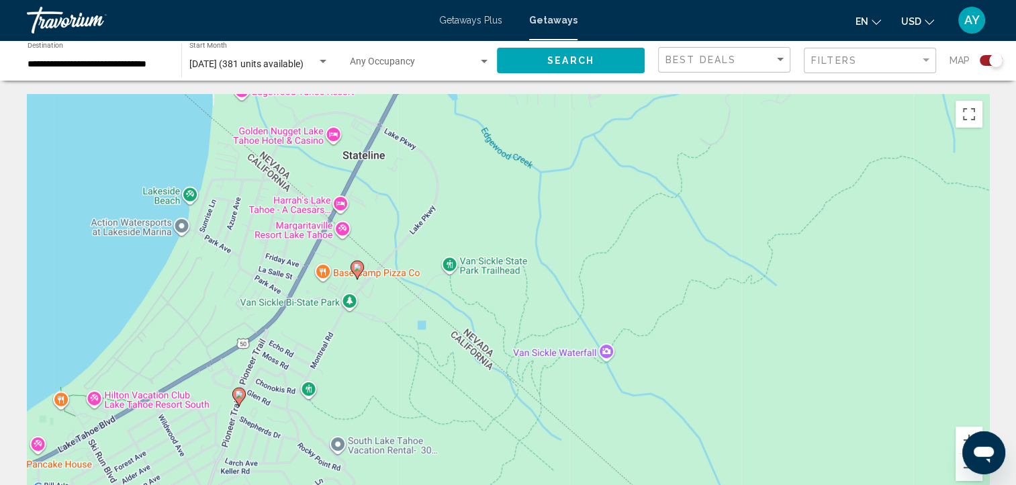
click at [367, 319] on div "To activate drag with keyboard, press Alt + Enter. Once in keyboard drag state,…" at bounding box center [508, 295] width 962 height 403
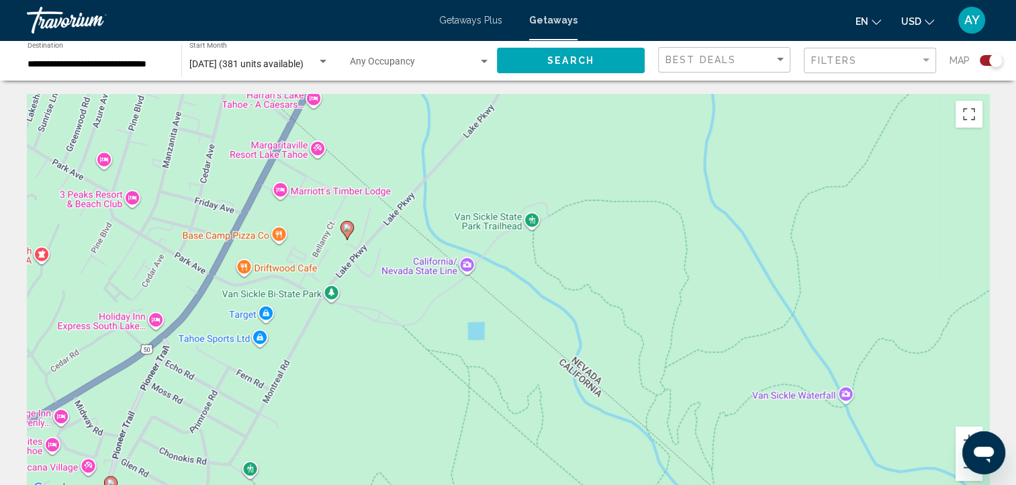
click at [346, 228] on image "Main content" at bounding box center [347, 228] width 8 height 8
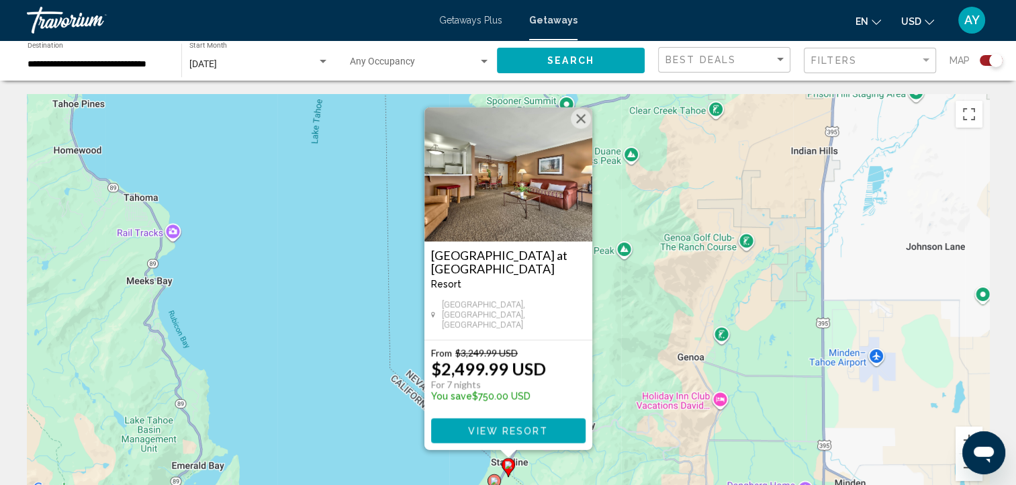
click at [580, 128] on button "Close" at bounding box center [581, 119] width 20 height 20
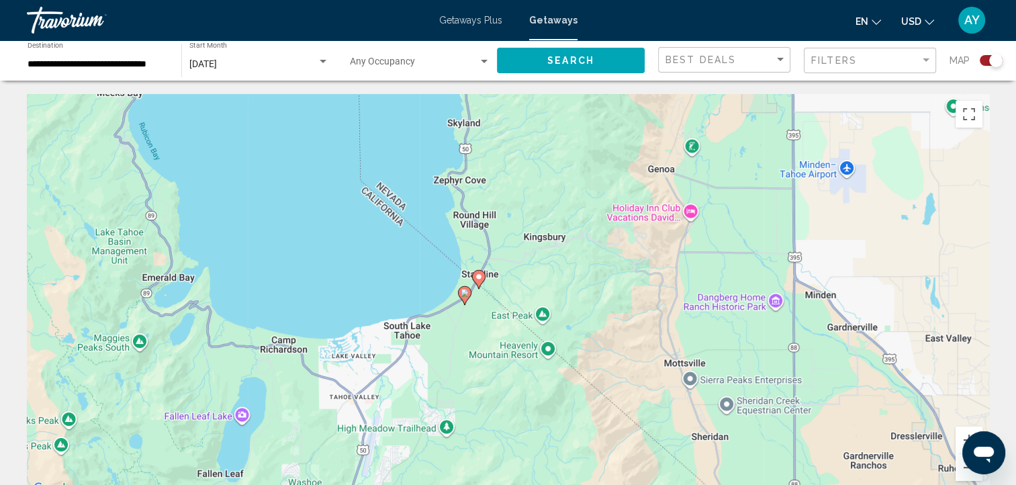
drag, startPoint x: 562, startPoint y: 234, endPoint x: 532, endPoint y: 44, distance: 193.0
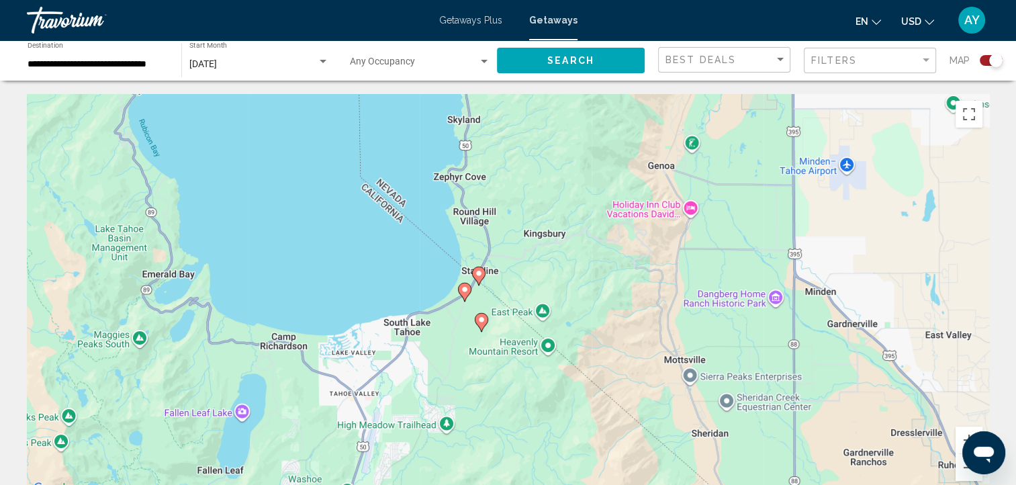
click at [461, 288] on image "Main content" at bounding box center [465, 289] width 8 height 8
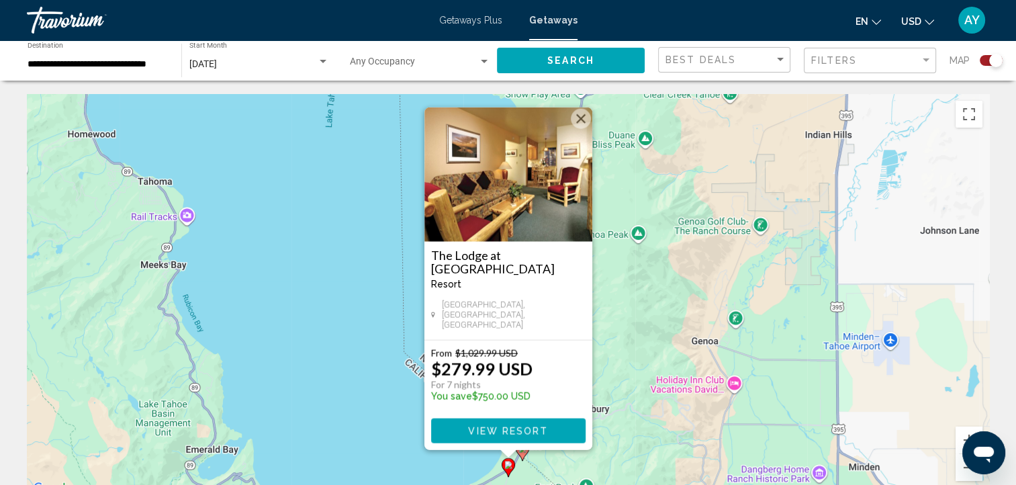
click at [473, 436] on span "View Resort" at bounding box center [508, 431] width 80 height 11
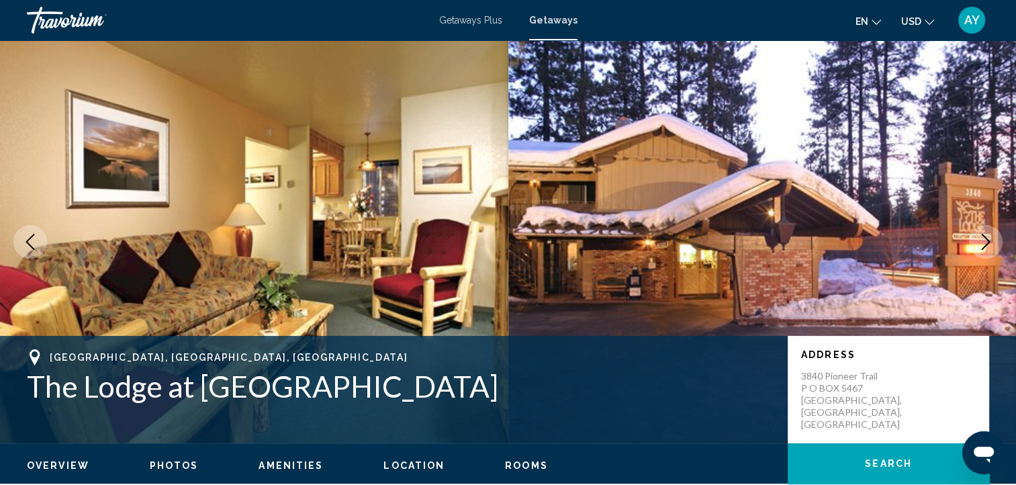
click at [984, 239] on icon "Next image" at bounding box center [985, 242] width 16 height 16
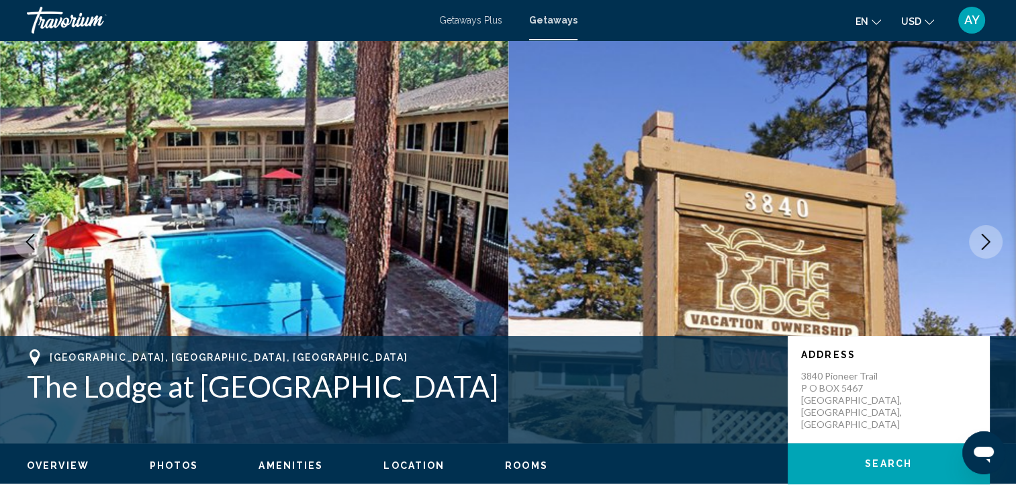
click at [984, 239] on icon "Next image" at bounding box center [985, 242] width 16 height 16
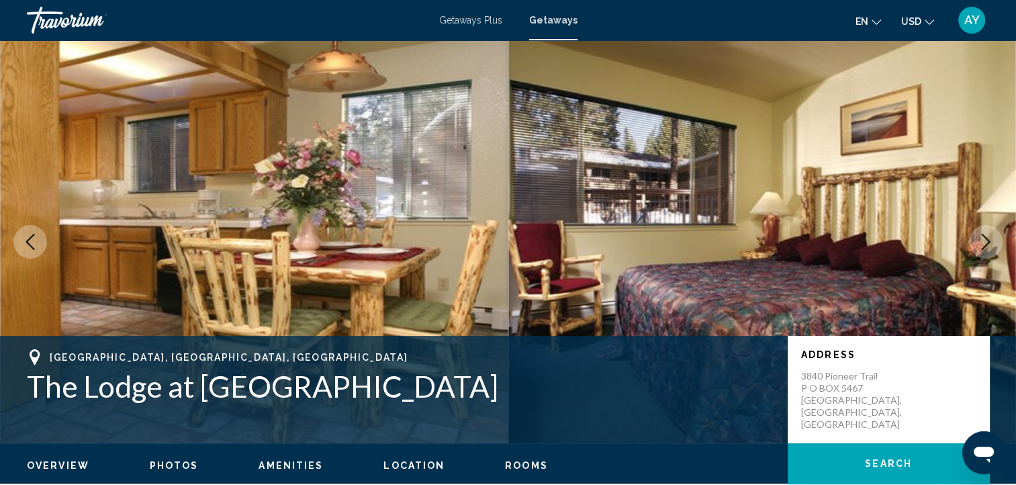
click at [984, 239] on icon "Next image" at bounding box center [985, 242] width 16 height 16
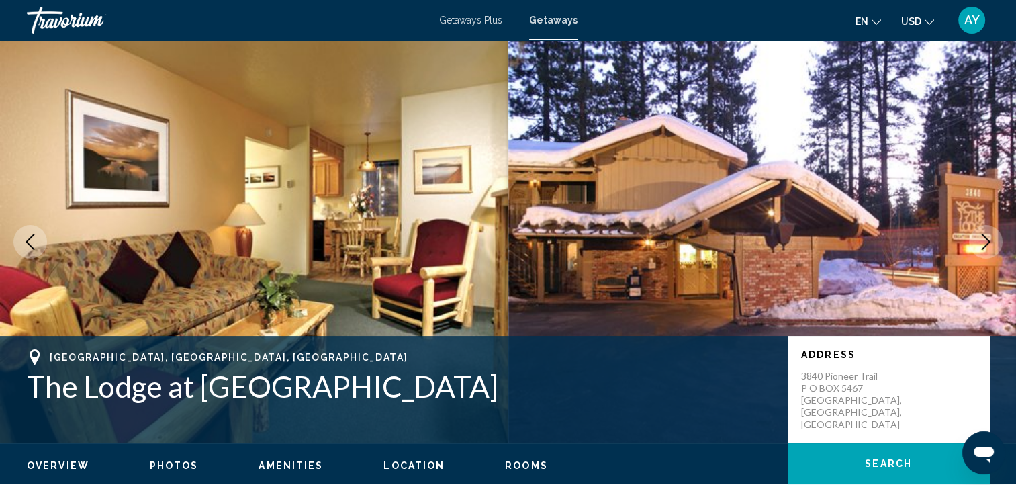
click at [984, 239] on icon "Next image" at bounding box center [985, 242] width 16 height 16
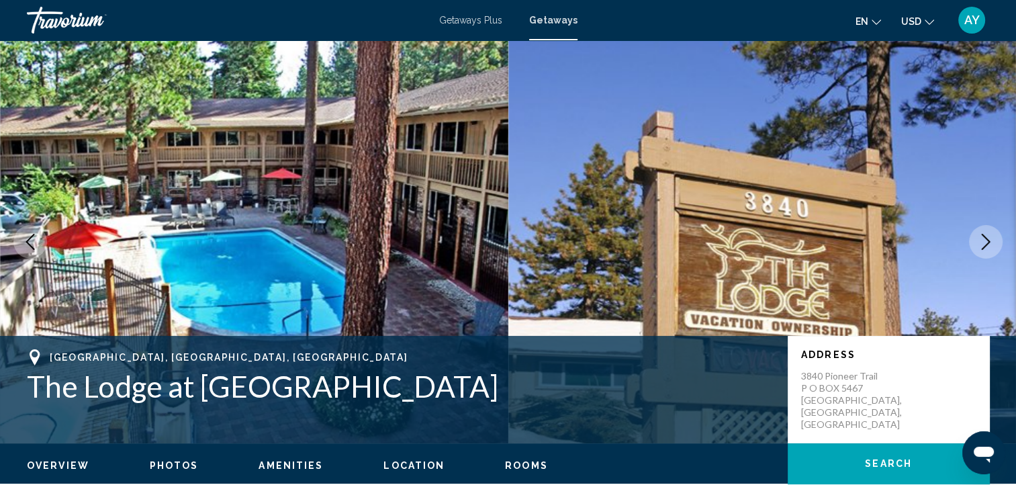
click at [984, 239] on icon "Next image" at bounding box center [985, 242] width 16 height 16
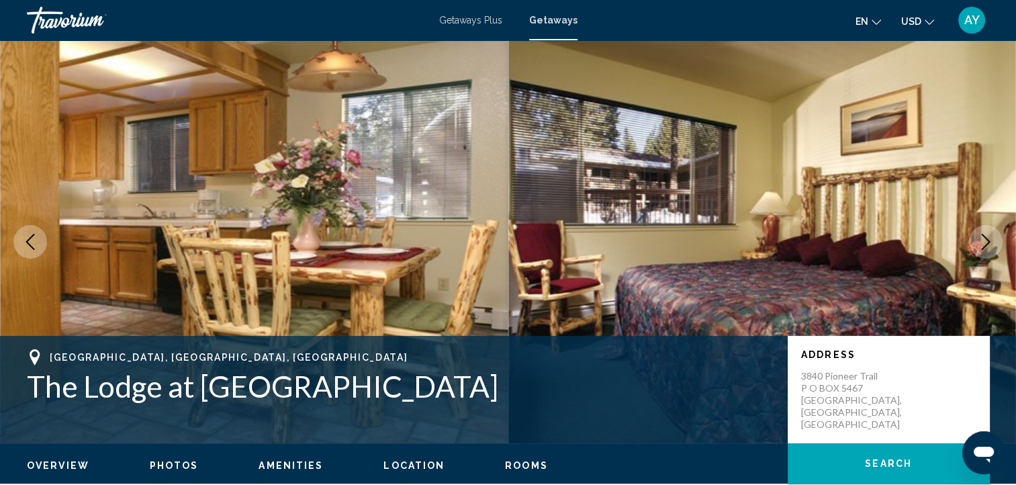
click at [984, 239] on icon "Next image" at bounding box center [985, 242] width 16 height 16
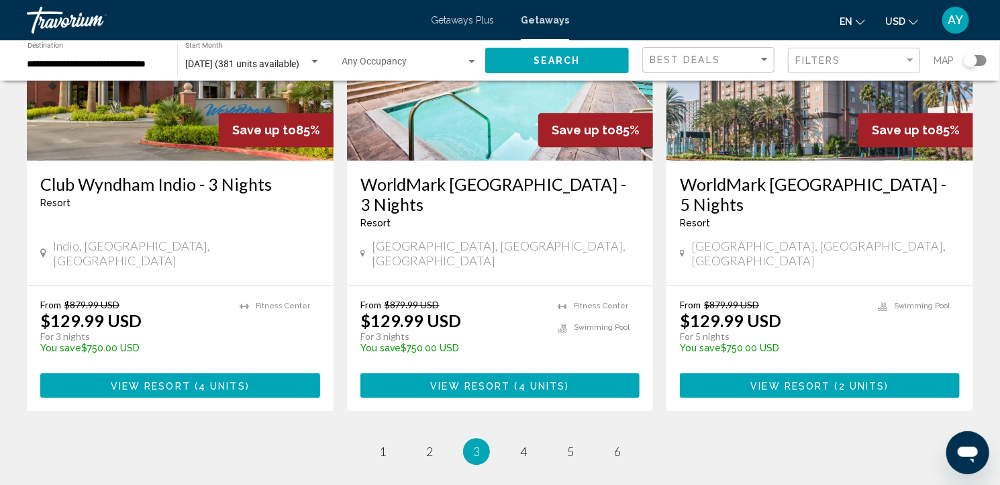
scroll to position [1713, 0]
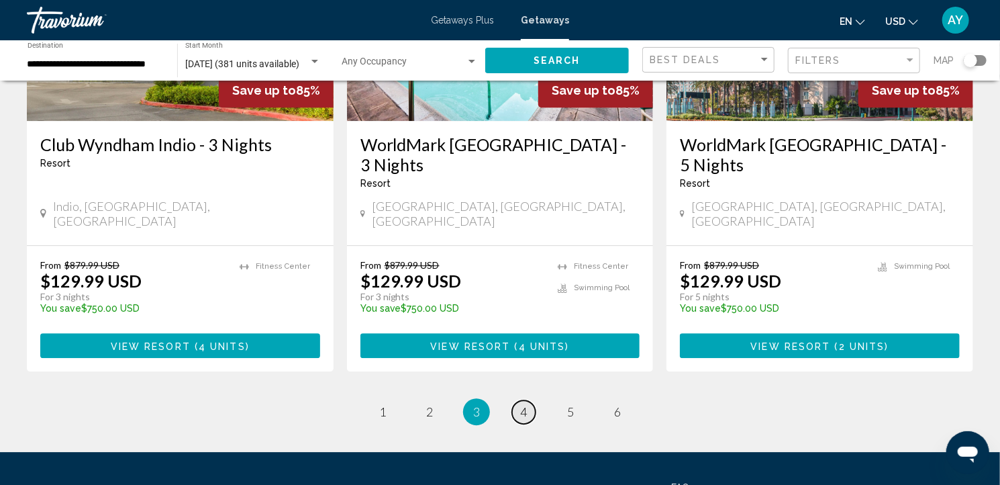
click at [522, 404] on span "4" at bounding box center [523, 411] width 7 height 15
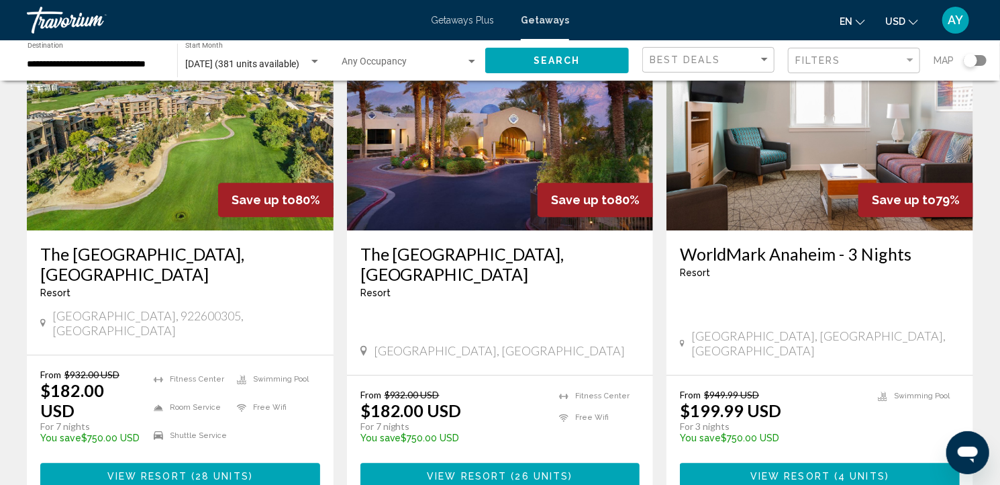
scroll to position [1742, 0]
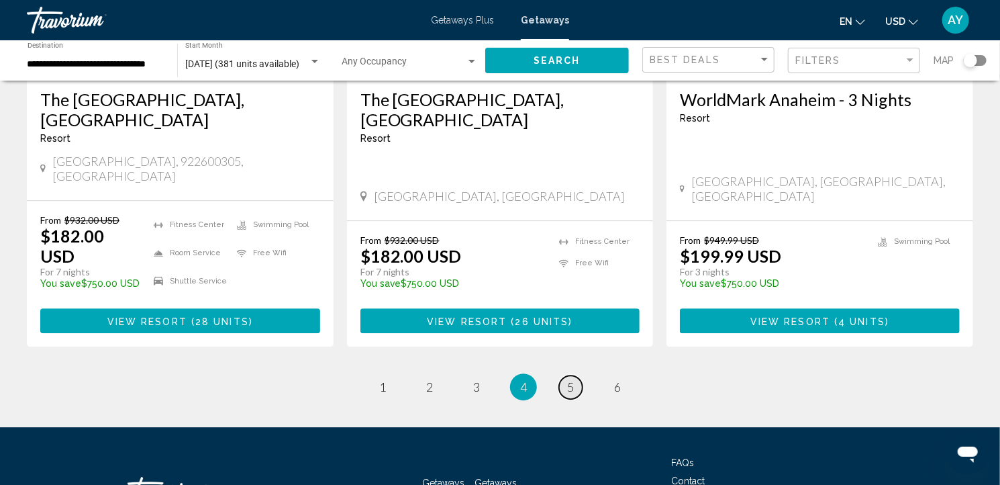
click at [568, 379] on span "5" at bounding box center [570, 386] width 7 height 15
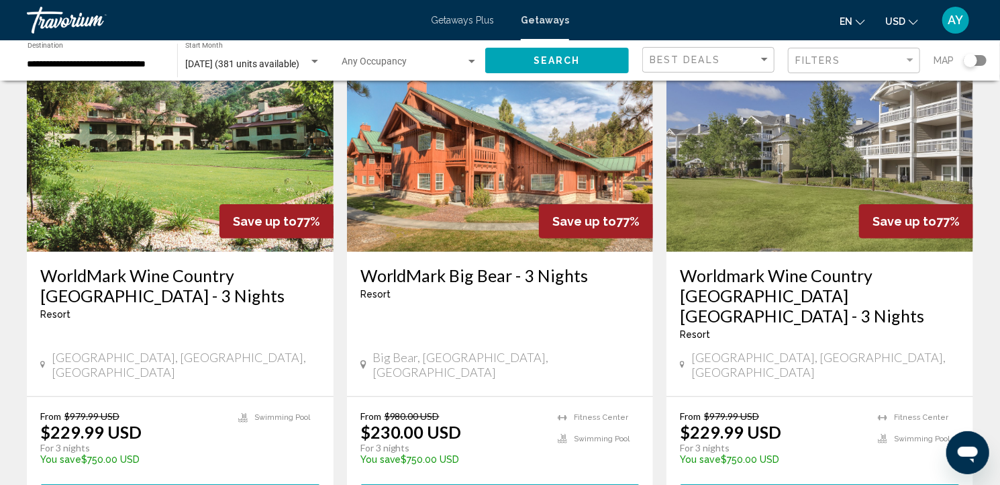
scroll to position [109, 0]
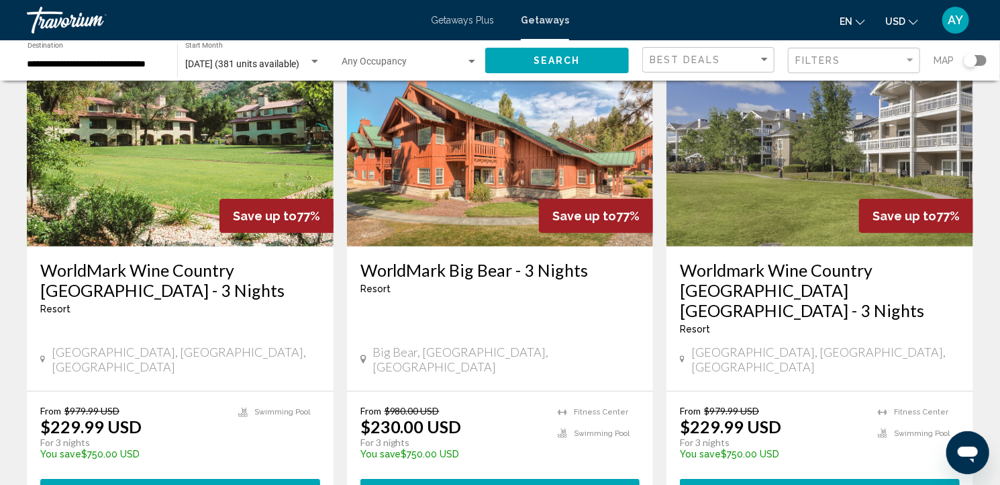
click at [405, 479] on button "View Resort ( 4 units )" at bounding box center [501, 491] width 280 height 25
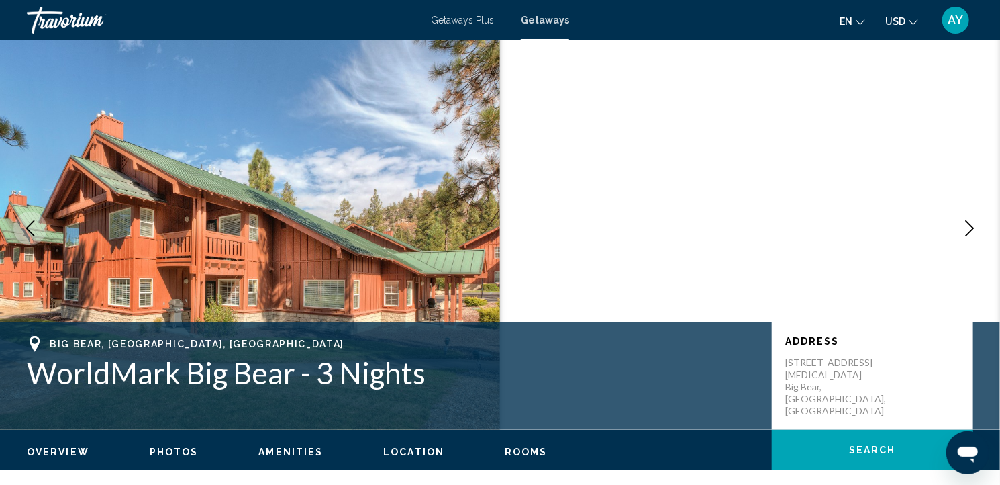
scroll to position [13, 0]
click at [561, 398] on div "[GEOGRAPHIC_DATA], [GEOGRAPHIC_DATA], [GEOGRAPHIC_DATA] WorldMark Big Bear - 3 …" at bounding box center [500, 376] width 1000 height 81
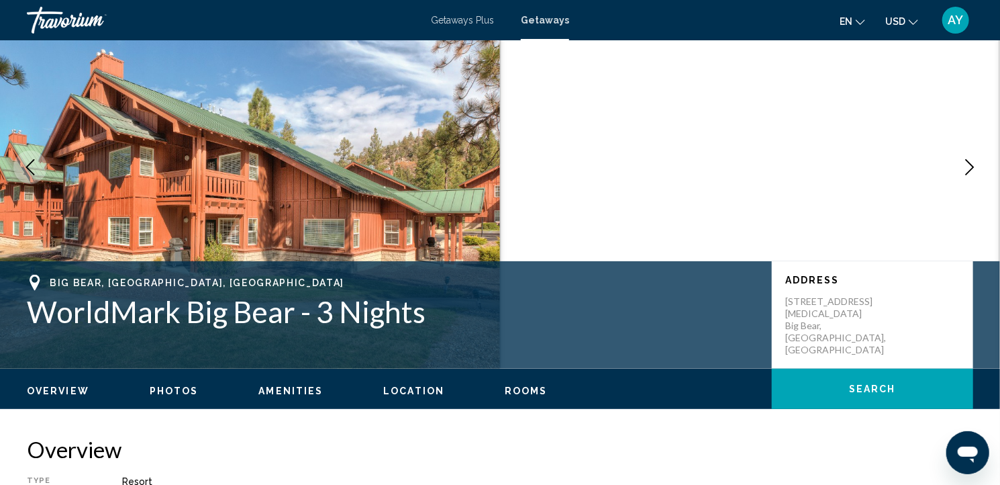
scroll to position [70, 0]
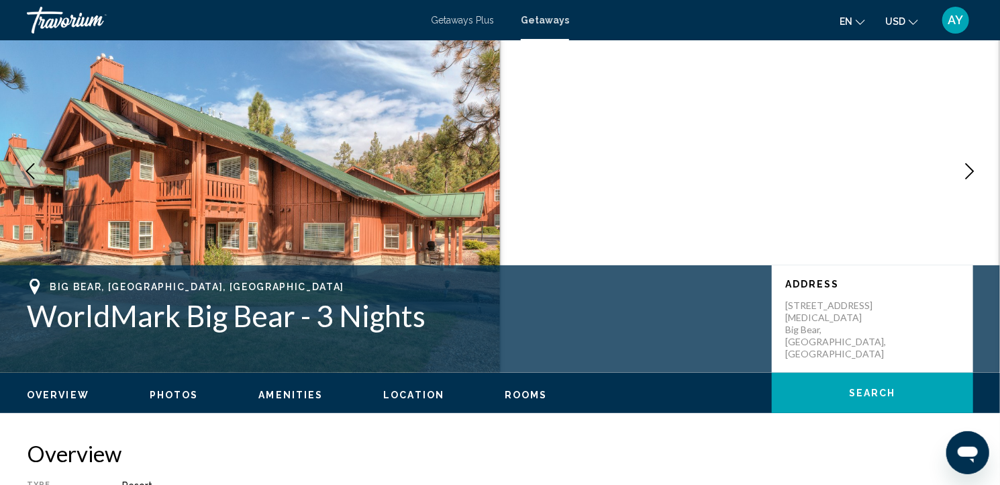
click at [969, 163] on icon "Next image" at bounding box center [970, 171] width 16 height 16
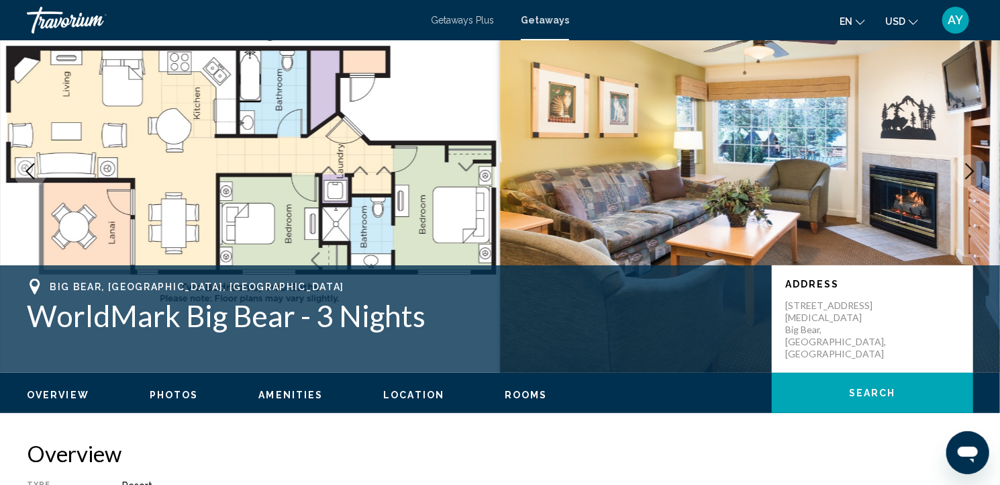
click at [969, 164] on icon "Next image" at bounding box center [970, 171] width 16 height 16
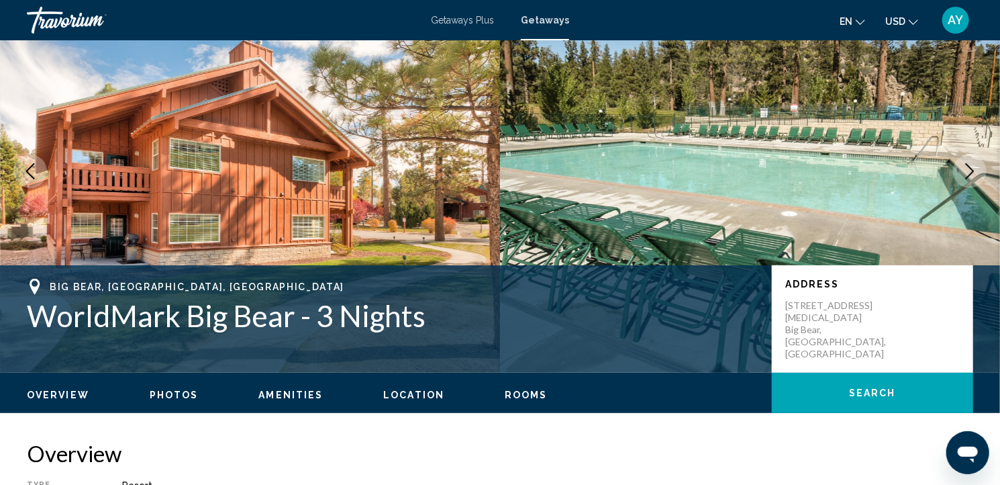
click at [965, 160] on button "Next image" at bounding box center [970, 171] width 34 height 34
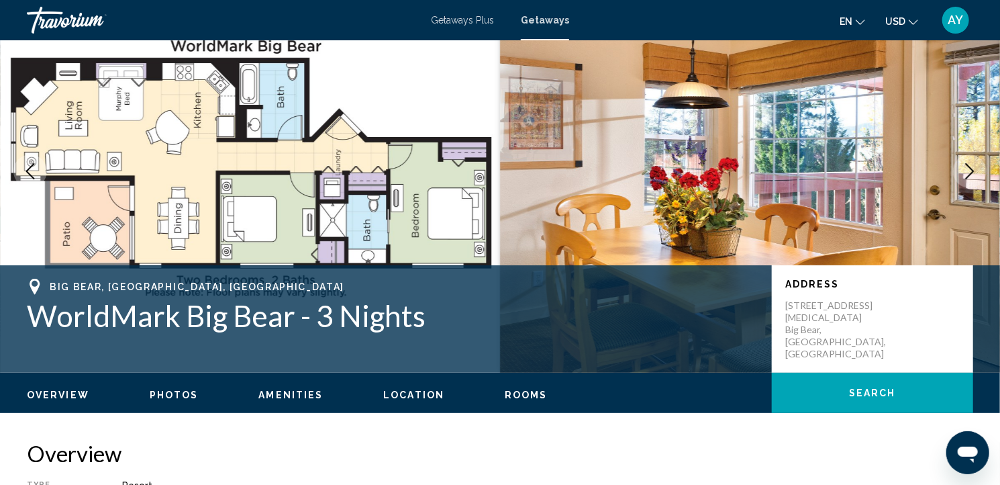
click at [969, 164] on icon "Next image" at bounding box center [970, 171] width 16 height 16
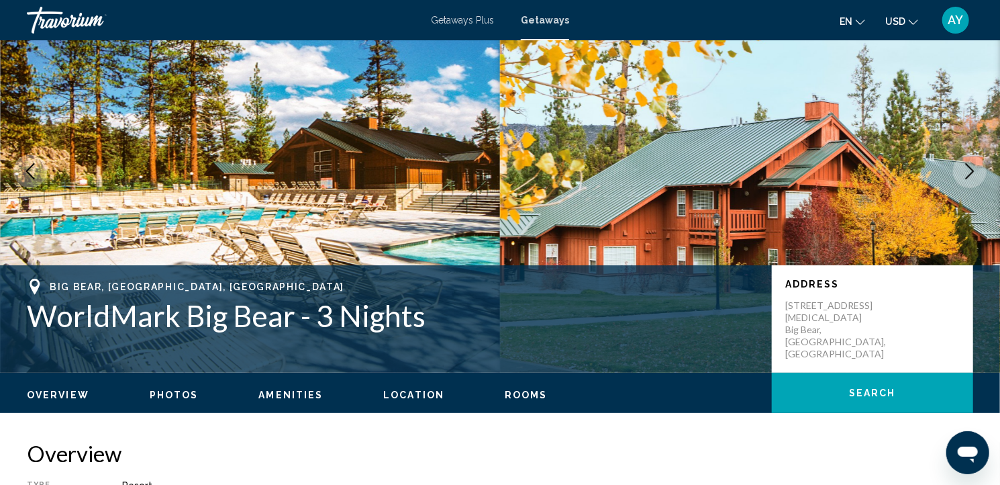
click at [969, 164] on icon "Next image" at bounding box center [970, 171] width 16 height 16
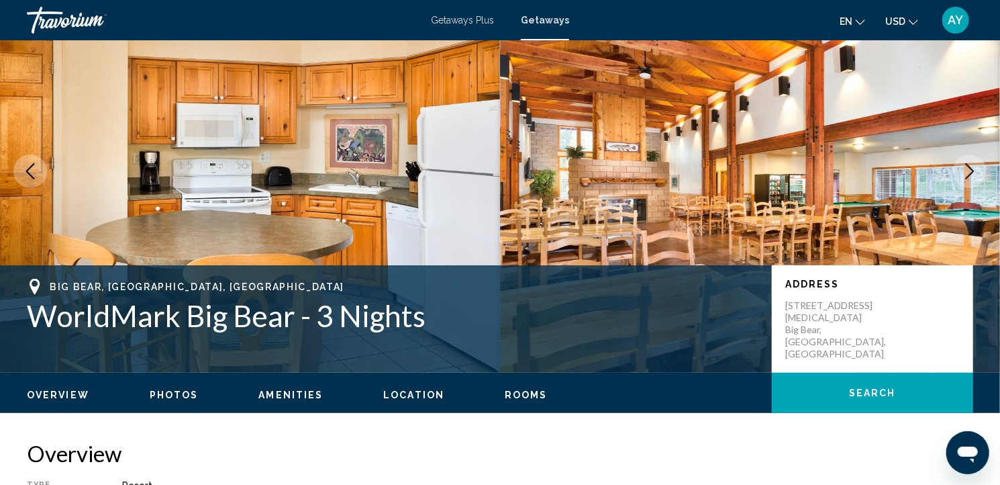
click at [969, 164] on icon "Next image" at bounding box center [970, 171] width 16 height 16
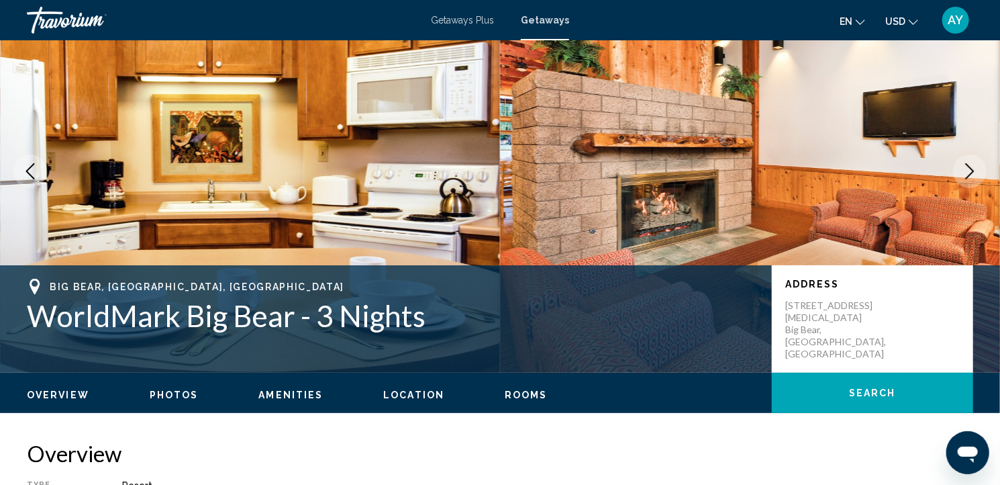
click at [969, 164] on icon "Next image" at bounding box center [970, 171] width 16 height 16
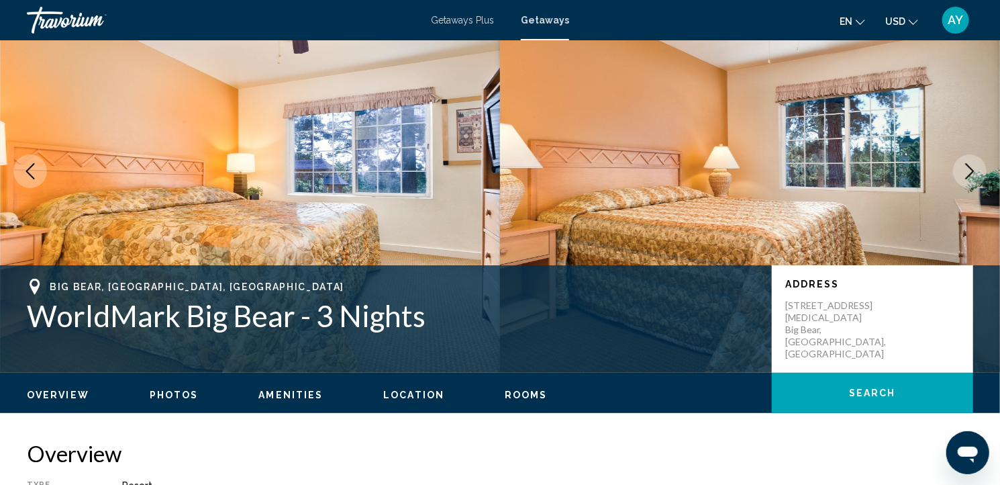
click at [969, 164] on icon "Next image" at bounding box center [970, 171] width 16 height 16
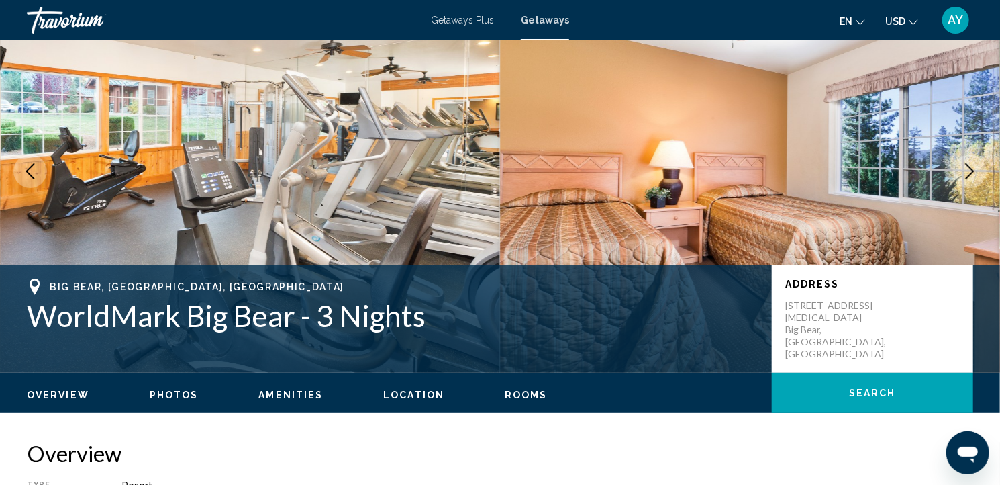
click at [969, 164] on icon "Next image" at bounding box center [970, 171] width 16 height 16
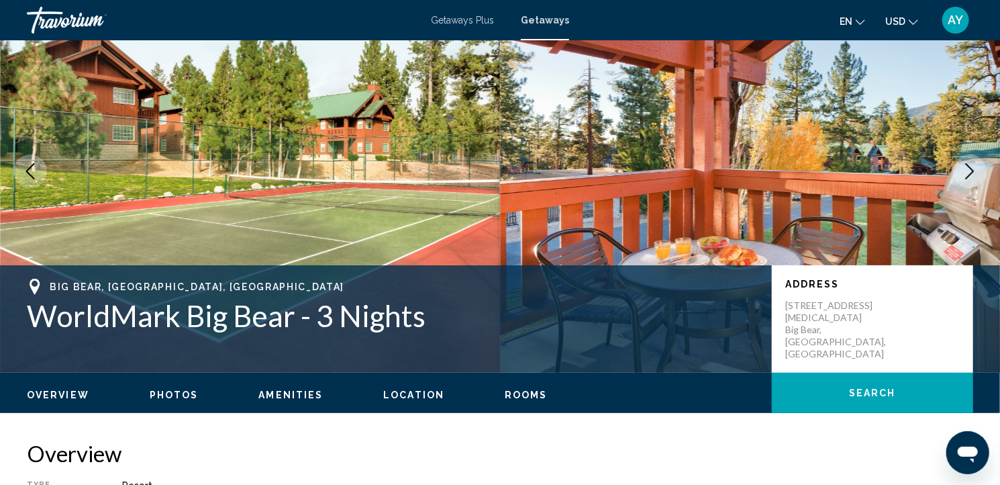
click at [971, 169] on icon "Next image" at bounding box center [970, 171] width 16 height 16
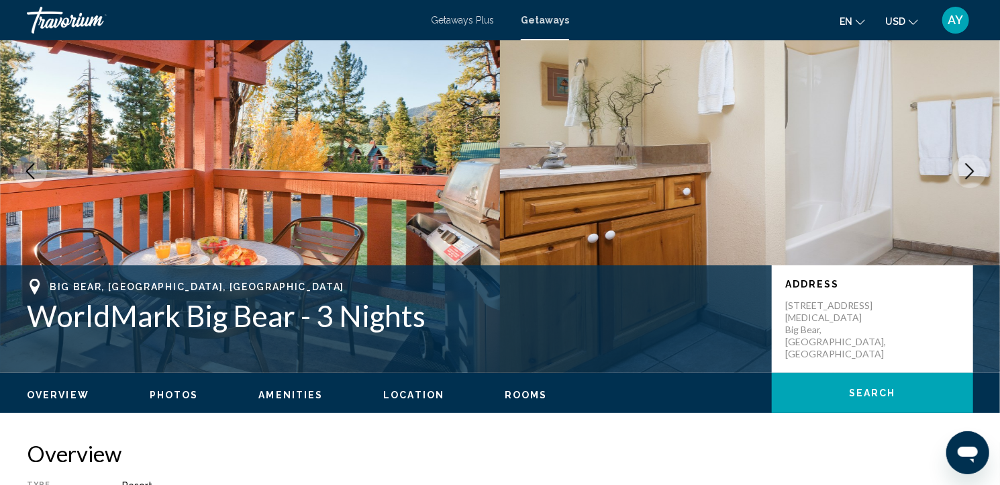
click at [971, 169] on icon "Next image" at bounding box center [970, 171] width 16 height 16
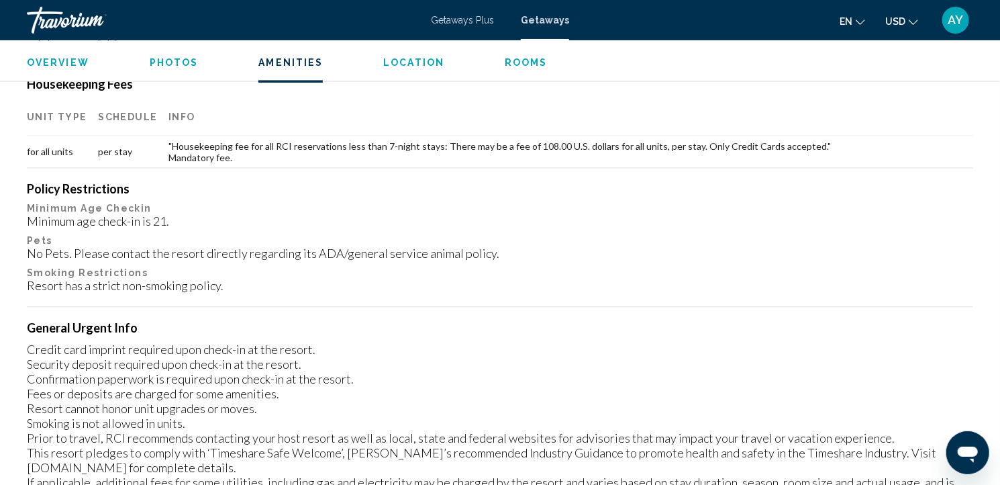
scroll to position [1190, 0]
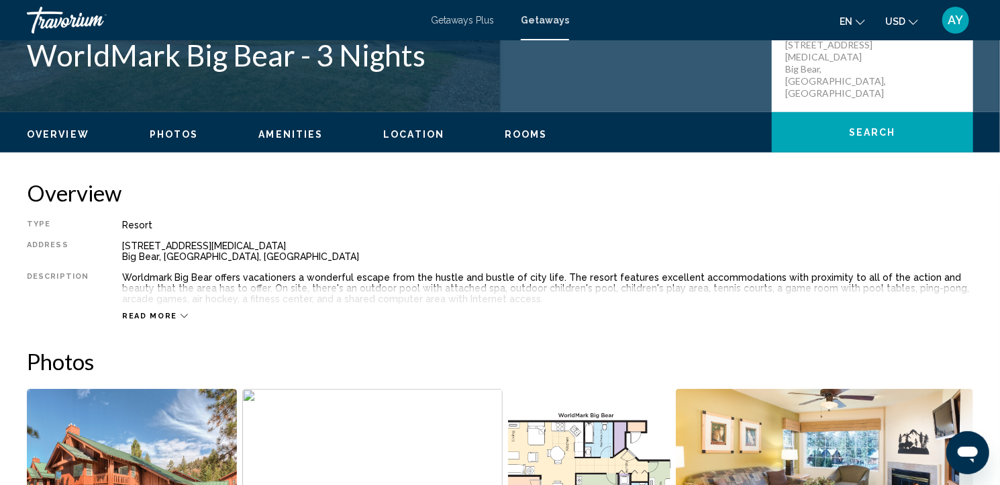
scroll to position [187, 0]
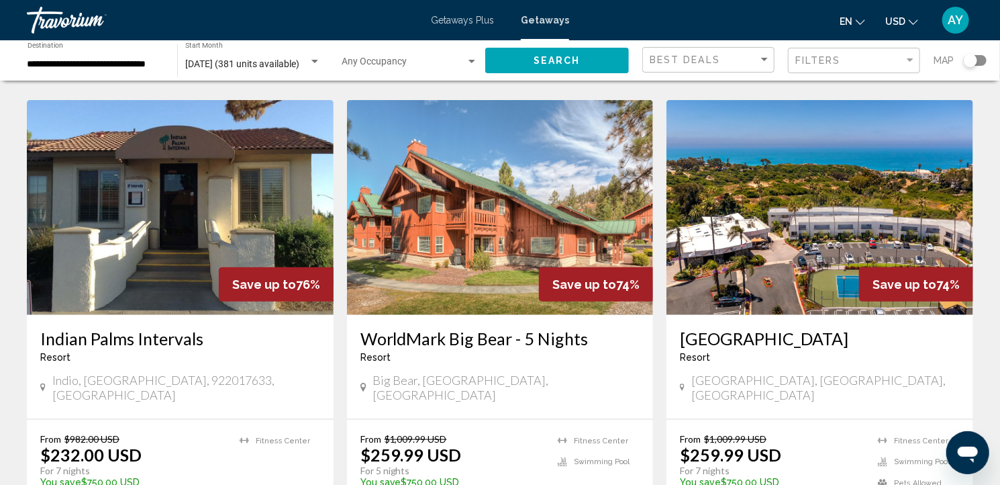
scroll to position [564, 0]
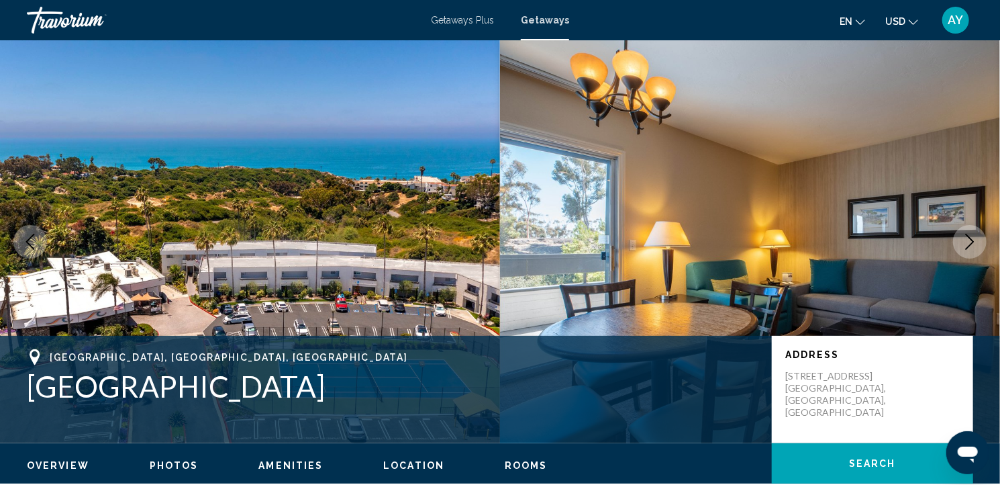
click at [969, 234] on icon "Next image" at bounding box center [970, 242] width 16 height 16
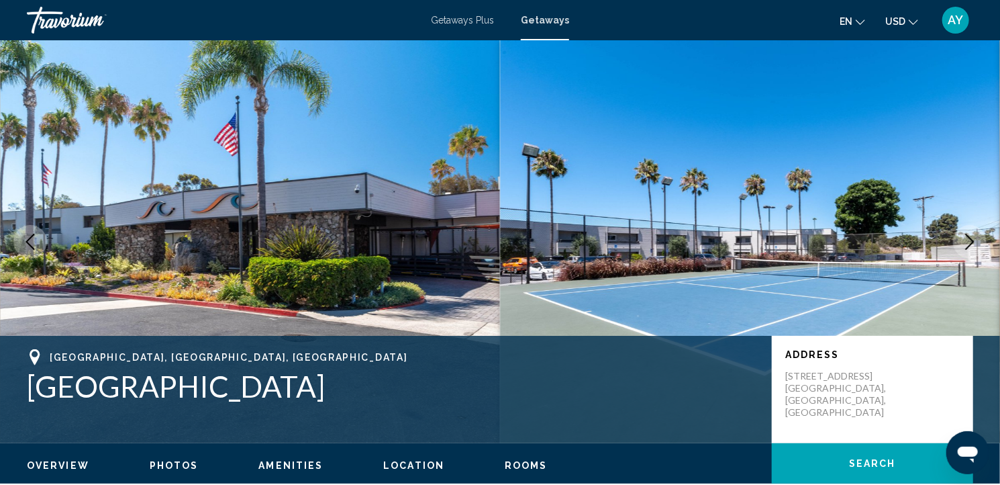
click at [969, 234] on icon "Next image" at bounding box center [970, 242] width 16 height 16
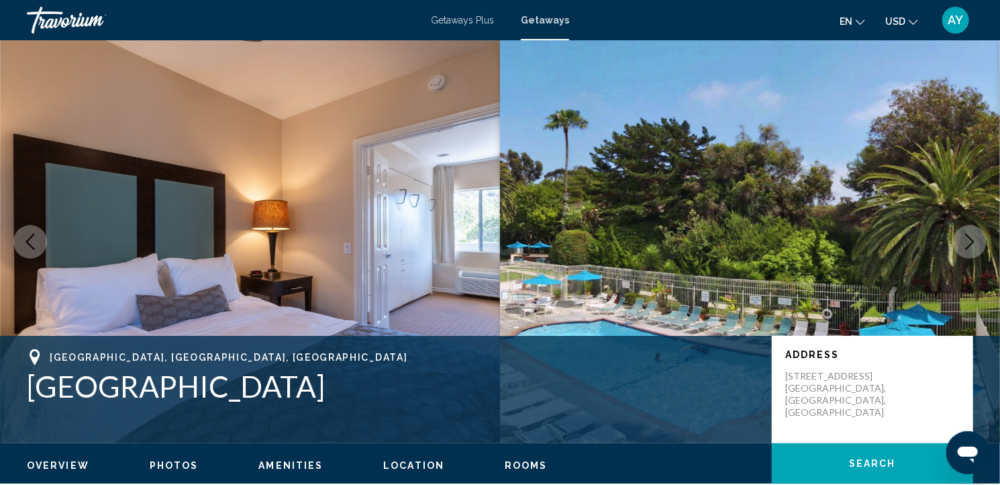
click at [969, 234] on icon "Next image" at bounding box center [970, 242] width 16 height 16
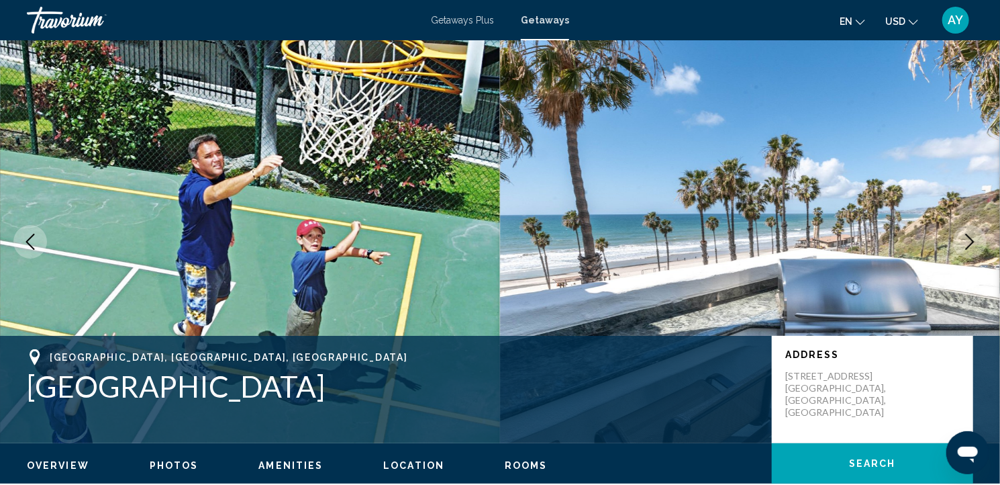
click at [969, 234] on icon "Next image" at bounding box center [970, 242] width 16 height 16
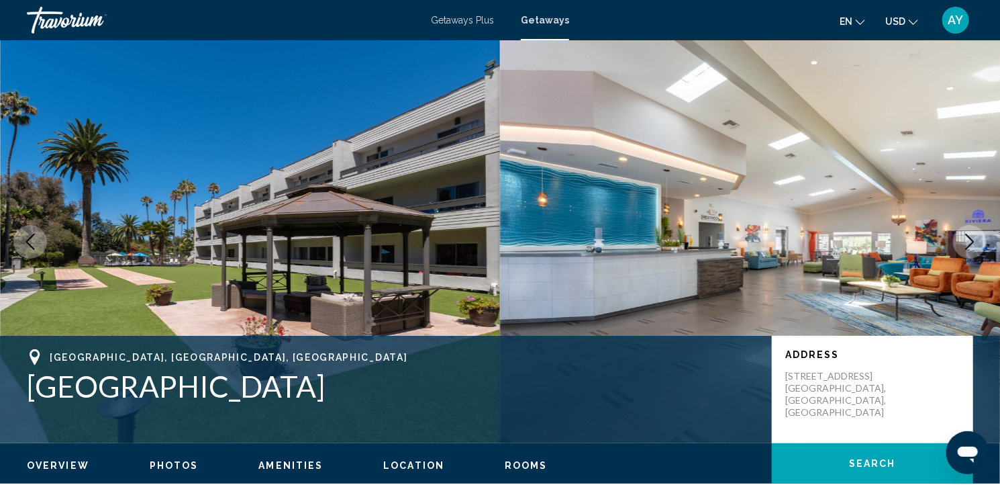
click at [969, 234] on icon "Next image" at bounding box center [970, 242] width 16 height 16
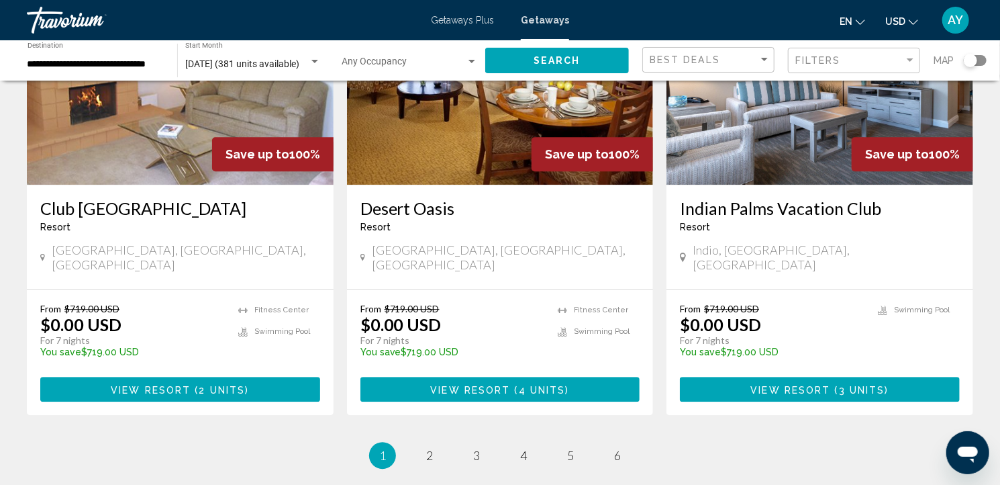
scroll to position [1671, 0]
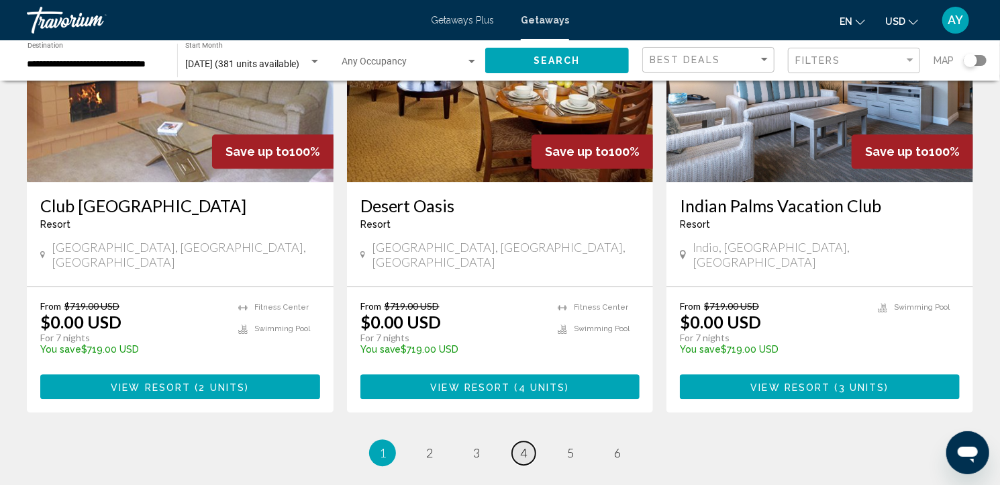
click at [520, 445] on span "4" at bounding box center [523, 452] width 7 height 15
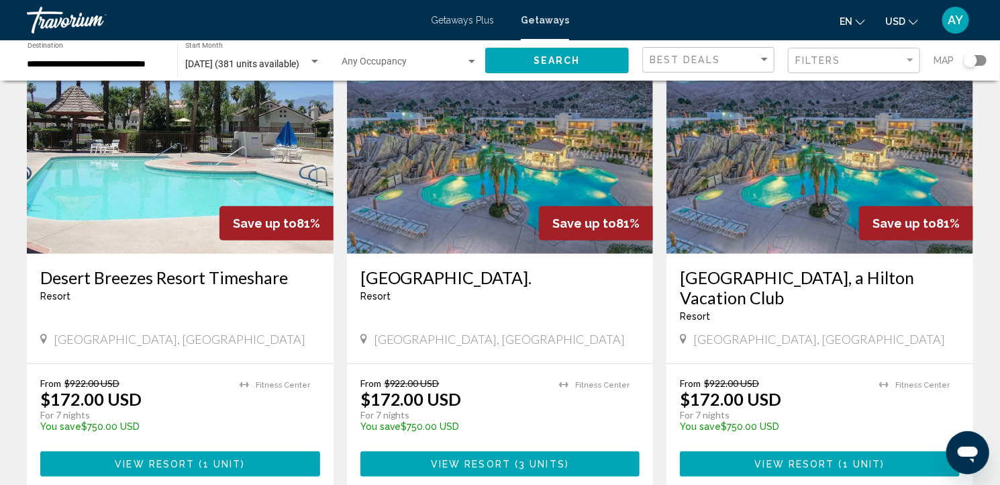
scroll to position [589, 0]
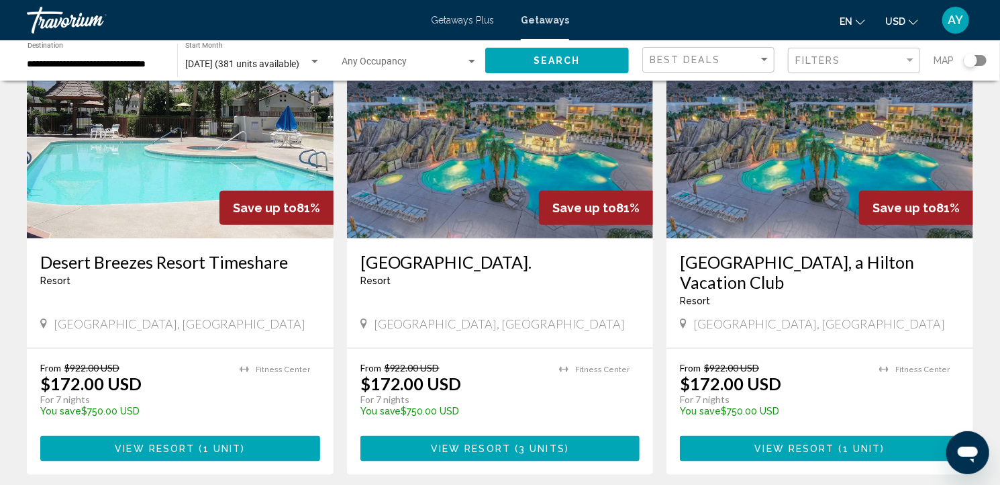
click at [577, 436] on button "View Resort ( 3 units )" at bounding box center [501, 448] width 280 height 25
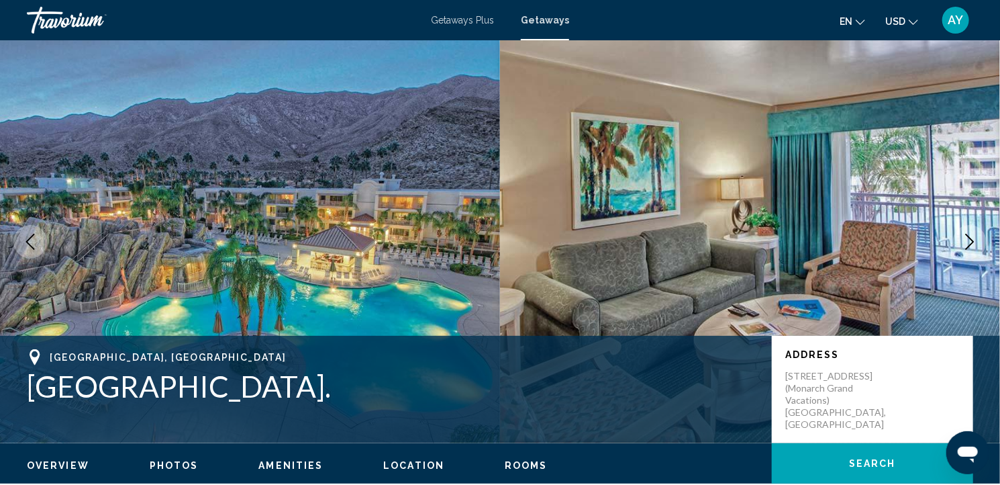
click at [967, 244] on icon "Next image" at bounding box center [970, 242] width 16 height 16
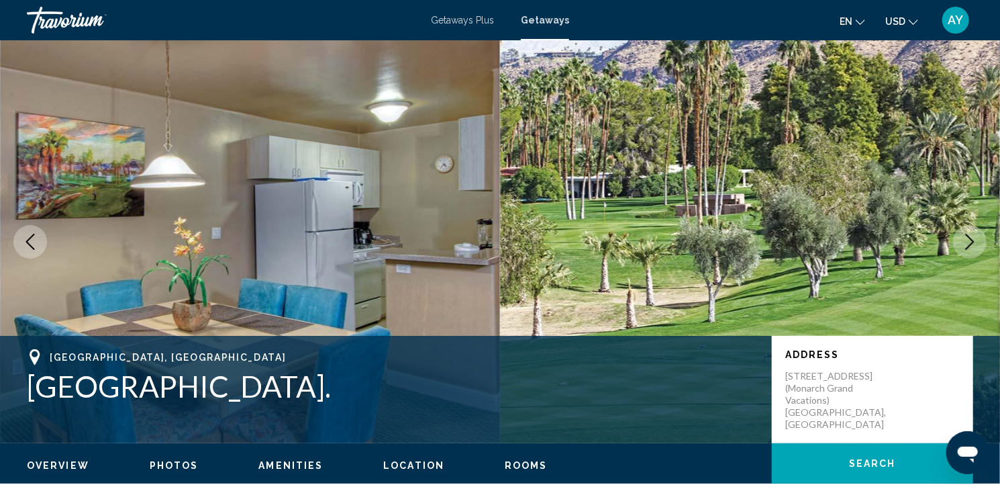
click at [967, 244] on icon "Next image" at bounding box center [970, 242] width 16 height 16
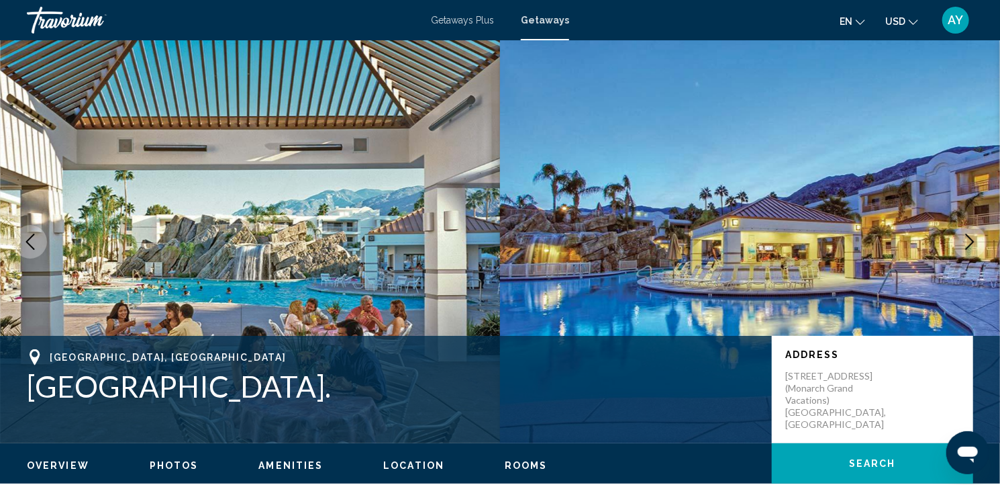
click at [967, 244] on icon "Next image" at bounding box center [970, 242] width 16 height 16
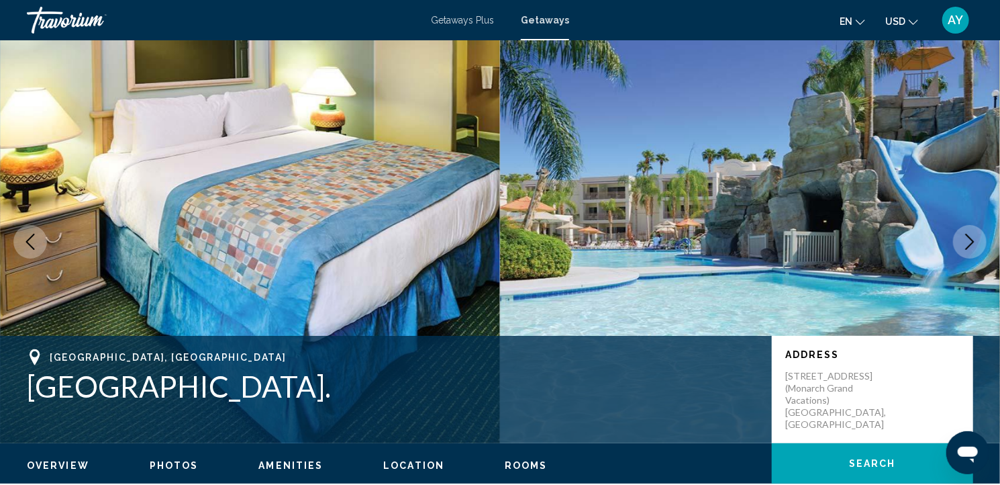
click at [967, 244] on icon "Next image" at bounding box center [970, 242] width 16 height 16
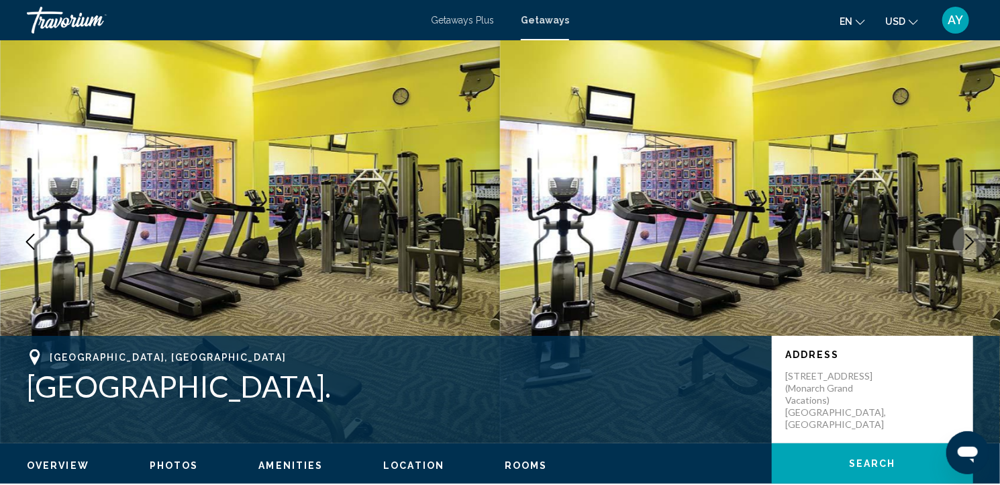
click at [967, 244] on icon "Next image" at bounding box center [970, 242] width 16 height 16
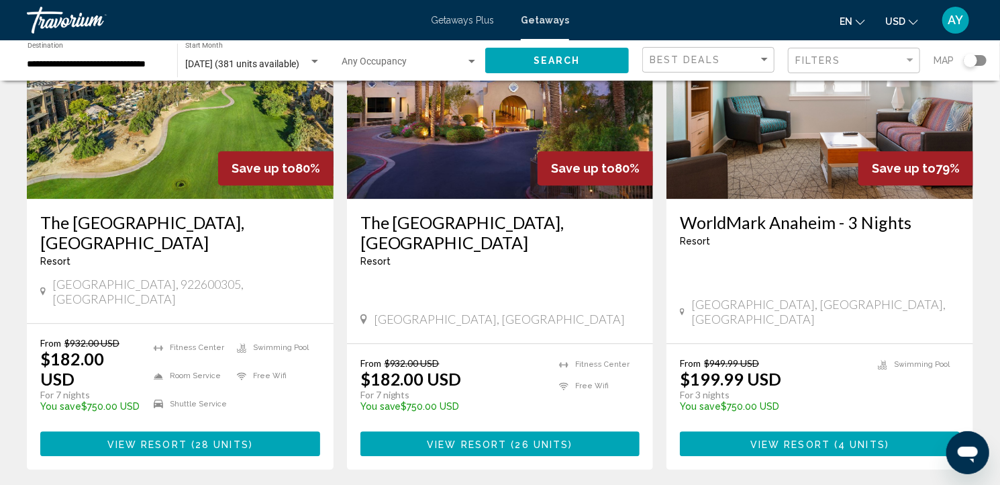
scroll to position [1630, 0]
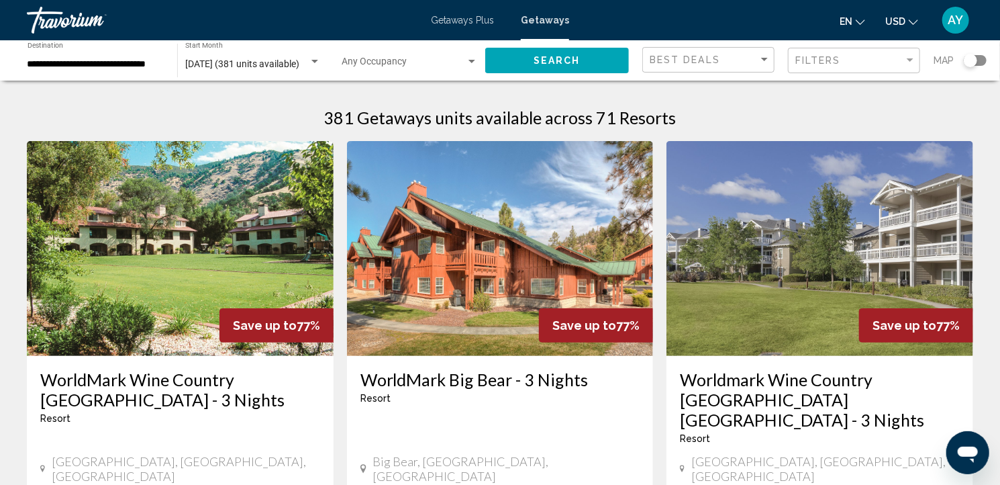
click at [180, 218] on img "Main content" at bounding box center [180, 248] width 307 height 215
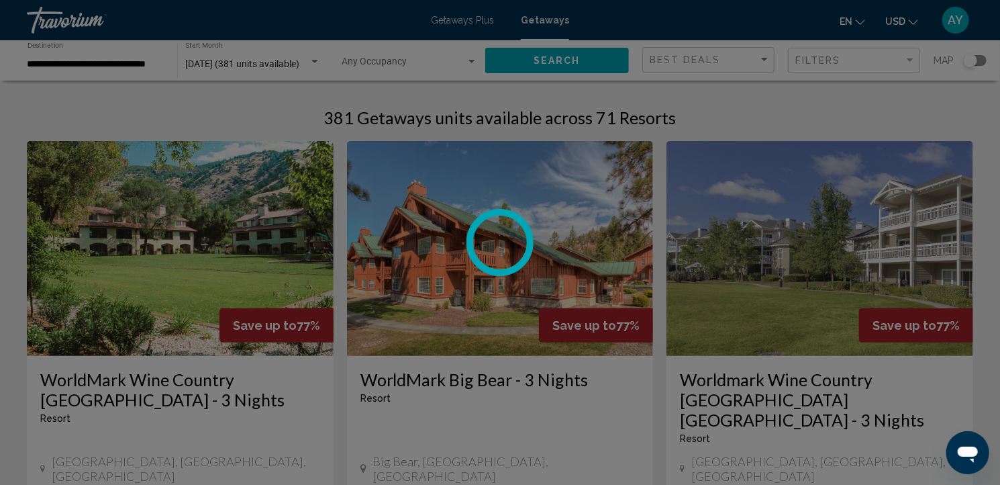
click at [180, 218] on div at bounding box center [500, 242] width 1000 height 485
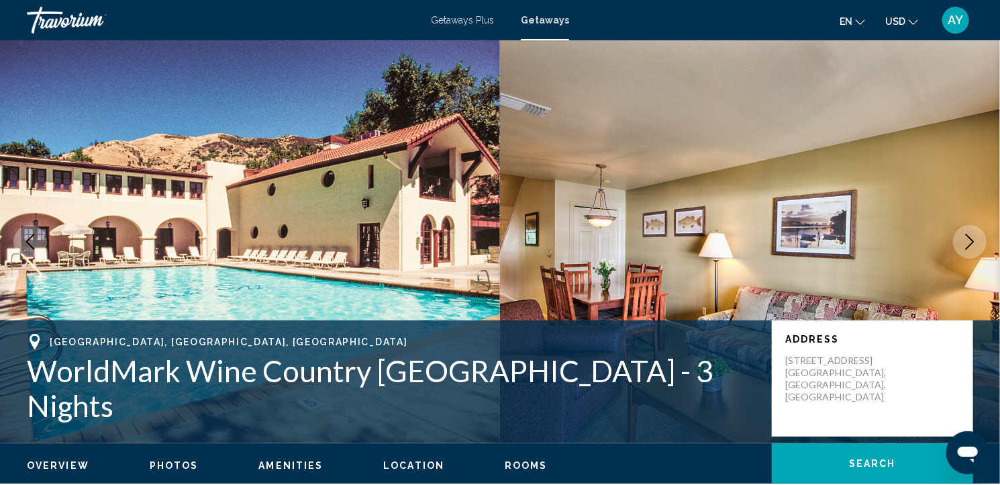
click at [969, 240] on icon "Next image" at bounding box center [970, 242] width 16 height 16
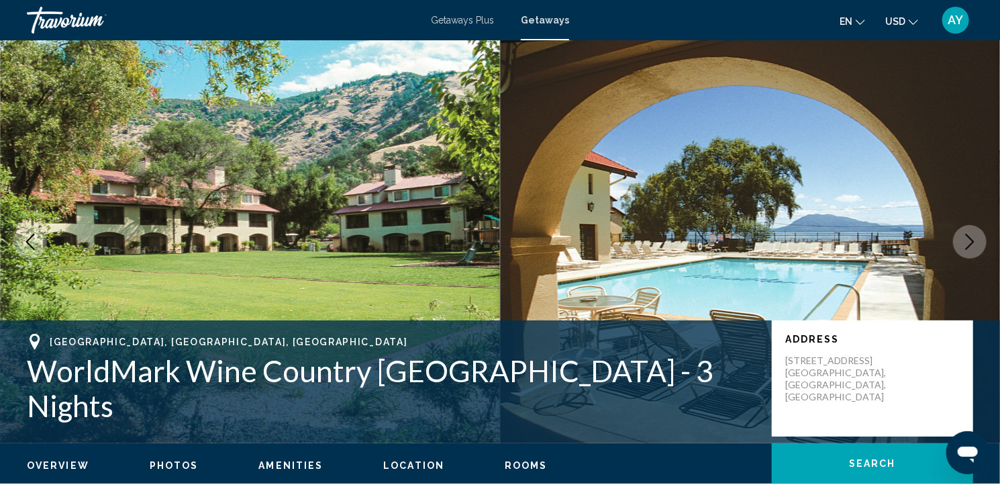
click at [969, 240] on icon "Next image" at bounding box center [970, 242] width 16 height 16
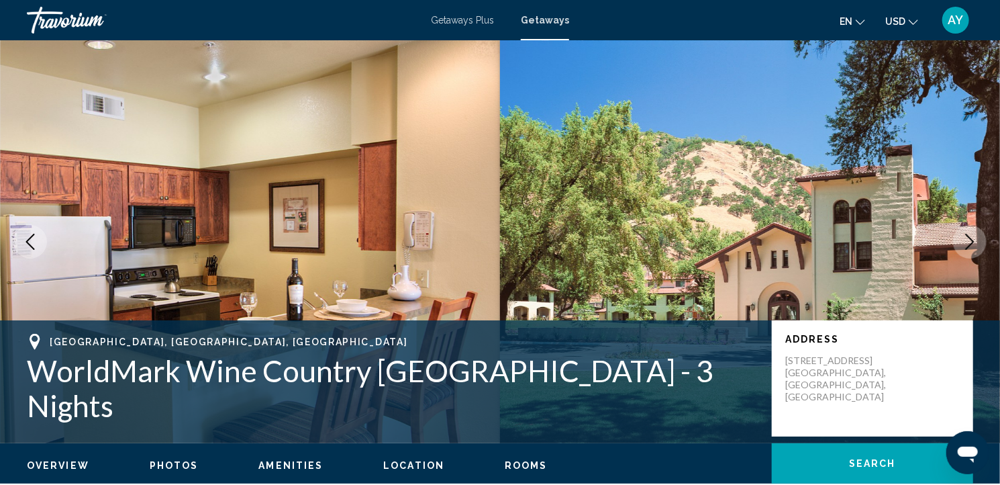
click at [969, 240] on icon "Next image" at bounding box center [970, 242] width 16 height 16
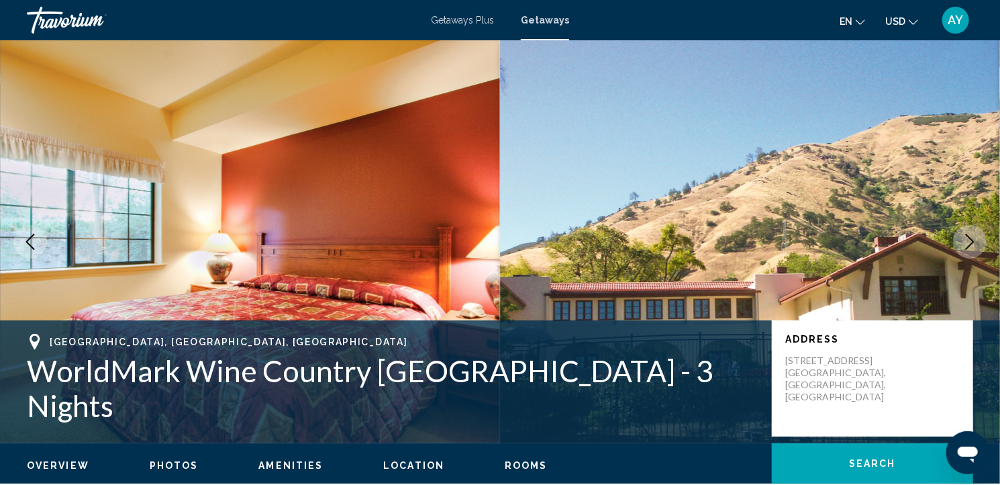
click at [971, 242] on icon "Next image" at bounding box center [970, 242] width 16 height 16
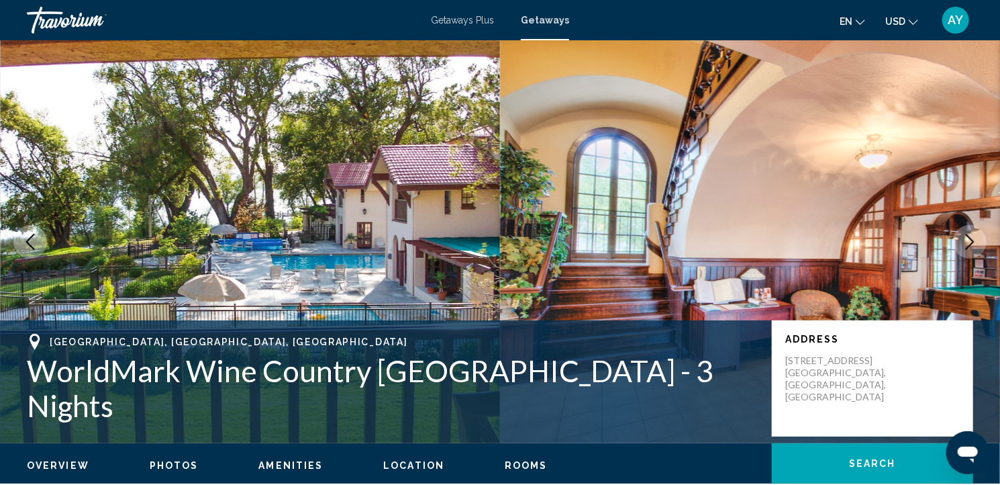
click at [971, 242] on icon "Next image" at bounding box center [970, 242] width 16 height 16
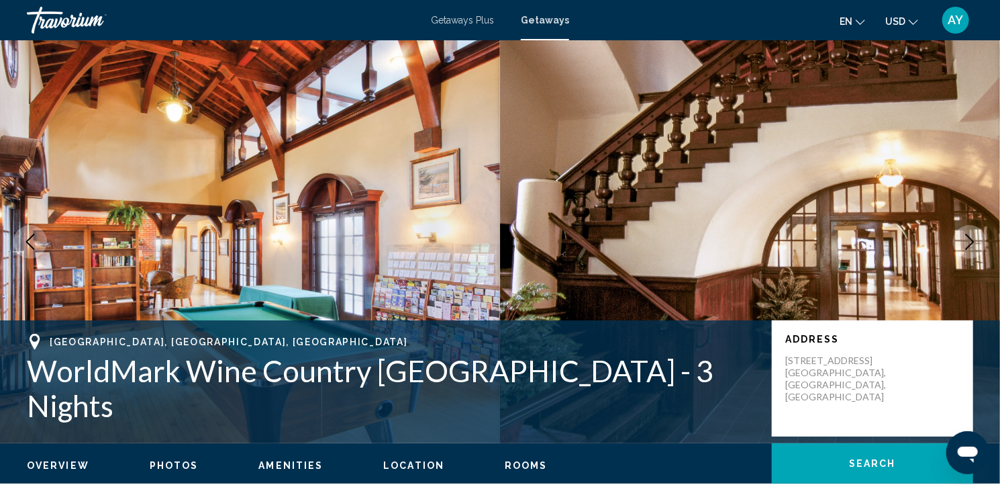
click at [971, 242] on icon "Next image" at bounding box center [970, 242] width 16 height 16
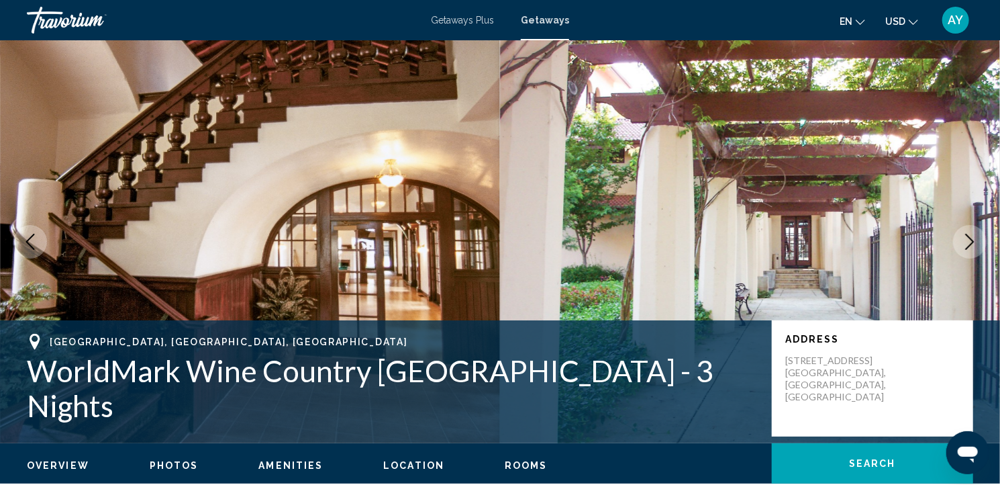
click at [971, 242] on icon "Next image" at bounding box center [970, 242] width 16 height 16
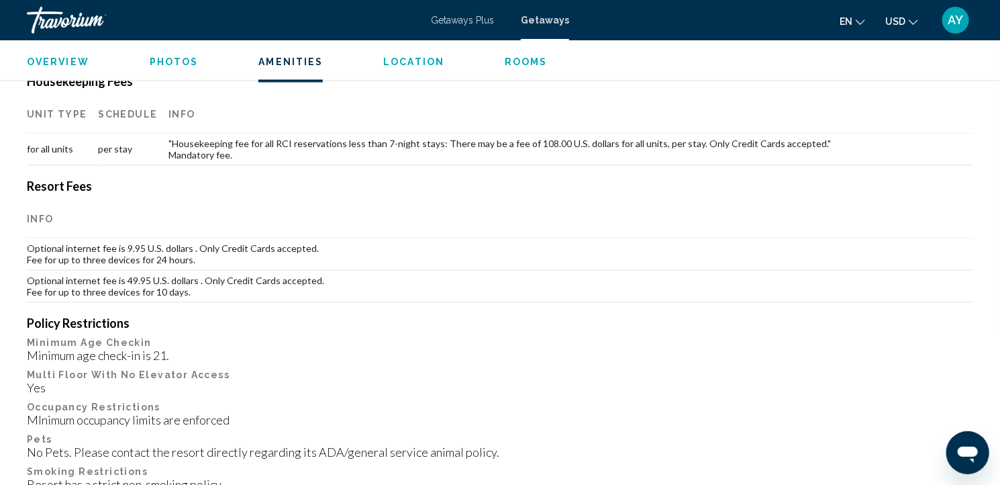
scroll to position [1136, 0]
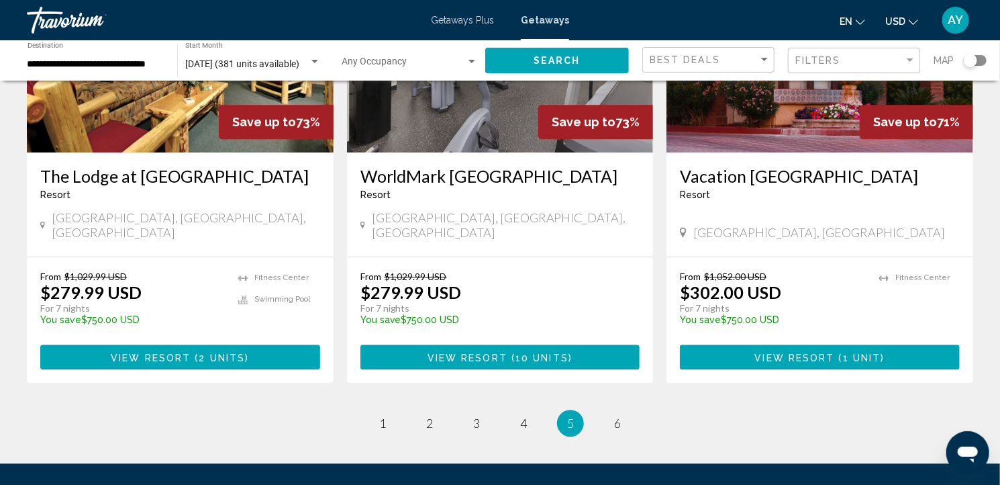
scroll to position [1696, 0]
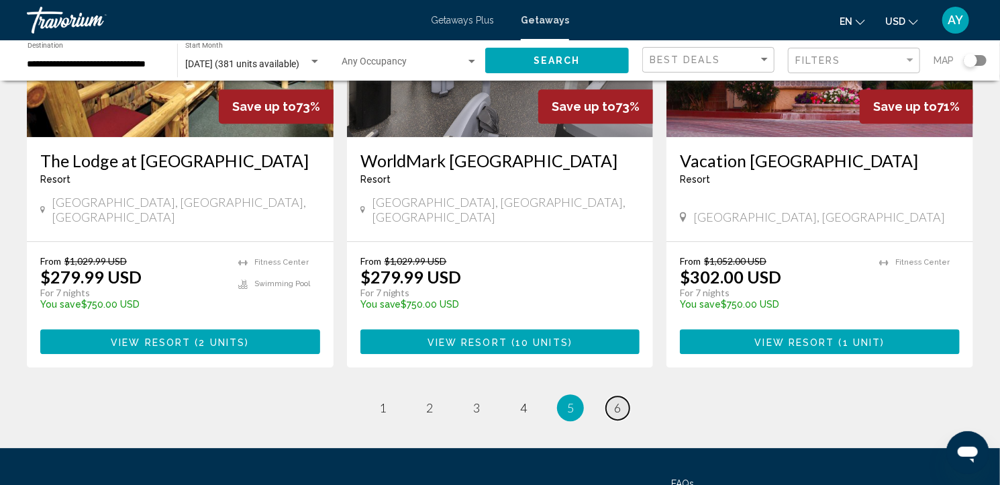
click at [619, 400] on span "6" at bounding box center [617, 407] width 7 height 15
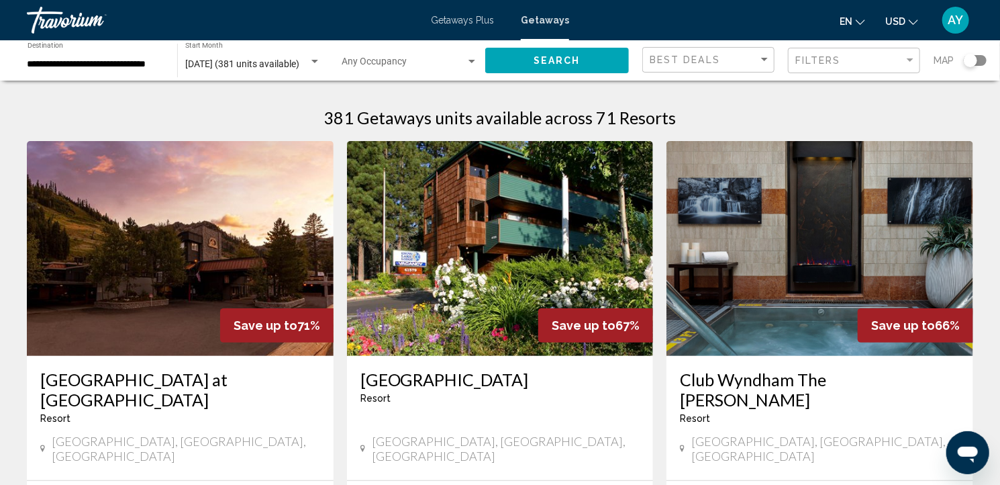
click at [619, 347] on img "Main content" at bounding box center [500, 248] width 307 height 215
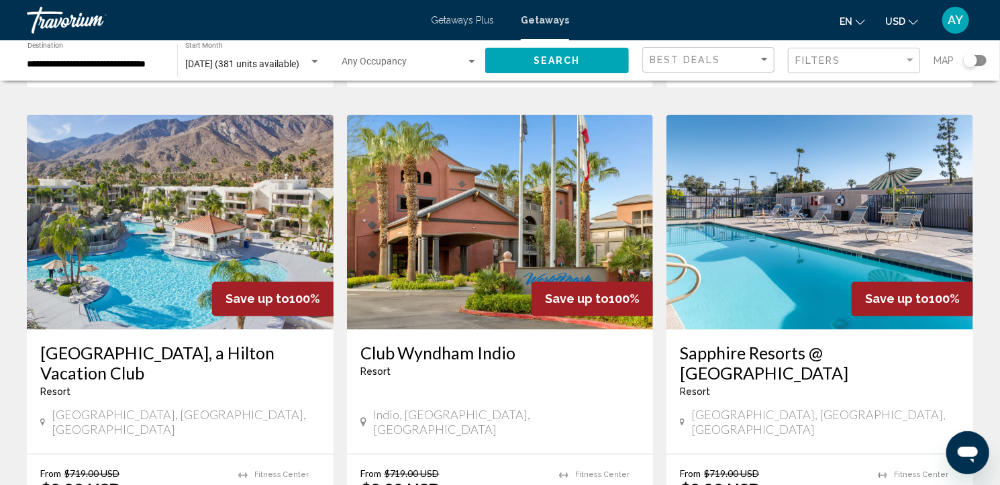
scroll to position [1742, 0]
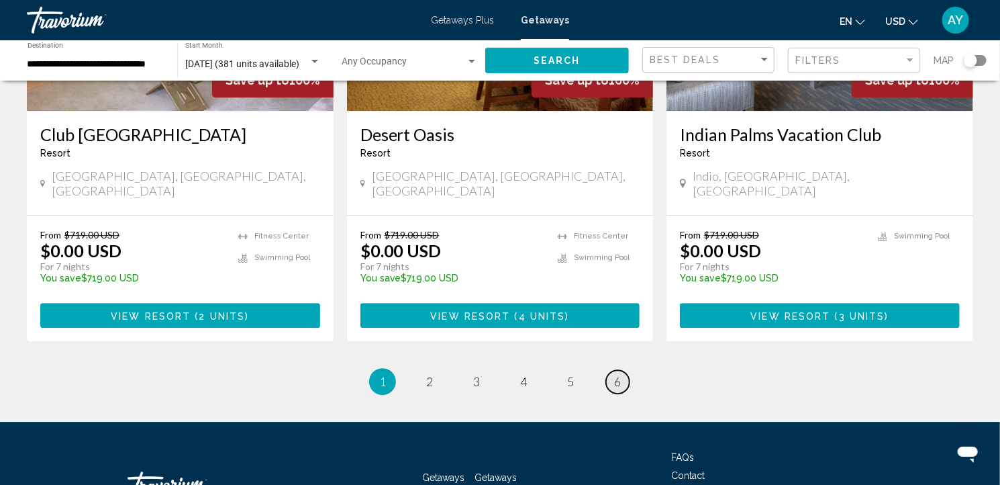
click at [615, 374] on span "6" at bounding box center [617, 381] width 7 height 15
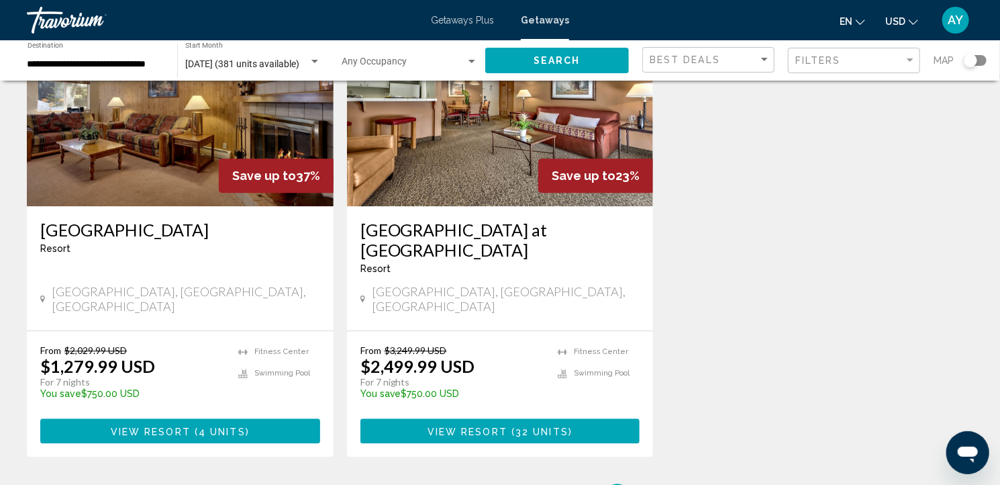
scroll to position [1649, 0]
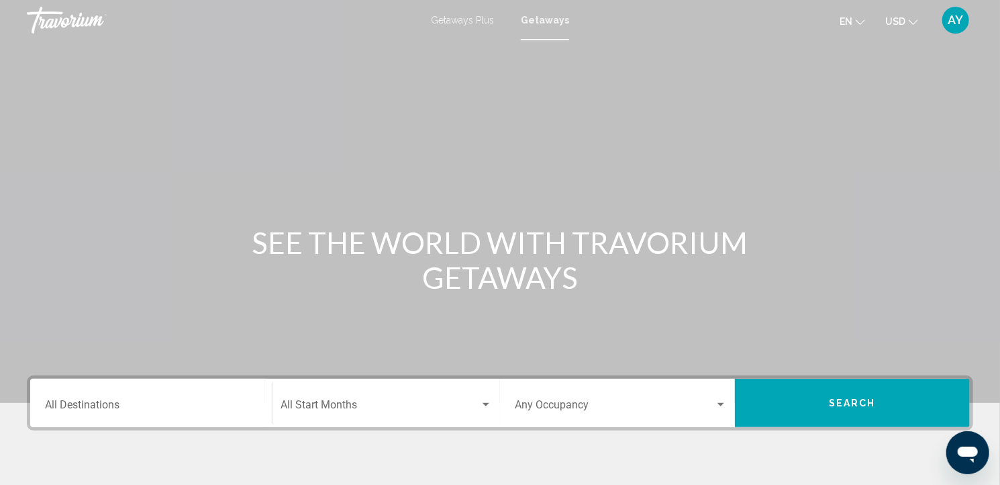
click at [468, 17] on span "Getaways Plus" at bounding box center [462, 20] width 63 height 11
click at [463, 16] on span "Getaways Plus" at bounding box center [465, 20] width 70 height 11
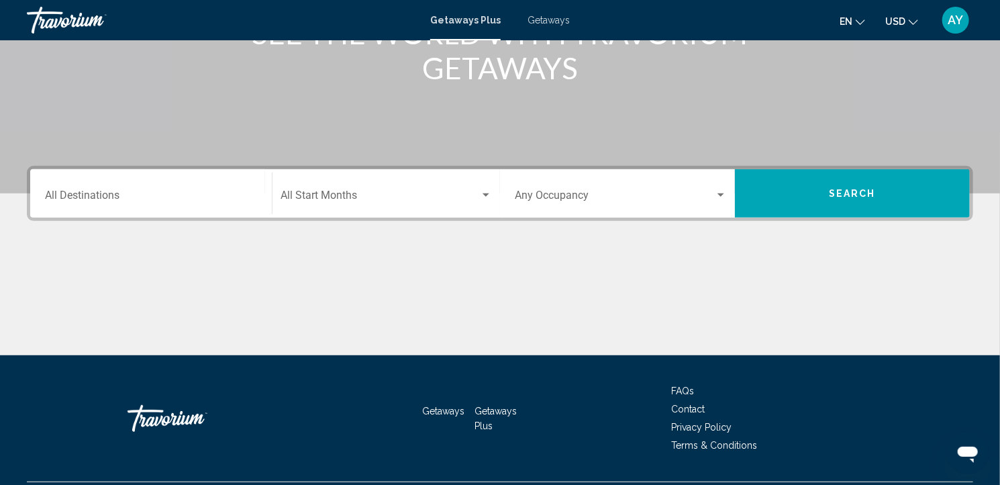
scroll to position [211, 0]
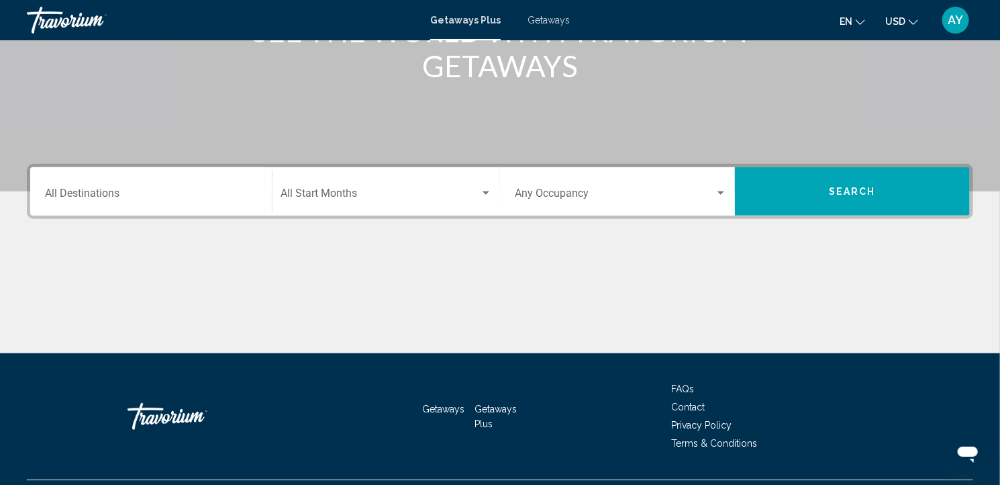
click at [74, 191] on input "Destination All Destinations" at bounding box center [151, 196] width 212 height 12
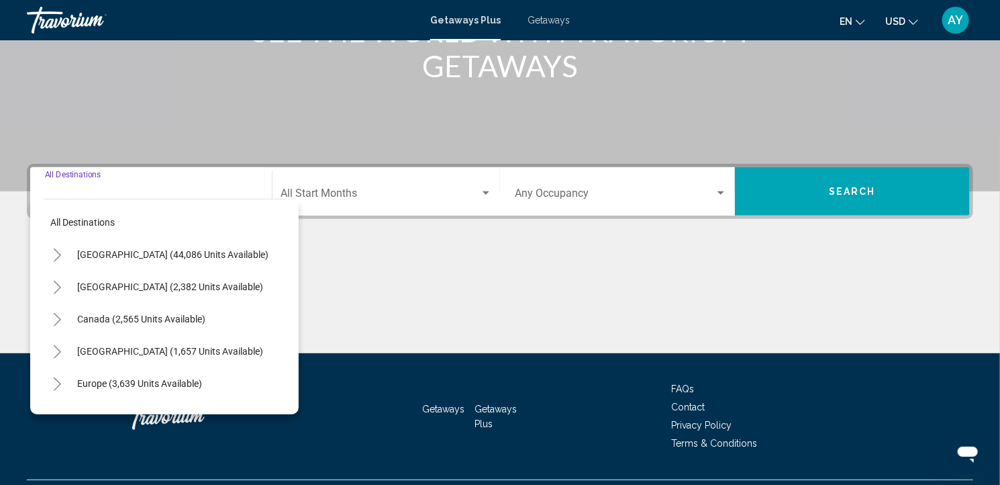
scroll to position [244, 0]
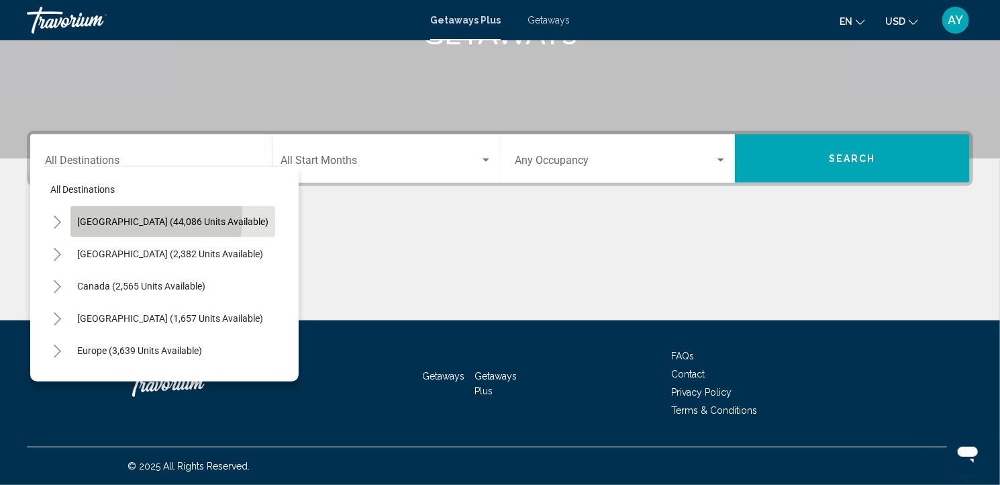
click at [93, 216] on span "[GEOGRAPHIC_DATA] (44,086 units available)" at bounding box center [172, 221] width 191 height 11
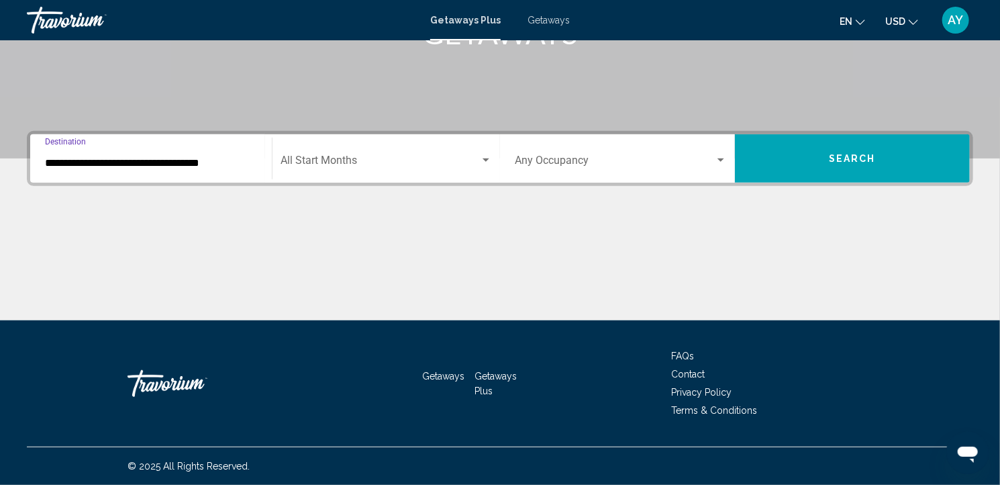
click at [116, 158] on input "**********" at bounding box center [151, 163] width 212 height 12
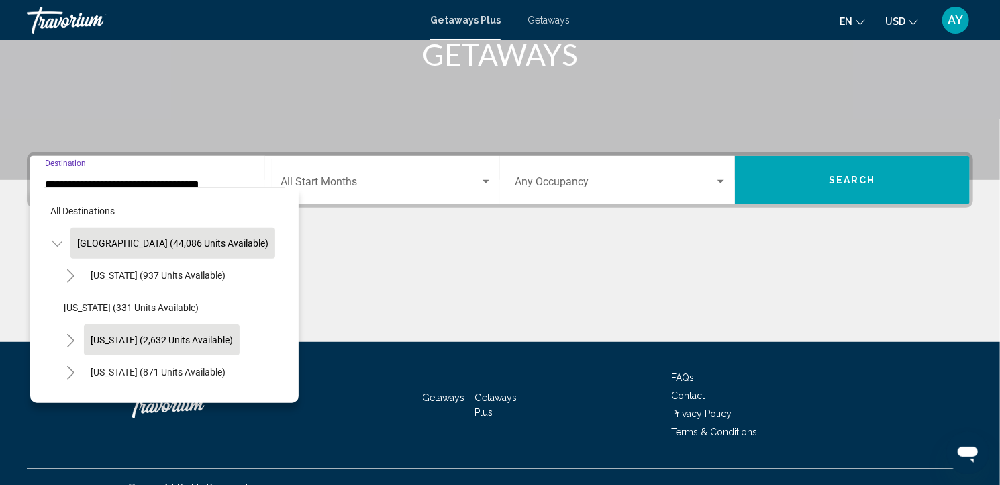
click at [105, 334] on span "[US_STATE] (2,632 units available)" at bounding box center [162, 339] width 142 height 11
type input "**********"
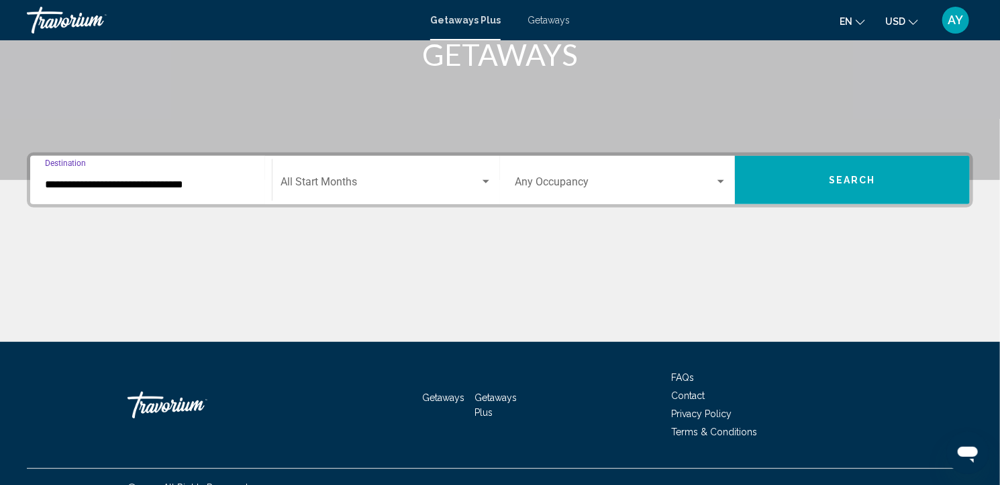
scroll to position [244, 0]
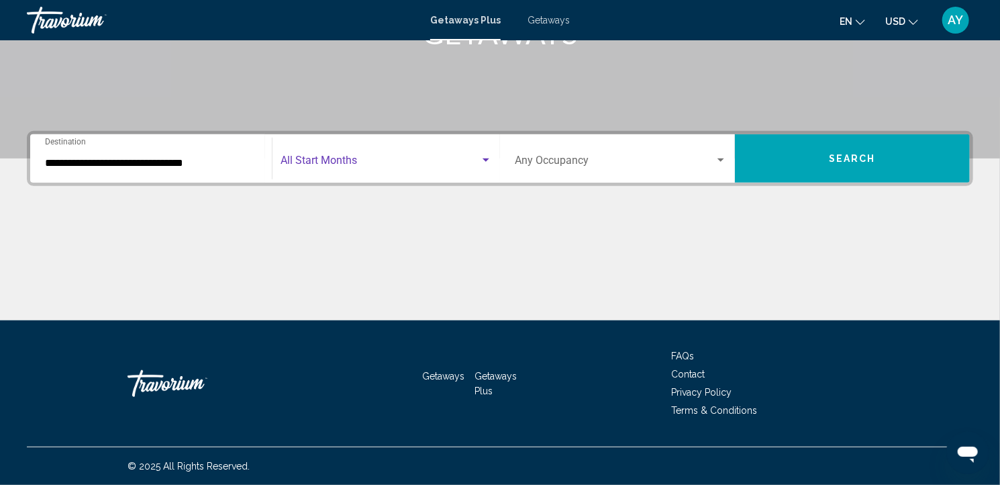
click at [484, 159] on div "Search widget" at bounding box center [486, 159] width 7 height 3
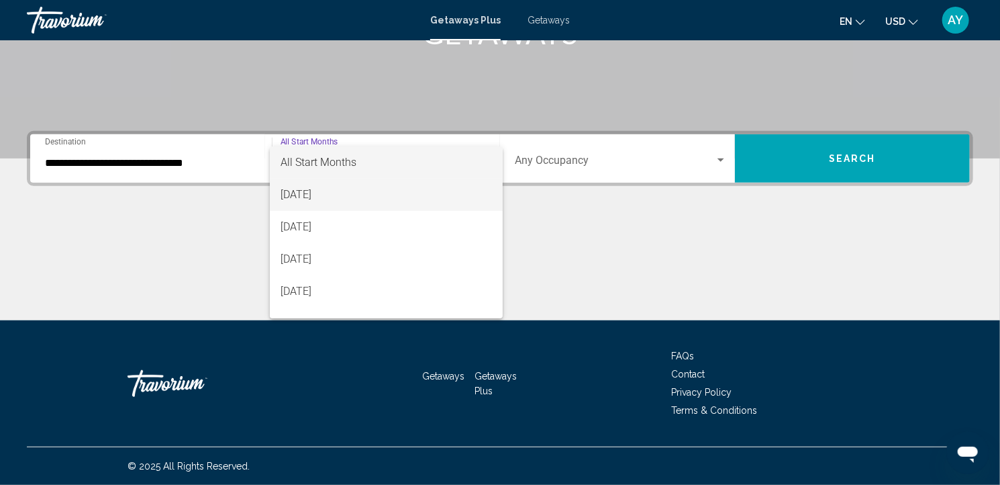
click at [361, 200] on span "[DATE]" at bounding box center [386, 195] width 211 height 32
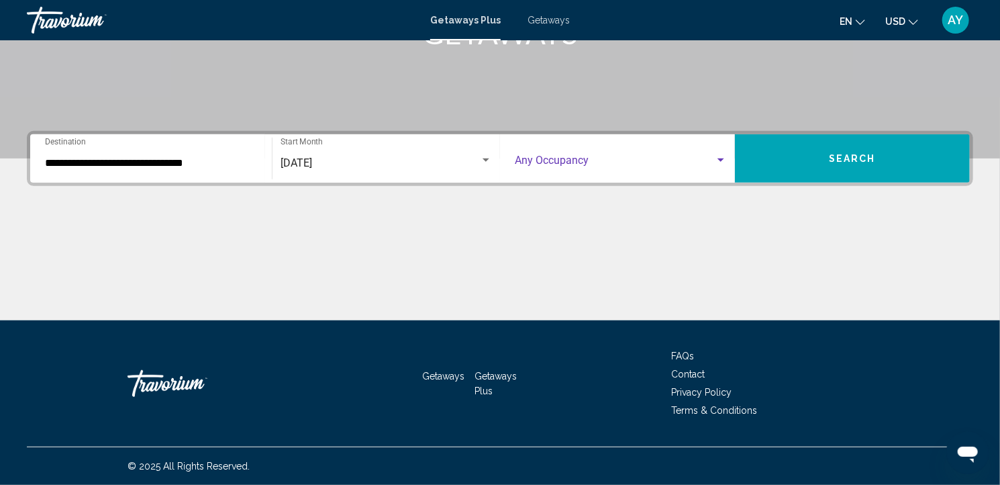
click at [723, 164] on div "Search widget" at bounding box center [721, 160] width 12 height 11
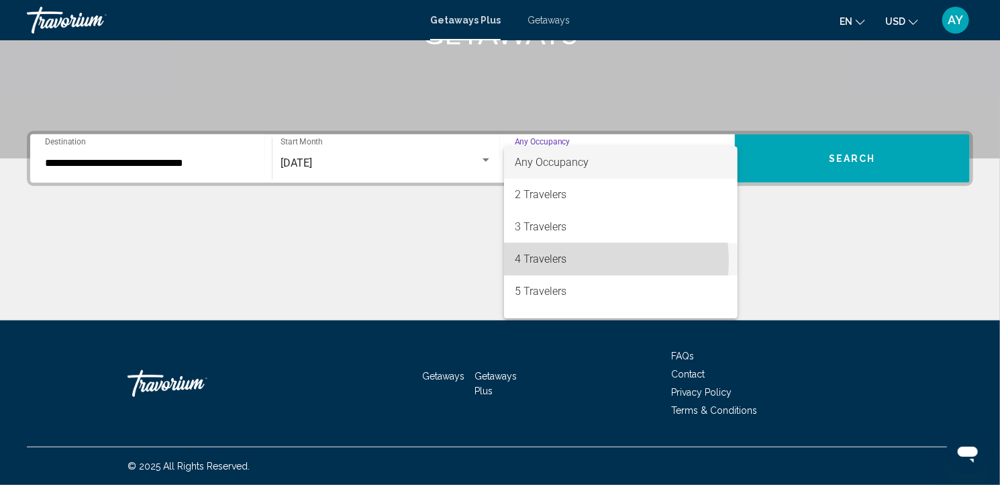
click at [580, 260] on span "4 Travelers" at bounding box center [621, 259] width 212 height 32
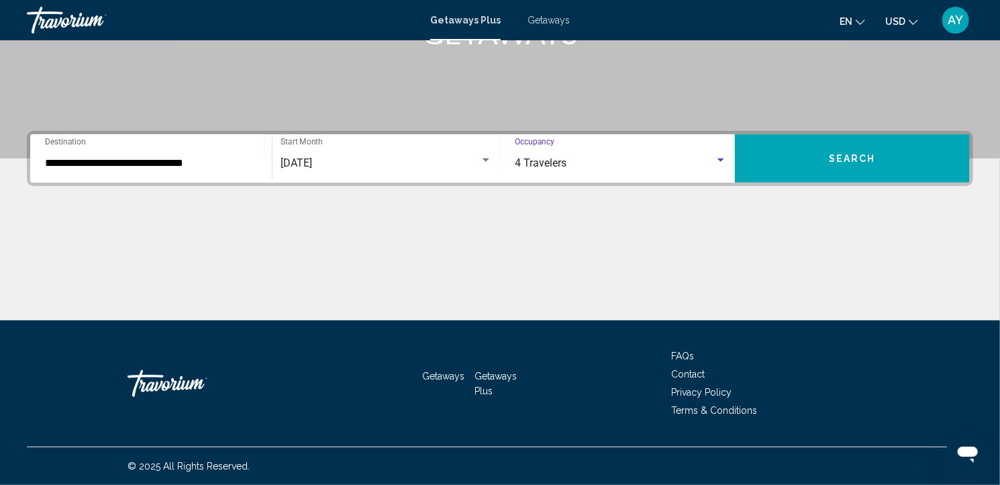
click at [838, 164] on button "Search" at bounding box center [852, 158] width 235 height 48
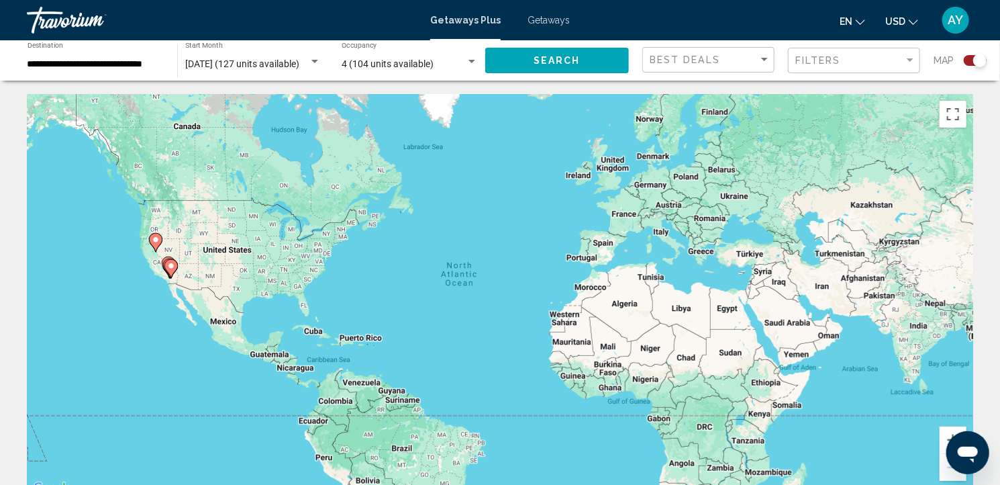
click at [977, 65] on div "Search widget" at bounding box center [979, 60] width 13 height 13
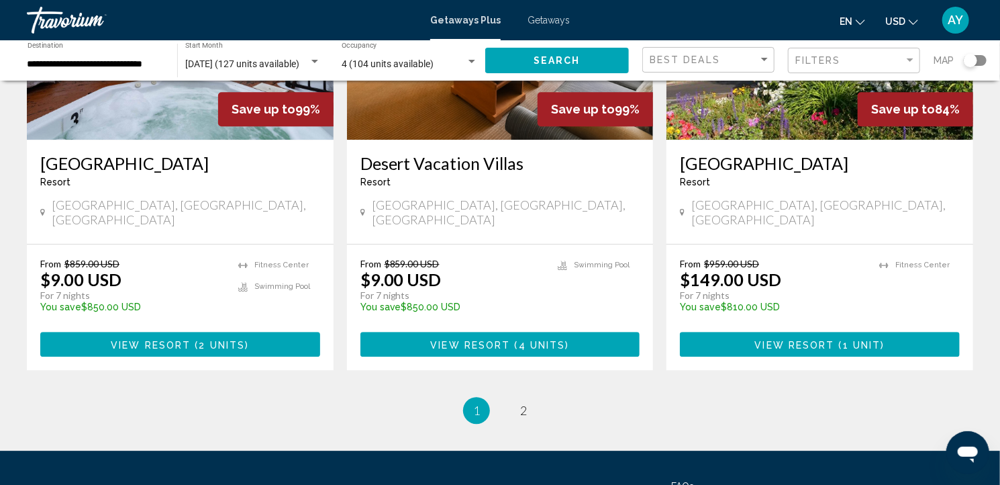
scroll to position [1688, 0]
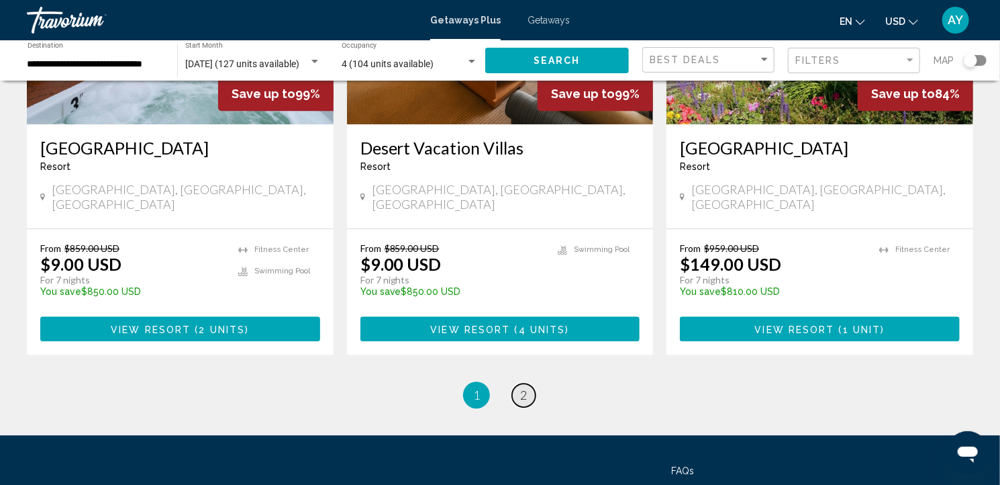
click at [518, 383] on link "page 2" at bounding box center [523, 394] width 23 height 23
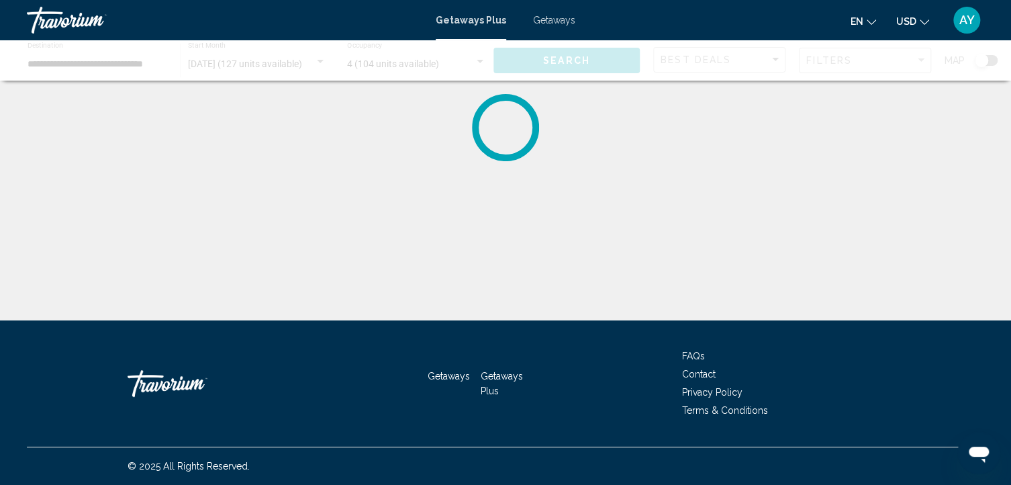
click at [518, 293] on div "**********" at bounding box center [505, 254] width 1011 height 320
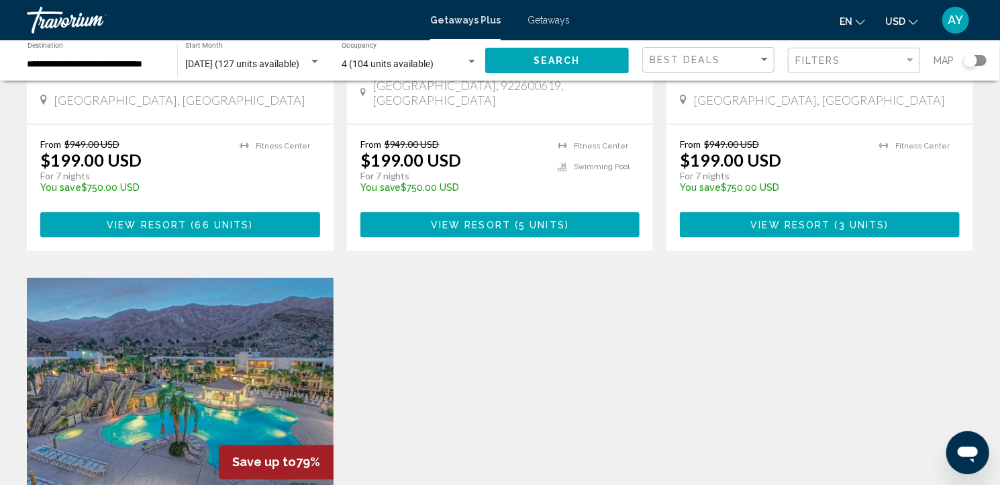
scroll to position [776, 0]
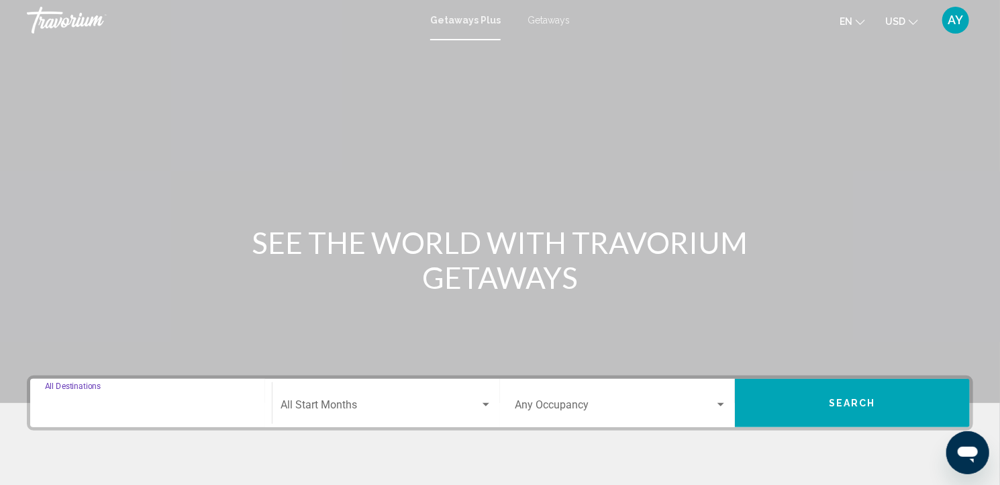
click at [112, 402] on input "Destination All Destinations" at bounding box center [151, 407] width 212 height 12
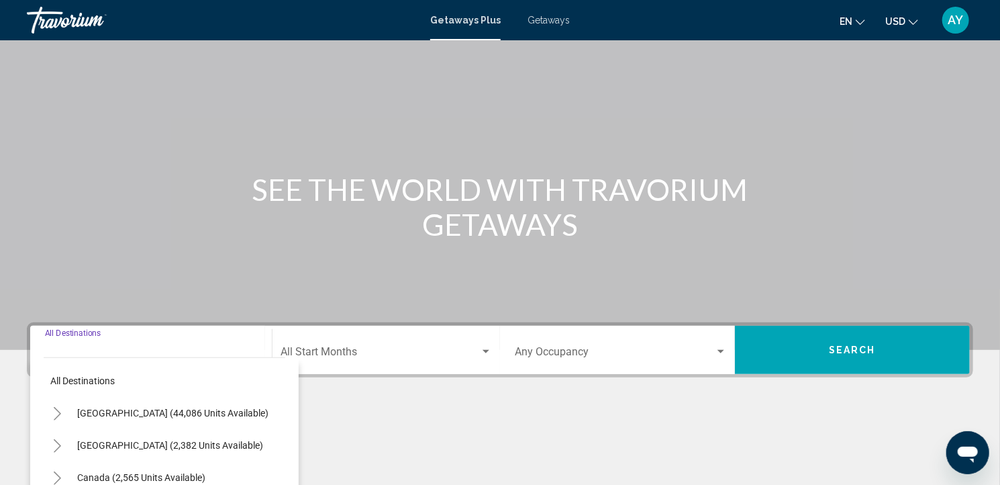
scroll to position [244, 0]
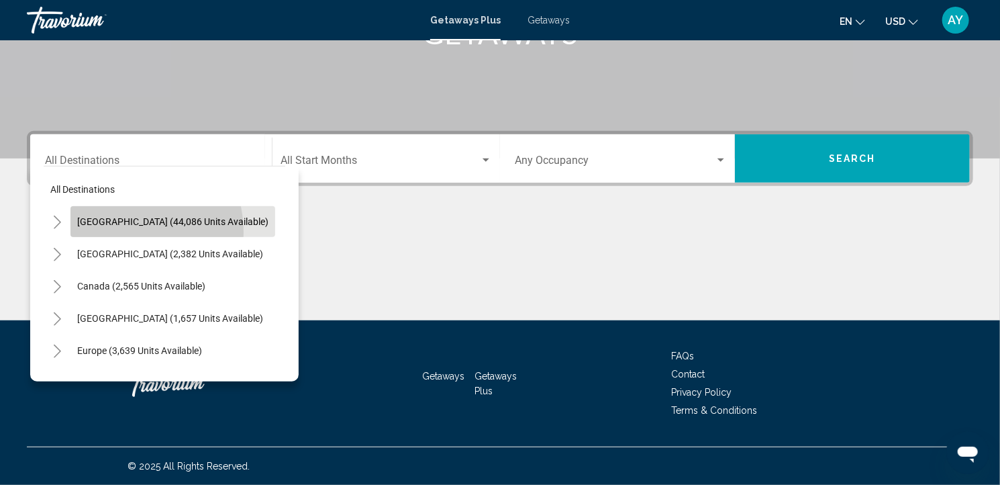
click at [113, 232] on button "[GEOGRAPHIC_DATA] (44,086 units available)" at bounding box center [172, 221] width 205 height 31
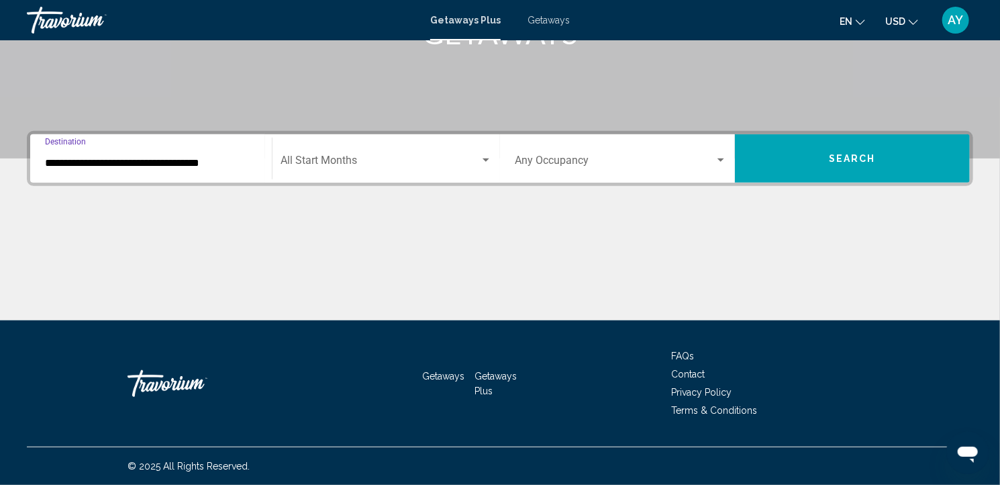
click at [86, 162] on input "**********" at bounding box center [151, 163] width 212 height 12
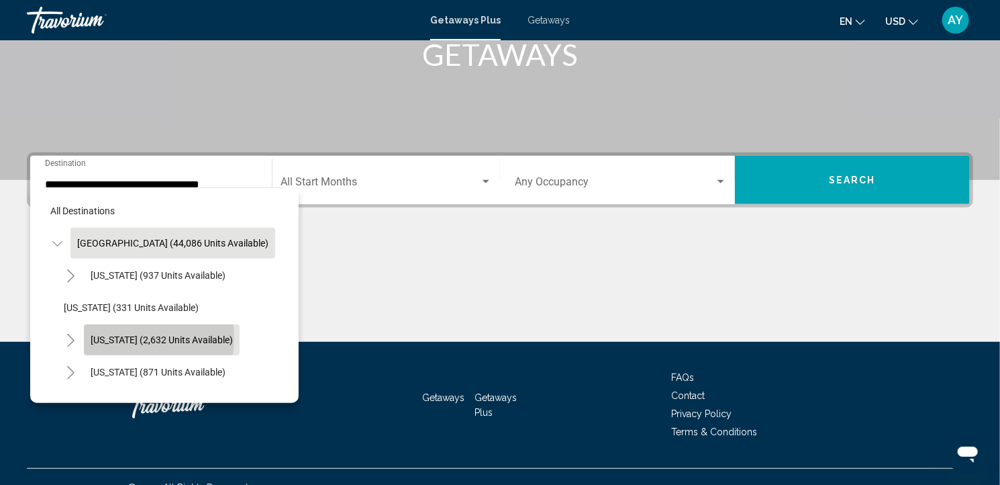
click at [116, 336] on span "[US_STATE] (2,632 units available)" at bounding box center [162, 339] width 142 height 11
type input "**********"
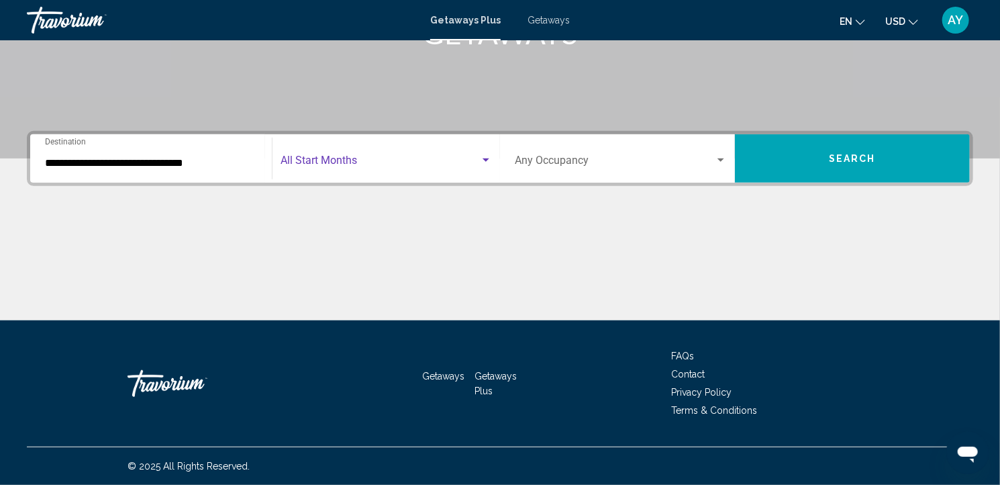
click at [347, 164] on span "Search widget" at bounding box center [380, 163] width 199 height 12
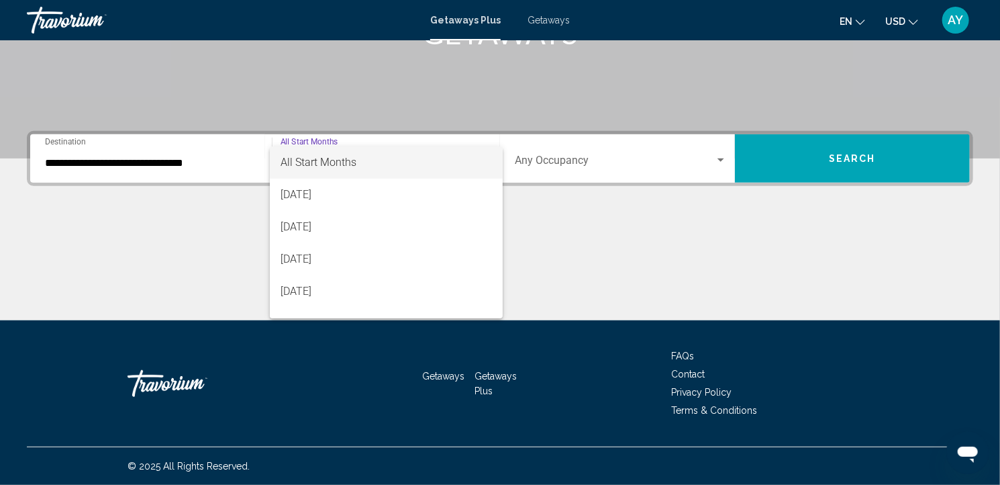
click at [347, 164] on span "All Start Months" at bounding box center [319, 162] width 76 height 13
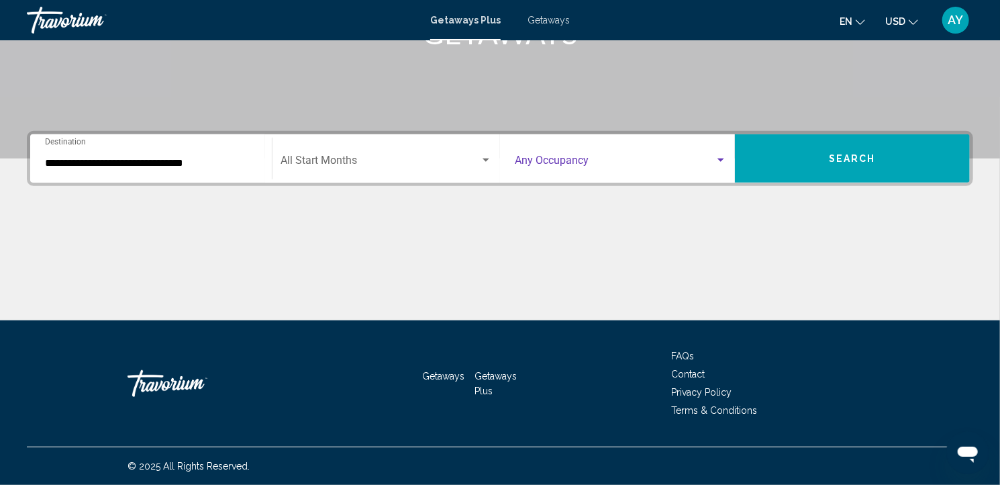
click at [720, 164] on div "Search widget" at bounding box center [721, 160] width 12 height 11
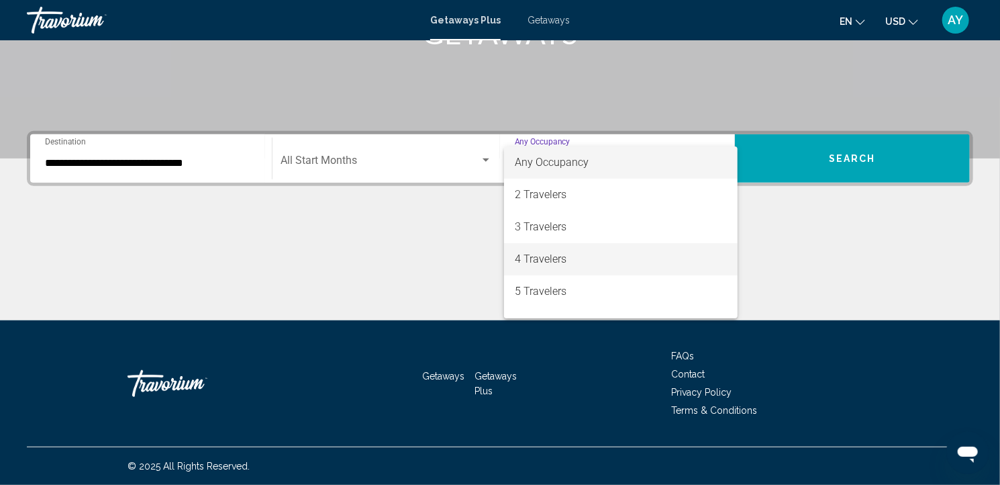
click at [628, 261] on span "4 Travelers" at bounding box center [621, 259] width 212 height 32
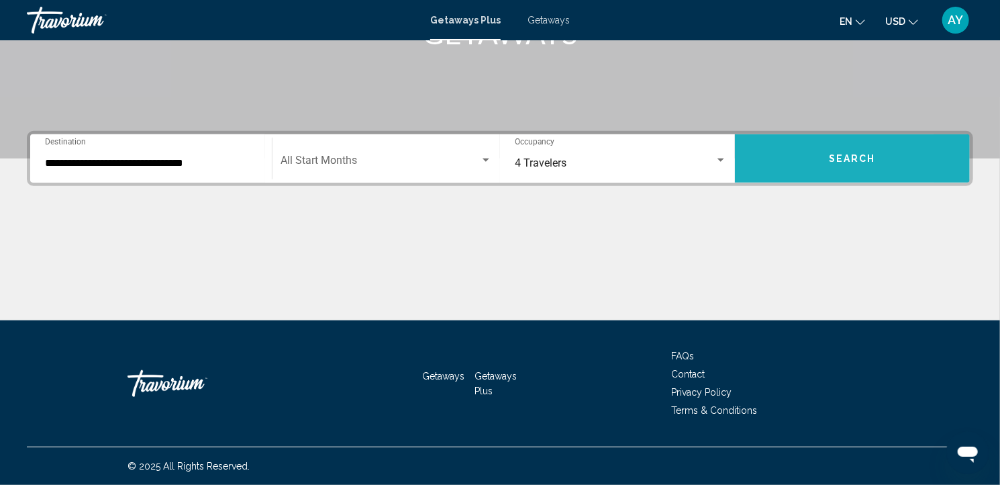
click at [782, 159] on button "Search" at bounding box center [852, 158] width 235 height 48
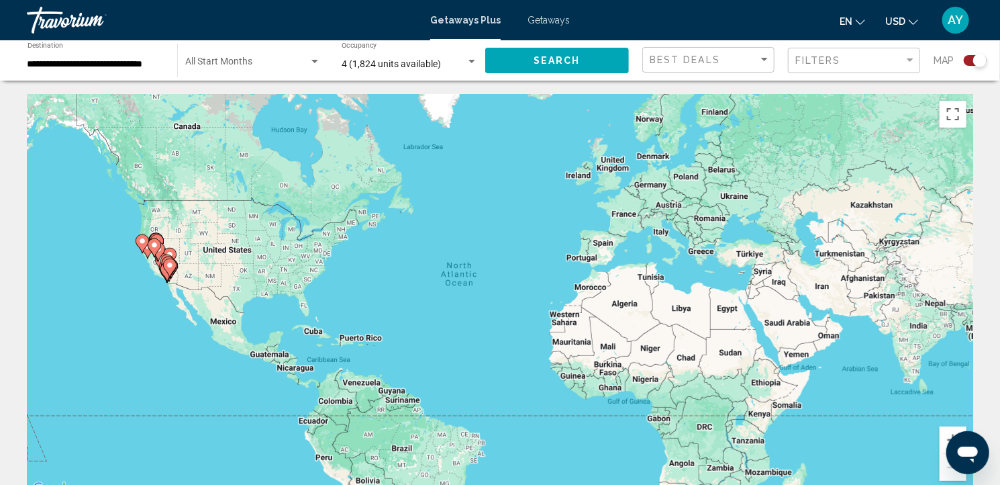
click at [974, 60] on div "Search widget" at bounding box center [979, 60] width 13 height 13
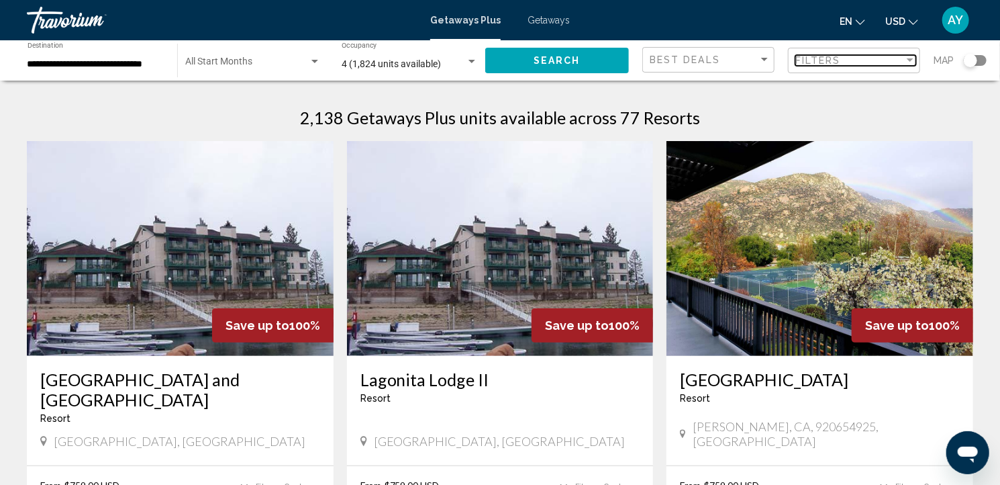
click at [908, 58] on div "Filter" at bounding box center [910, 60] width 12 height 11
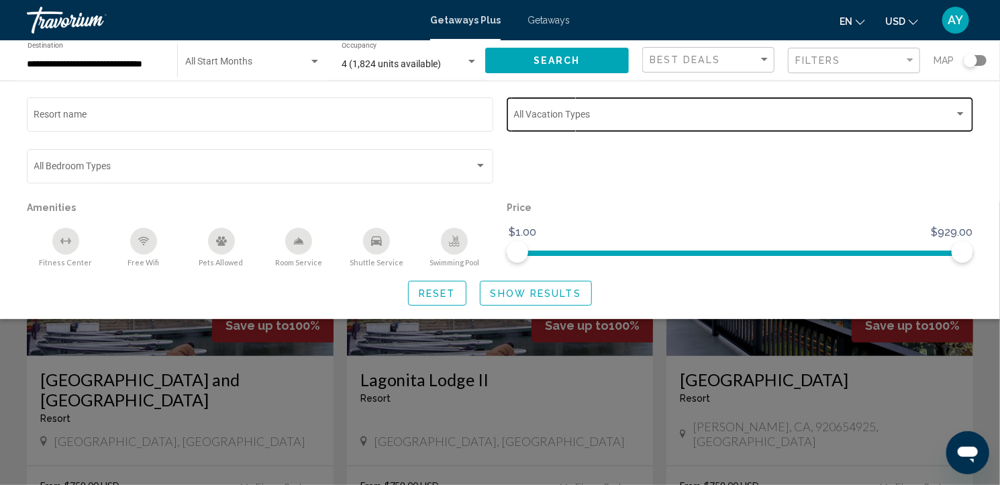
click at [961, 115] on div "Search widget" at bounding box center [960, 113] width 7 height 3
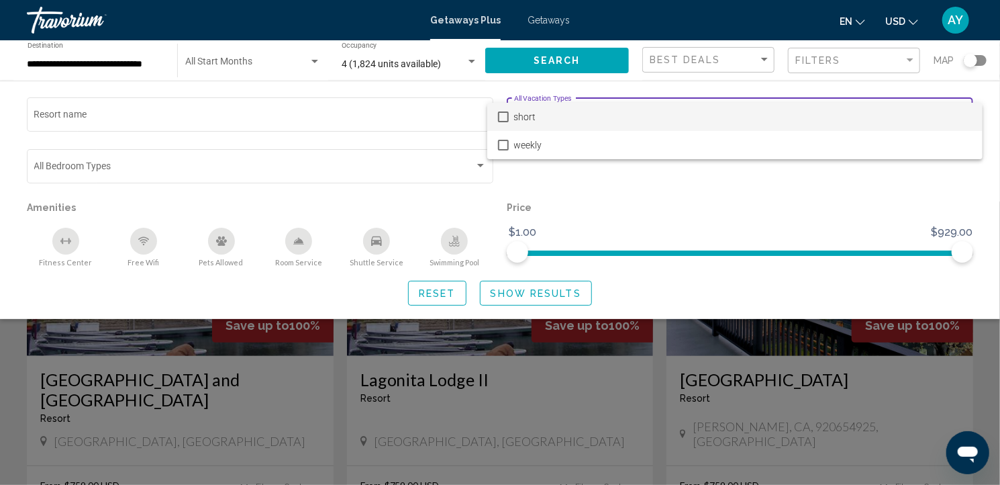
click at [890, 192] on div at bounding box center [500, 242] width 1000 height 485
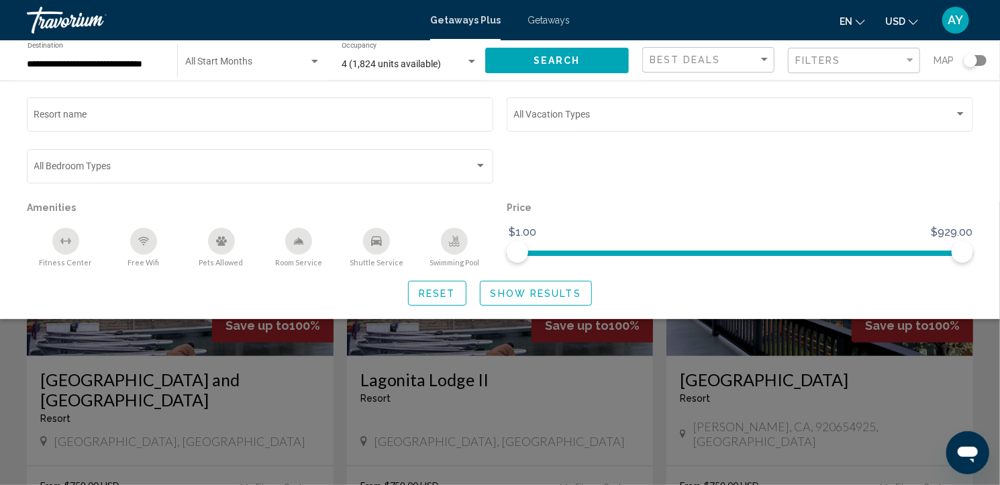
click at [890, 192] on div "Search widget" at bounding box center [740, 172] width 480 height 52
click at [574, 62] on span "Search" at bounding box center [557, 61] width 47 height 11
click at [299, 389] on div "Search widget" at bounding box center [500, 342] width 1000 height 283
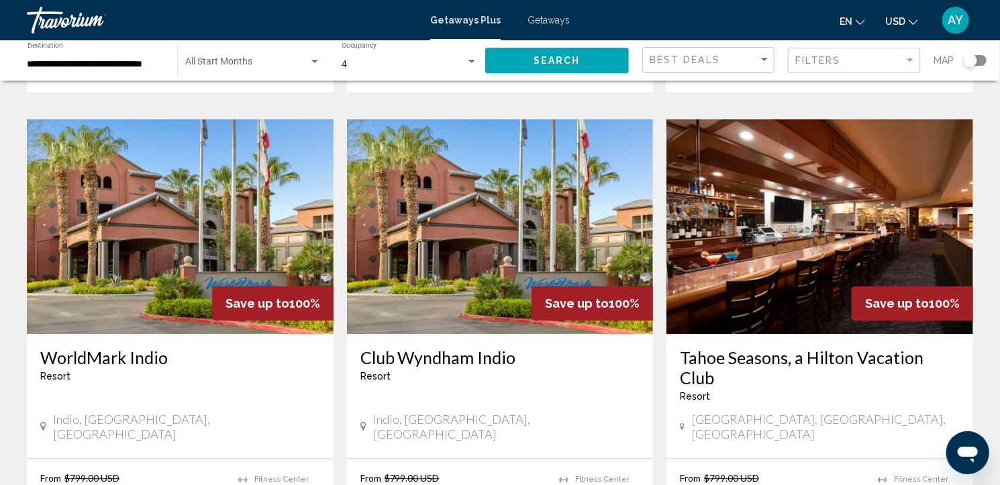
scroll to position [1500, 0]
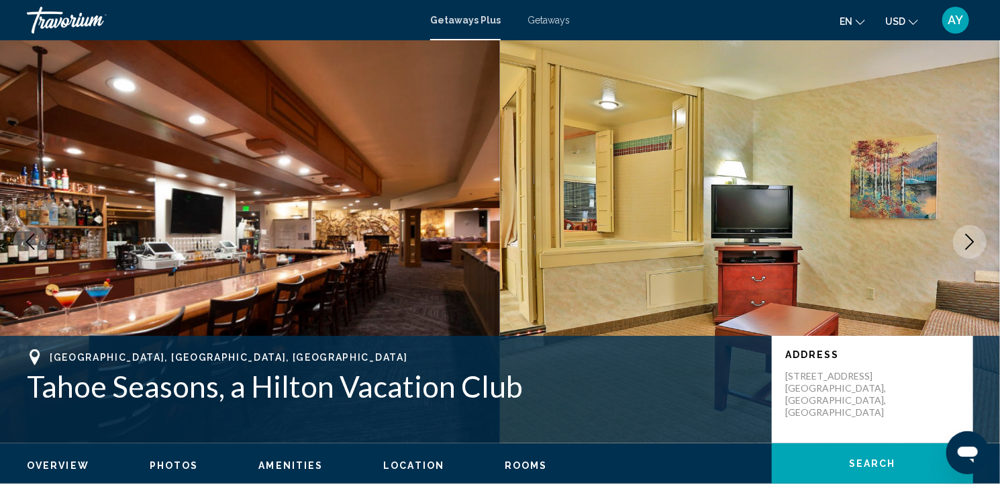
click at [965, 242] on icon "Next image" at bounding box center [970, 242] width 16 height 16
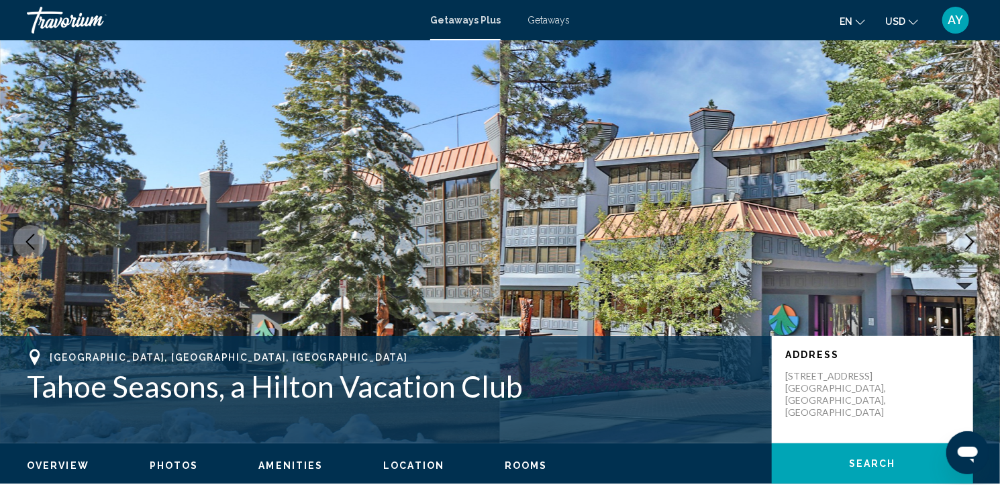
click at [965, 242] on icon "Next image" at bounding box center [970, 242] width 16 height 16
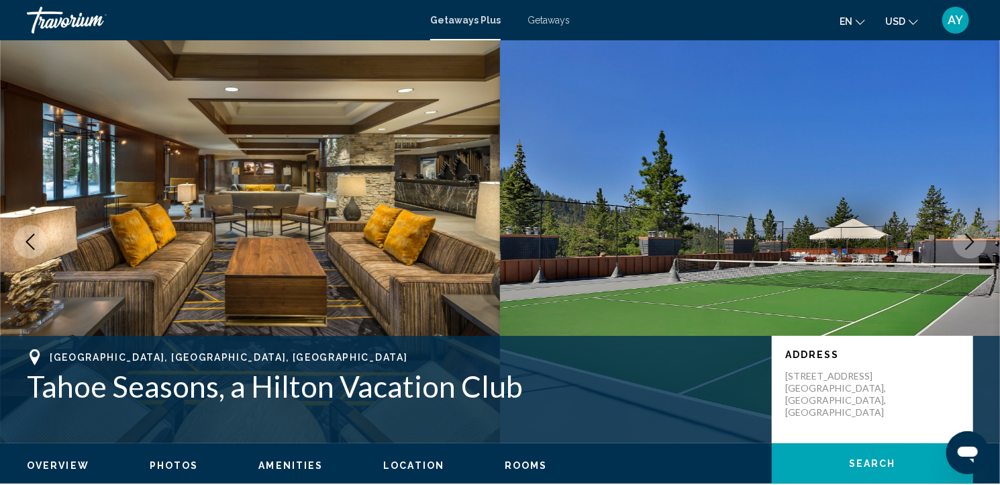
click at [965, 242] on icon "Next image" at bounding box center [970, 242] width 16 height 16
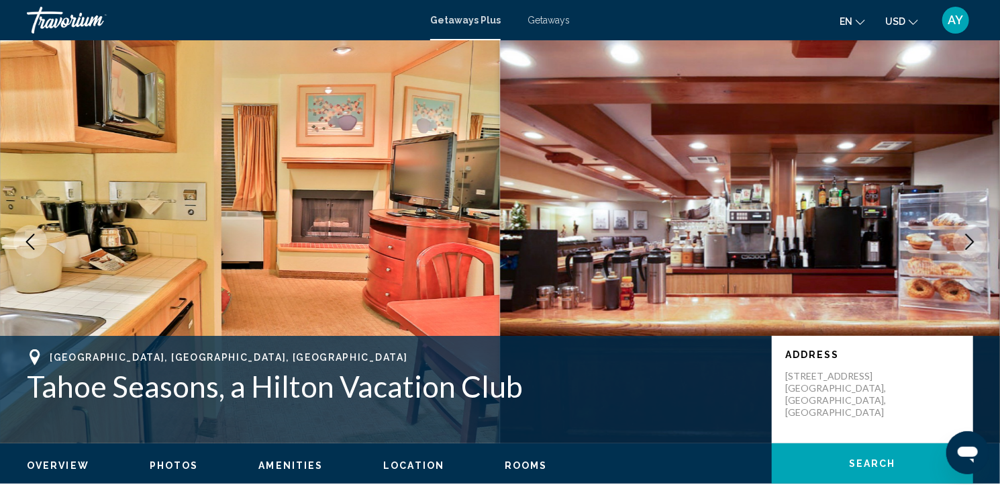
click at [965, 242] on icon "Next image" at bounding box center [970, 242] width 16 height 16
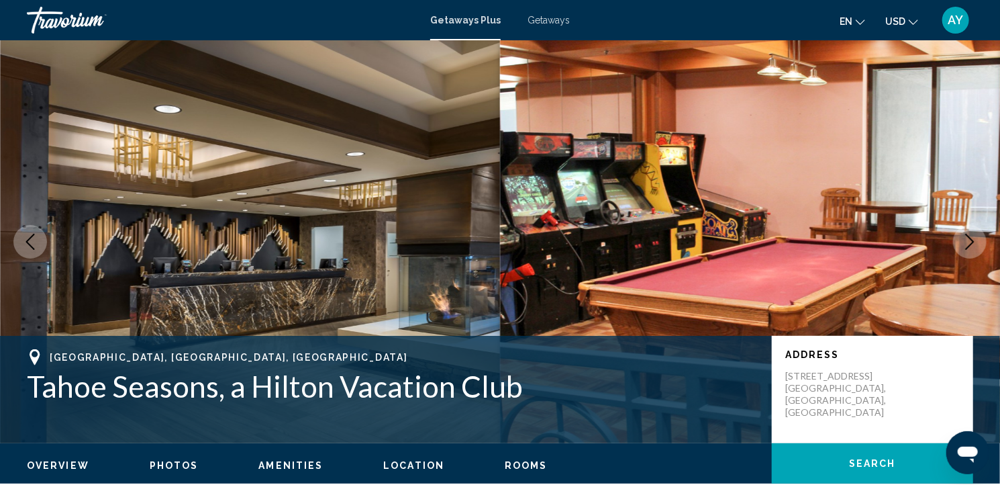
click at [965, 242] on icon "Next image" at bounding box center [970, 242] width 16 height 16
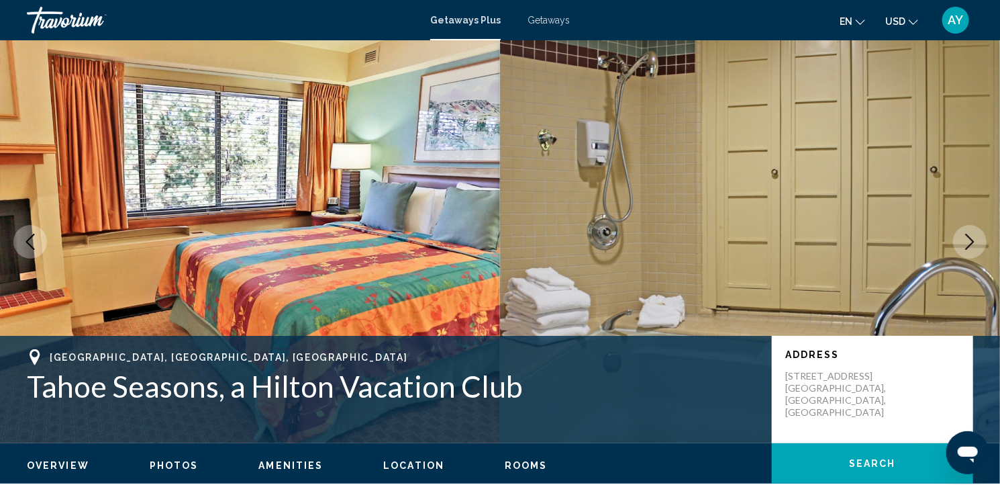
click at [965, 242] on icon "Next image" at bounding box center [970, 242] width 16 height 16
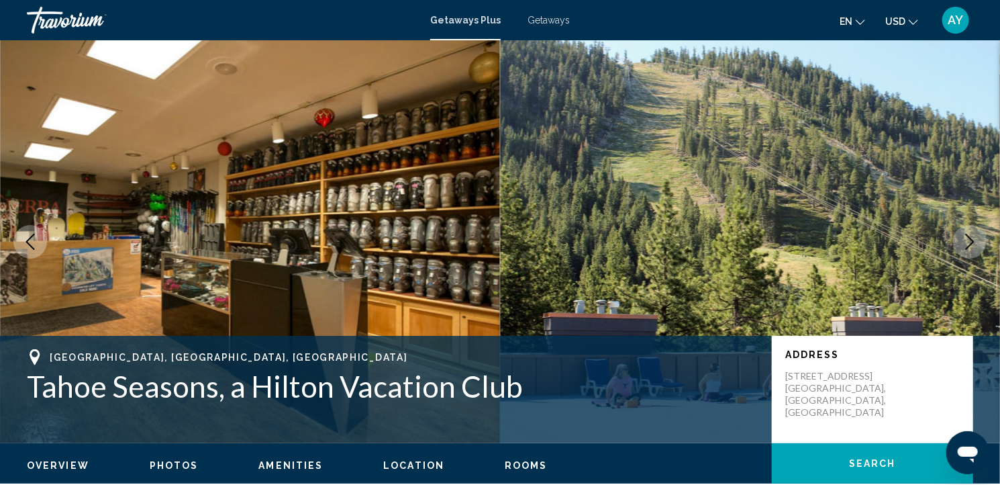
click at [965, 242] on icon "Next image" at bounding box center [970, 242] width 16 height 16
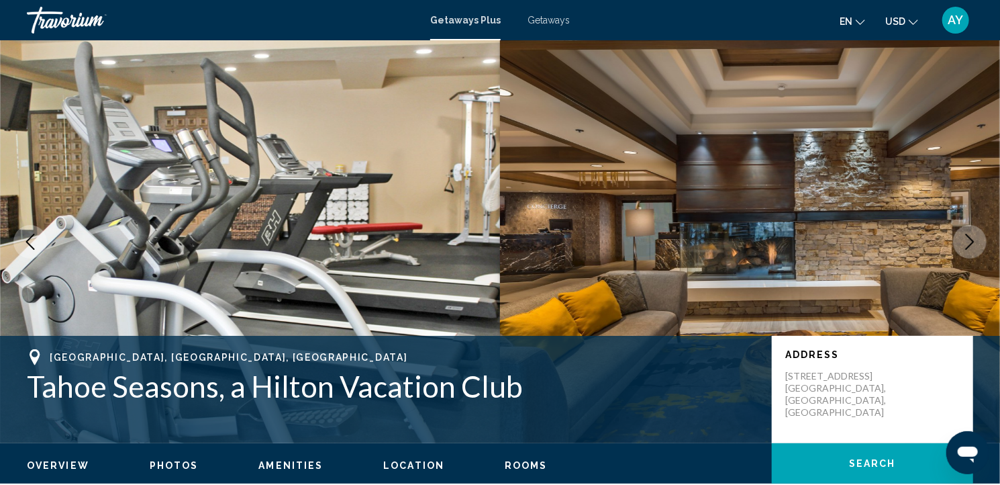
click at [965, 242] on icon "Next image" at bounding box center [970, 242] width 16 height 16
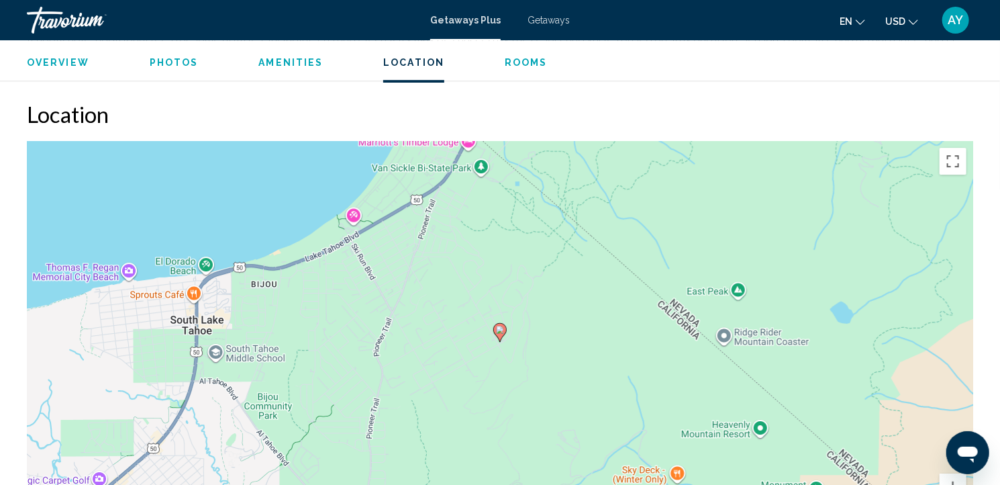
scroll to position [2038, 0]
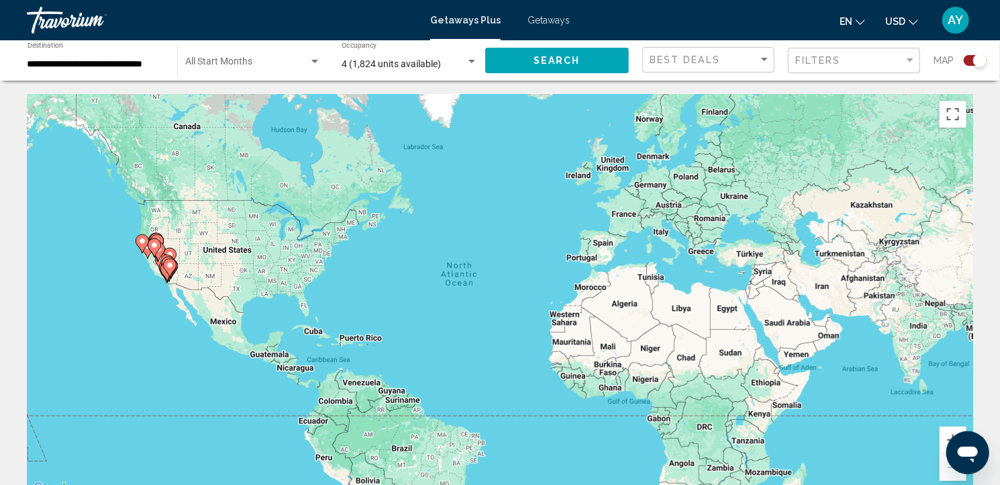
click at [974, 67] on div "Map" at bounding box center [960, 61] width 53 height 28
click at [976, 60] on div "Search widget" at bounding box center [979, 60] width 13 height 13
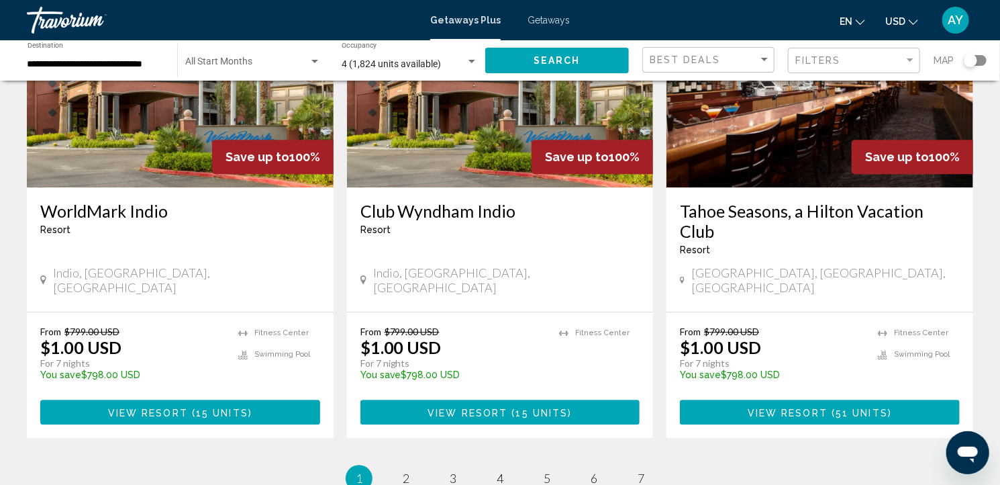
scroll to position [1649, 0]
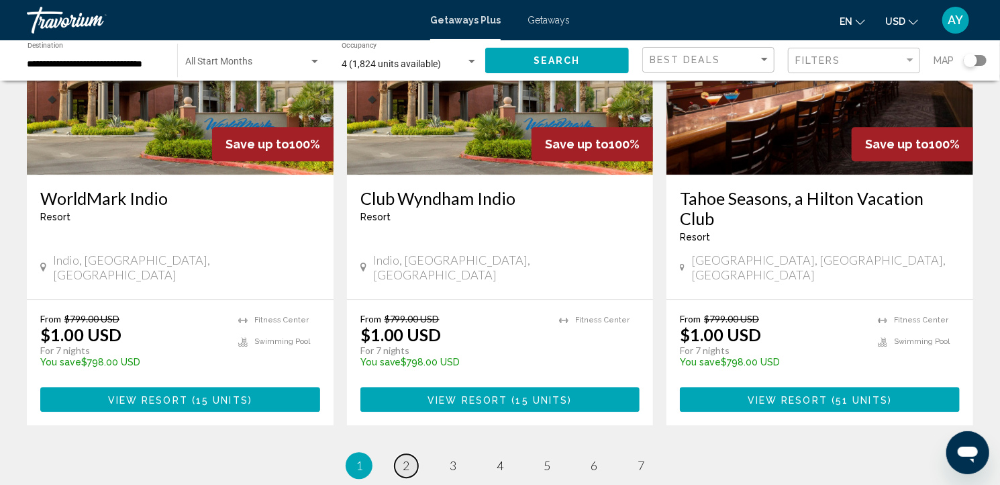
click at [404, 458] on span "2" at bounding box center [406, 465] width 7 height 15
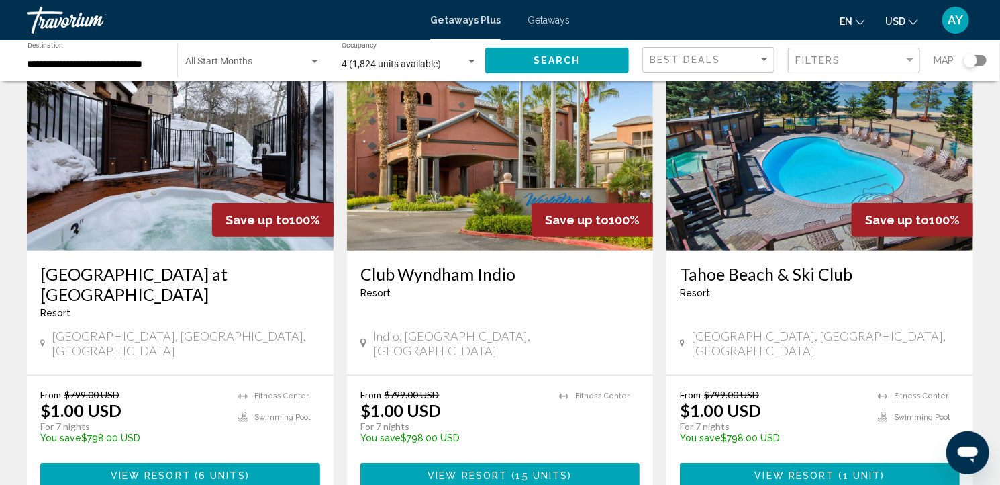
scroll to position [118, 0]
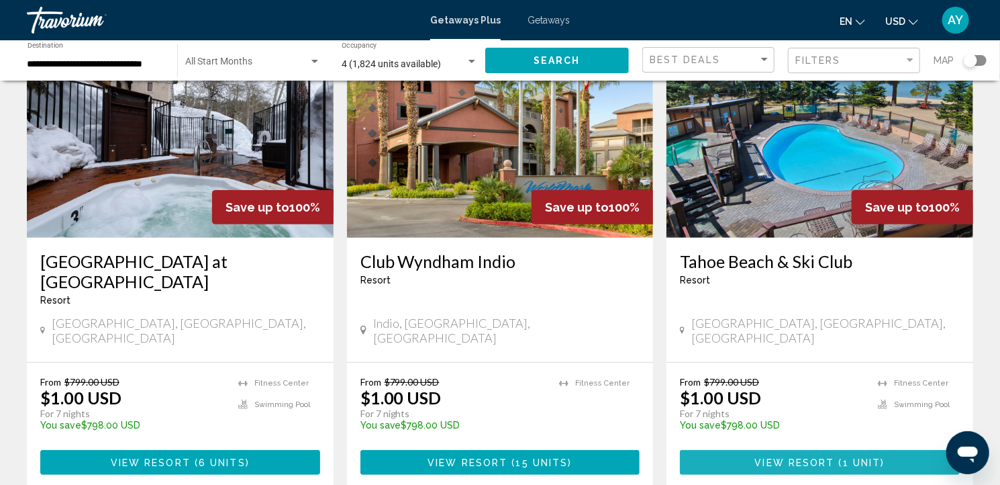
click at [810, 457] on span "View Resort" at bounding box center [795, 462] width 80 height 11
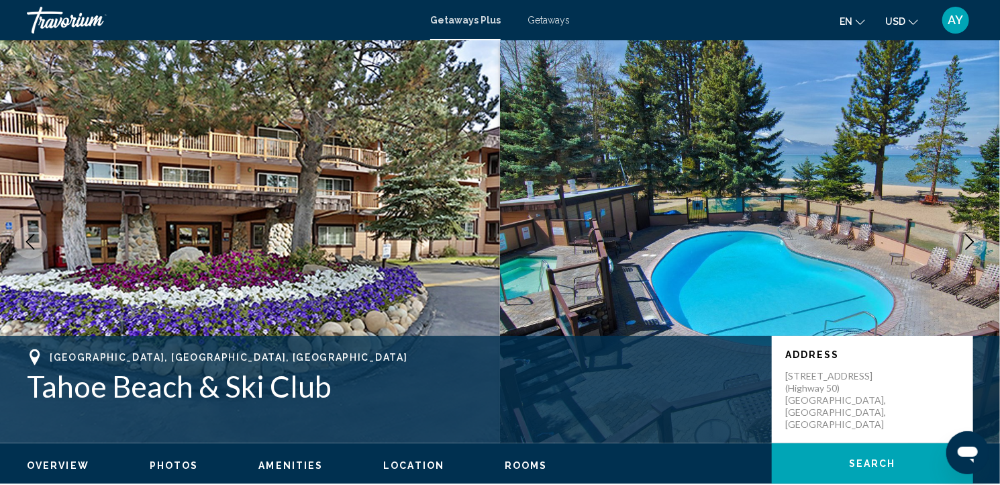
click at [969, 240] on icon "Next image" at bounding box center [970, 242] width 16 height 16
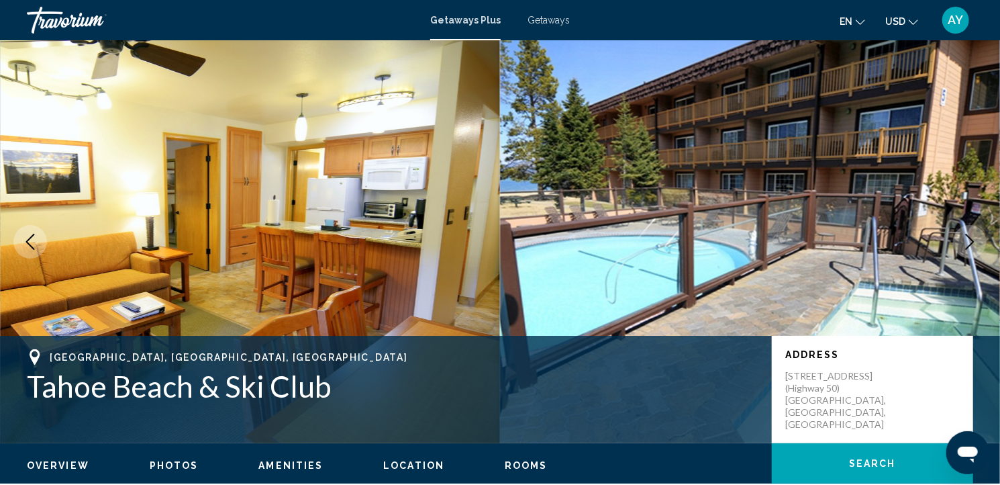
click at [969, 240] on icon "Next image" at bounding box center [970, 242] width 16 height 16
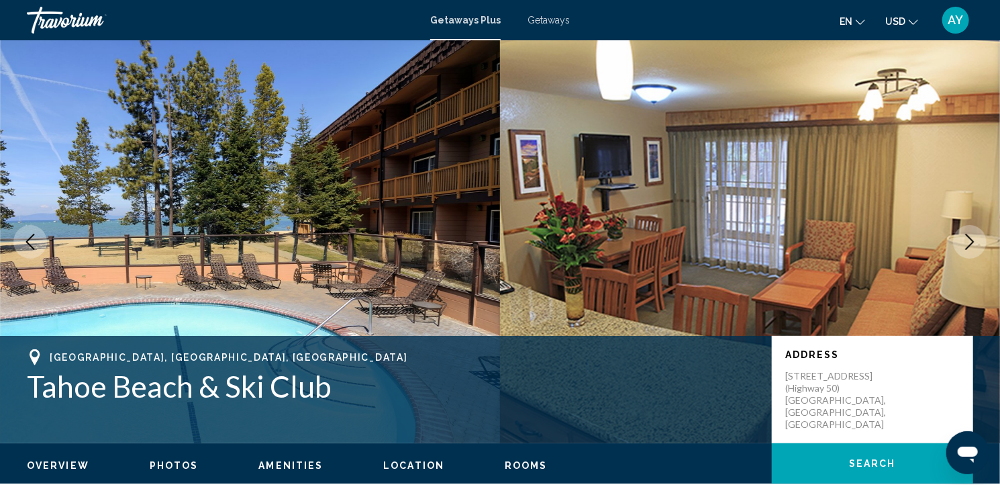
click at [969, 240] on icon "Next image" at bounding box center [970, 242] width 16 height 16
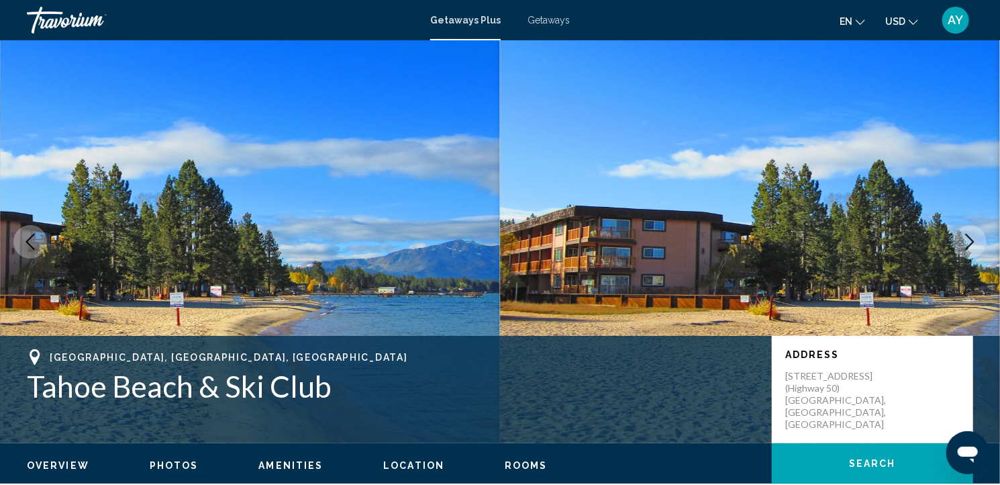
click at [969, 240] on icon "Next image" at bounding box center [970, 242] width 16 height 16
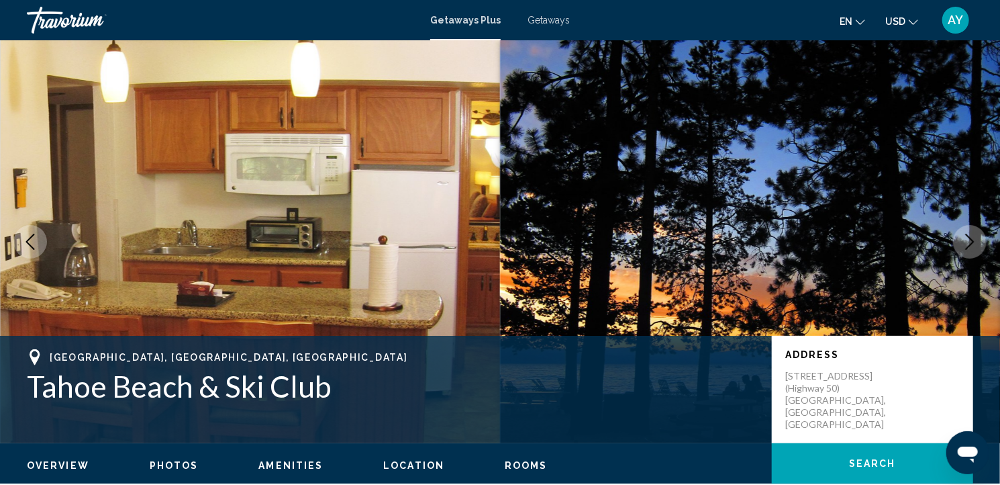
click at [969, 240] on icon "Next image" at bounding box center [970, 242] width 16 height 16
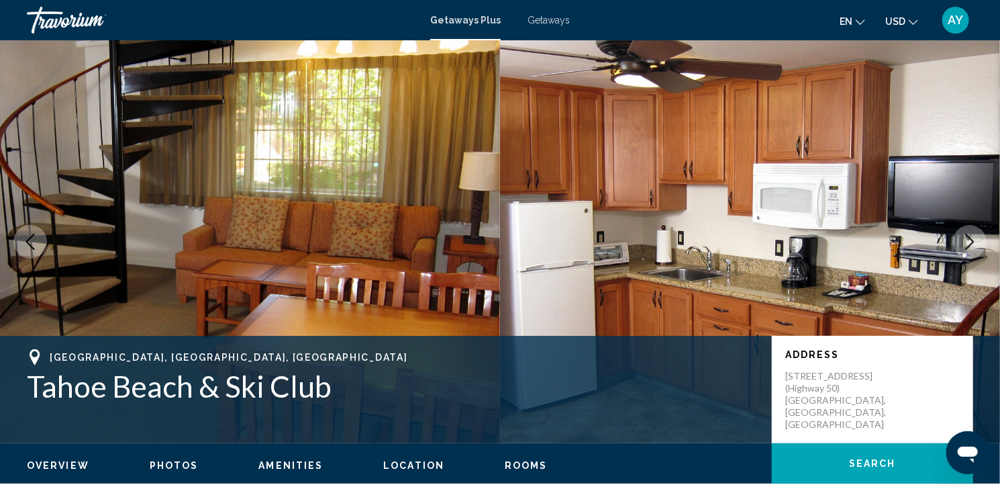
click at [969, 240] on icon "Next image" at bounding box center [970, 242] width 16 height 16
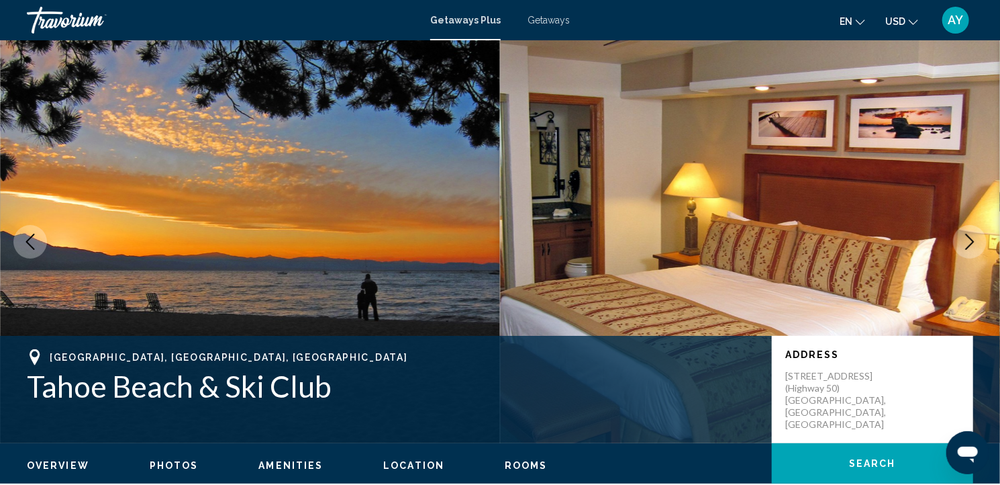
click at [969, 240] on icon "Next image" at bounding box center [970, 242] width 16 height 16
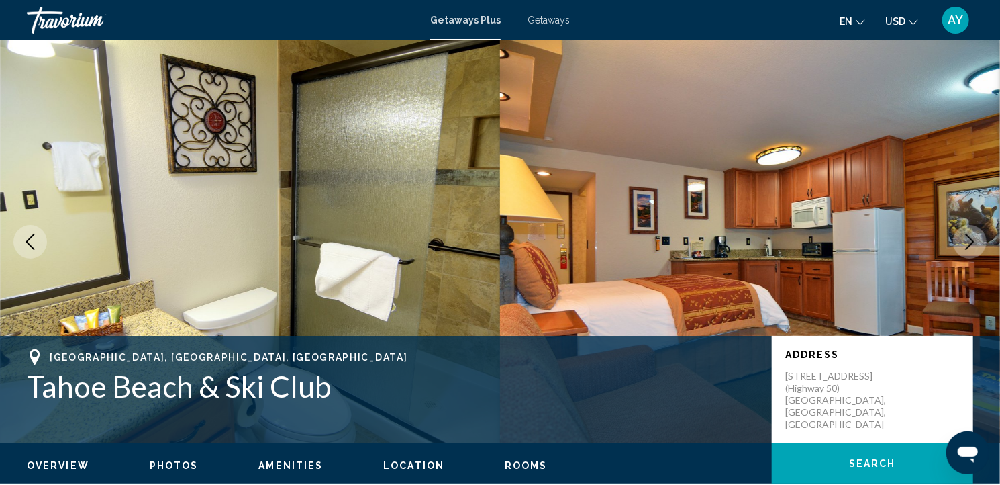
click at [969, 240] on icon "Next image" at bounding box center [970, 242] width 16 height 16
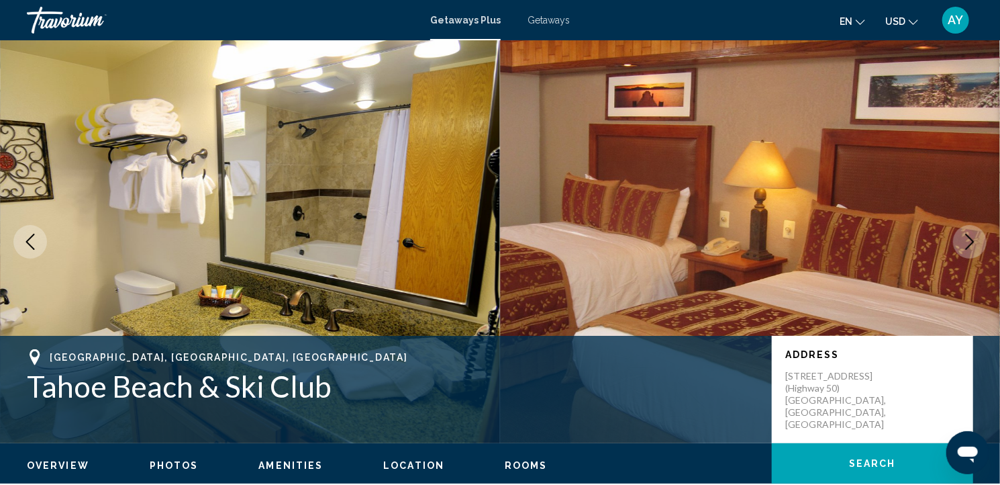
click at [969, 240] on icon "Next image" at bounding box center [970, 242] width 16 height 16
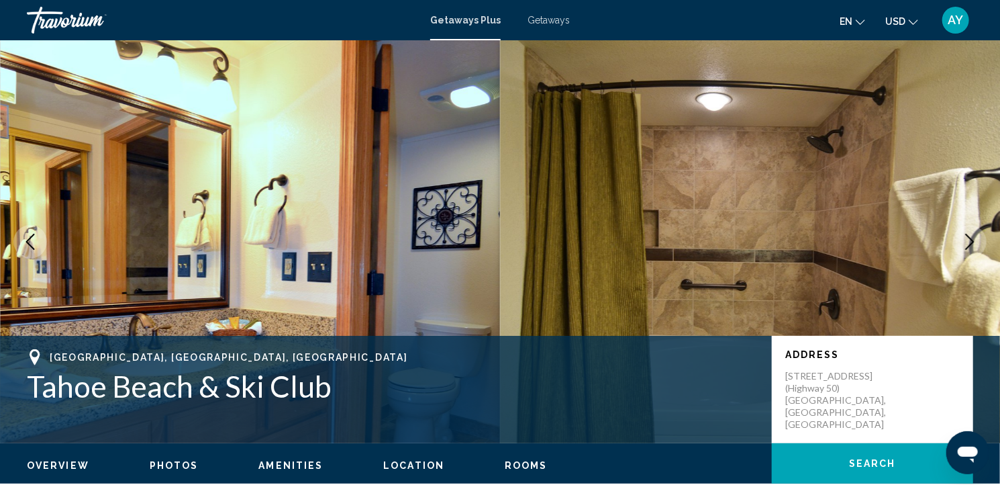
click at [969, 240] on icon "Next image" at bounding box center [970, 242] width 16 height 16
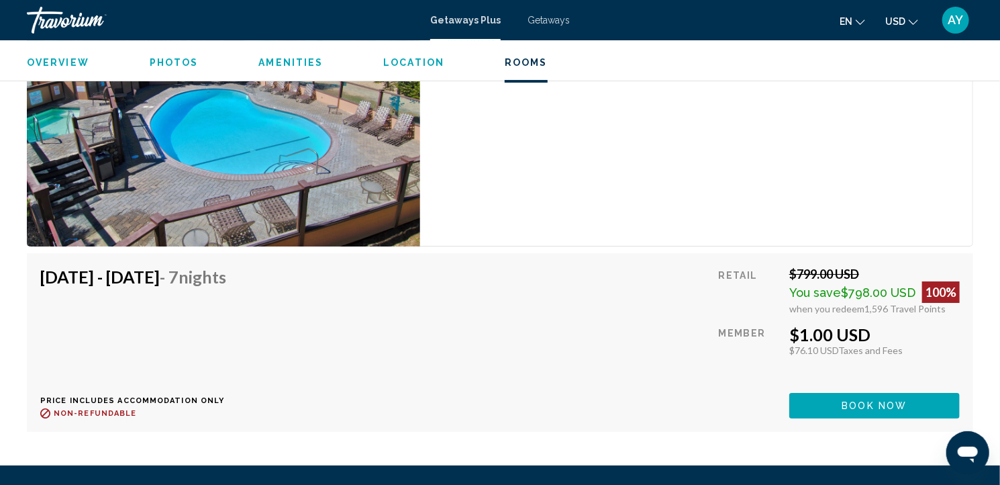
scroll to position [2291, 0]
